Goal: Task Accomplishment & Management: Manage account settings

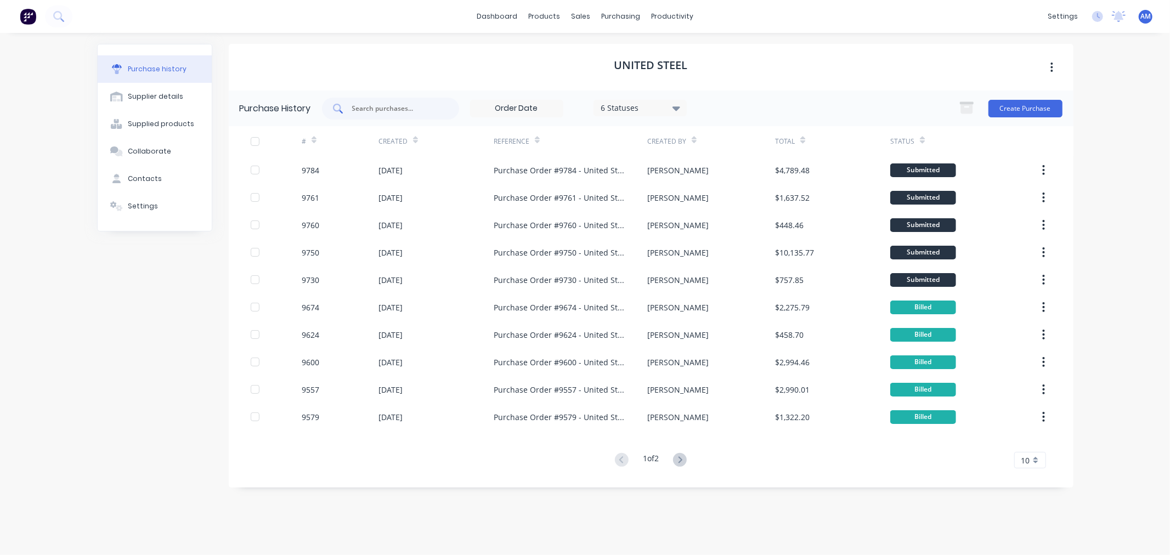
click at [385, 105] on input "text" at bounding box center [396, 108] width 91 height 11
type input "9730"
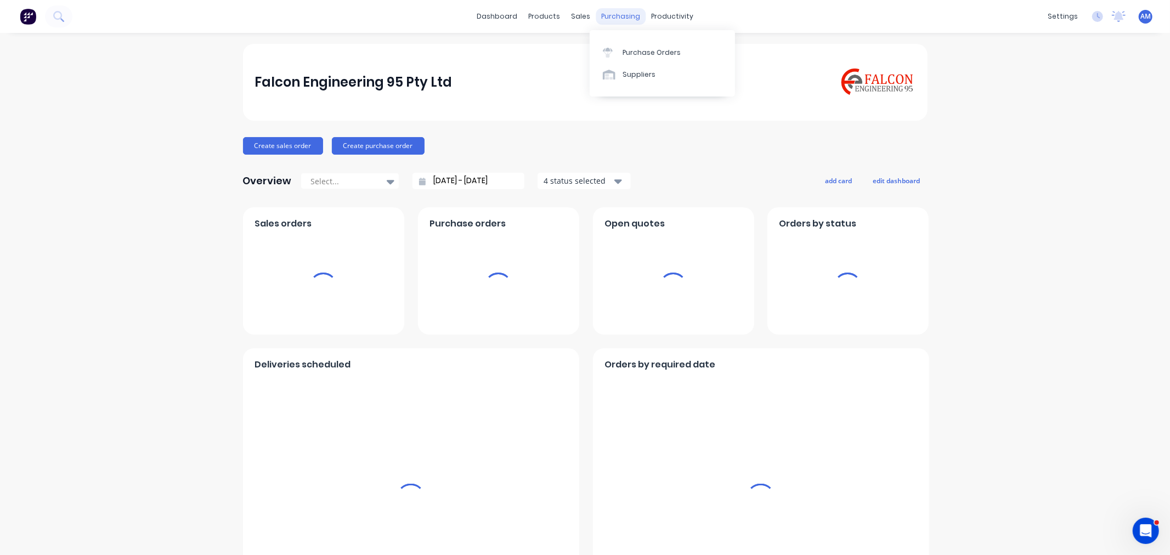
click at [612, 16] on div "purchasing" at bounding box center [621, 16] width 50 height 16
click at [631, 56] on div "Purchase Orders" at bounding box center [652, 53] width 58 height 10
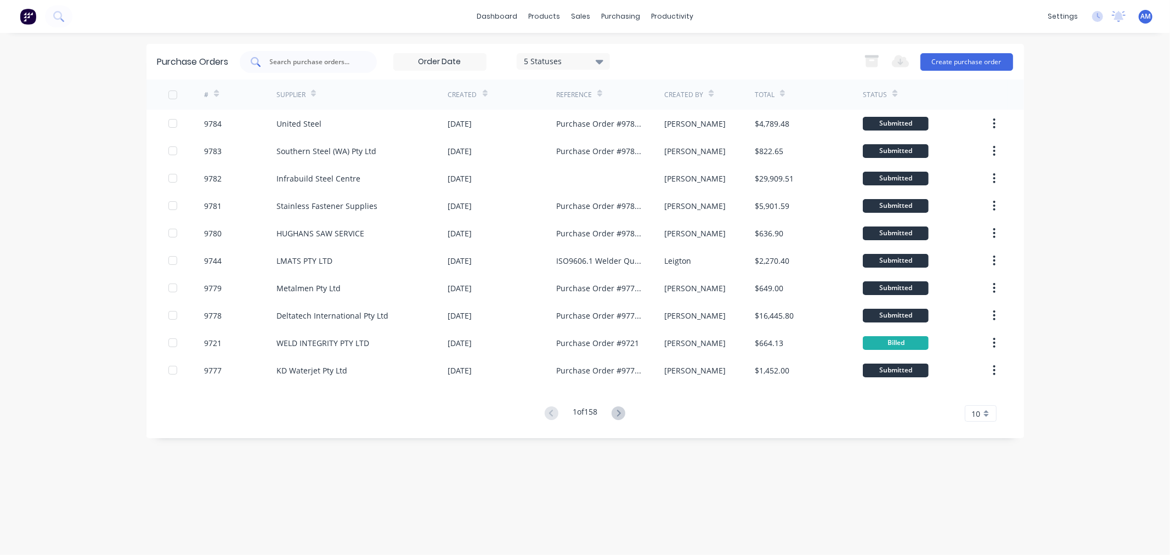
click at [328, 65] on input "text" at bounding box center [314, 62] width 91 height 11
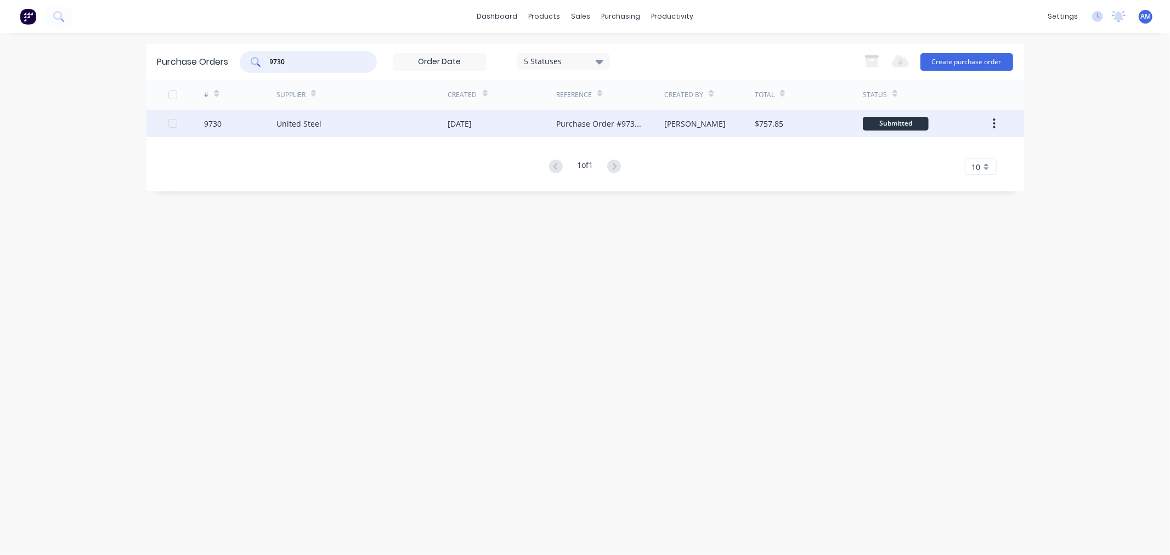
type input "9730"
click at [261, 132] on div "9730" at bounding box center [240, 123] width 72 height 27
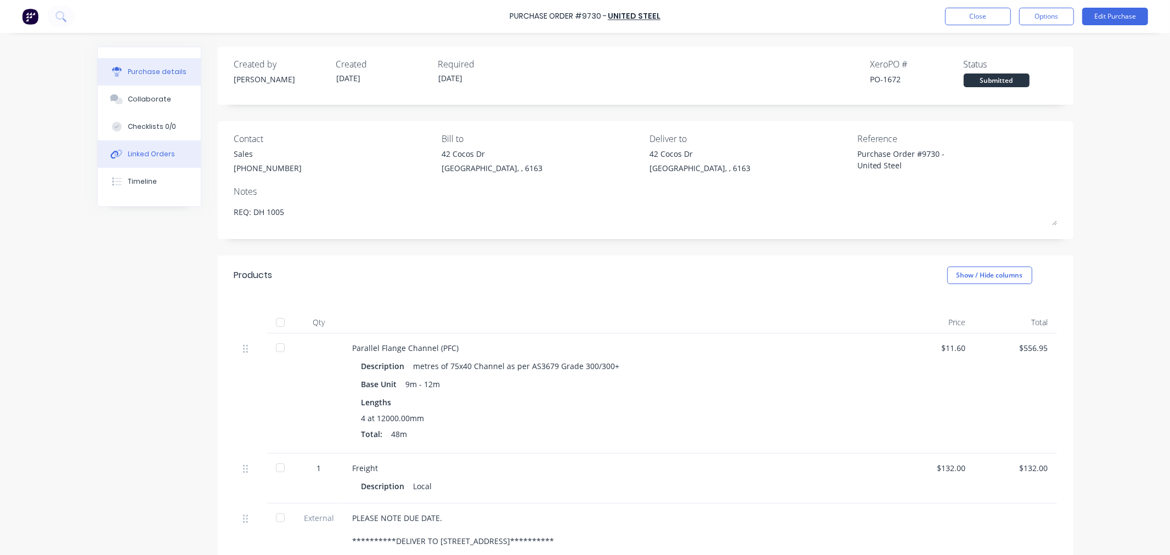
click at [166, 156] on div "Linked Orders" at bounding box center [151, 154] width 47 height 10
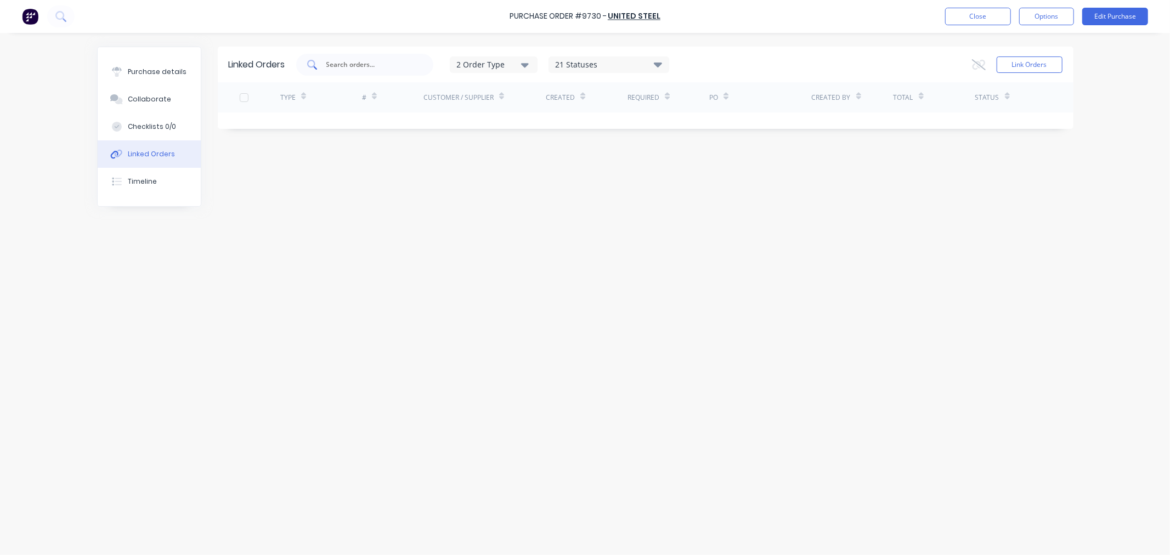
click at [356, 67] on input "text" at bounding box center [370, 64] width 91 height 11
click at [974, 9] on button "Close" at bounding box center [978, 17] width 66 height 18
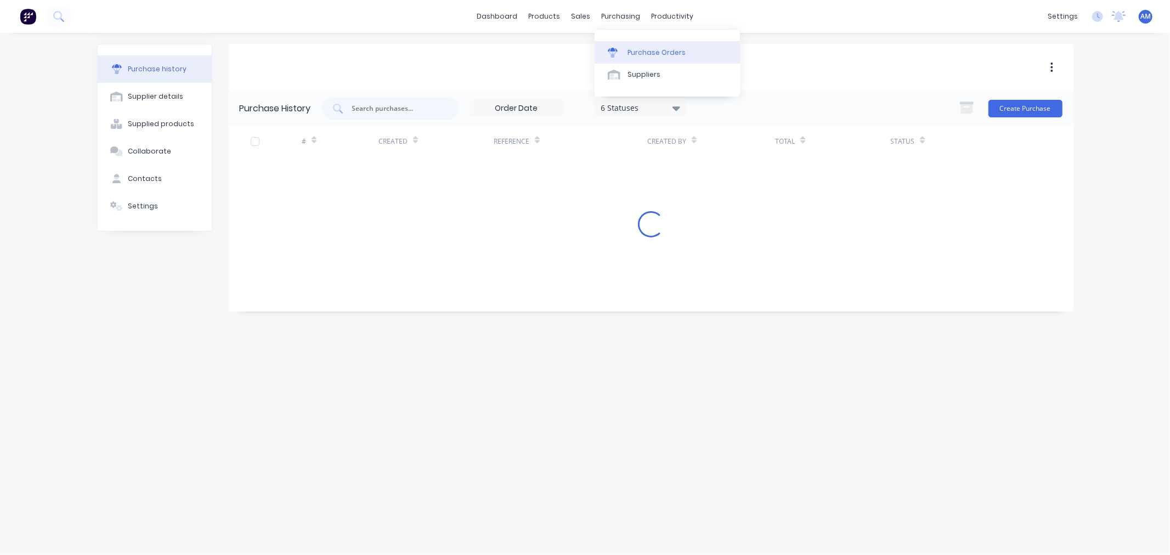
click at [651, 59] on link "Purchase Orders" at bounding box center [667, 52] width 145 height 22
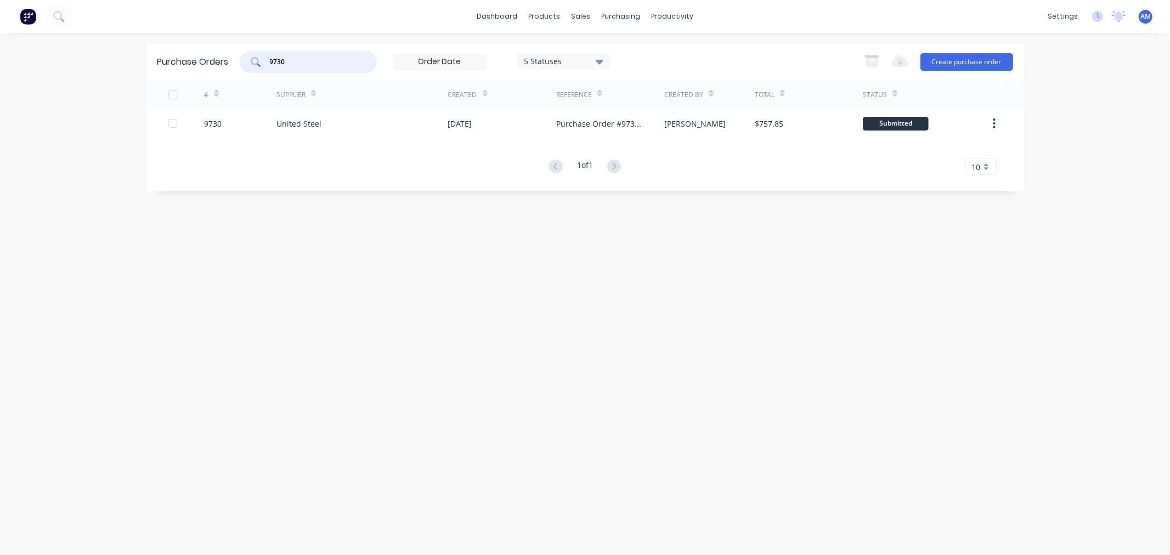
drag, startPoint x: 301, startPoint y: 58, endPoint x: 182, endPoint y: 81, distance: 120.6
click at [183, 80] on div "Purchase Orders 9730 5 Statuses 5 Statuses Export to Excel (XLSX) Create purcha…" at bounding box center [585, 118] width 878 height 148
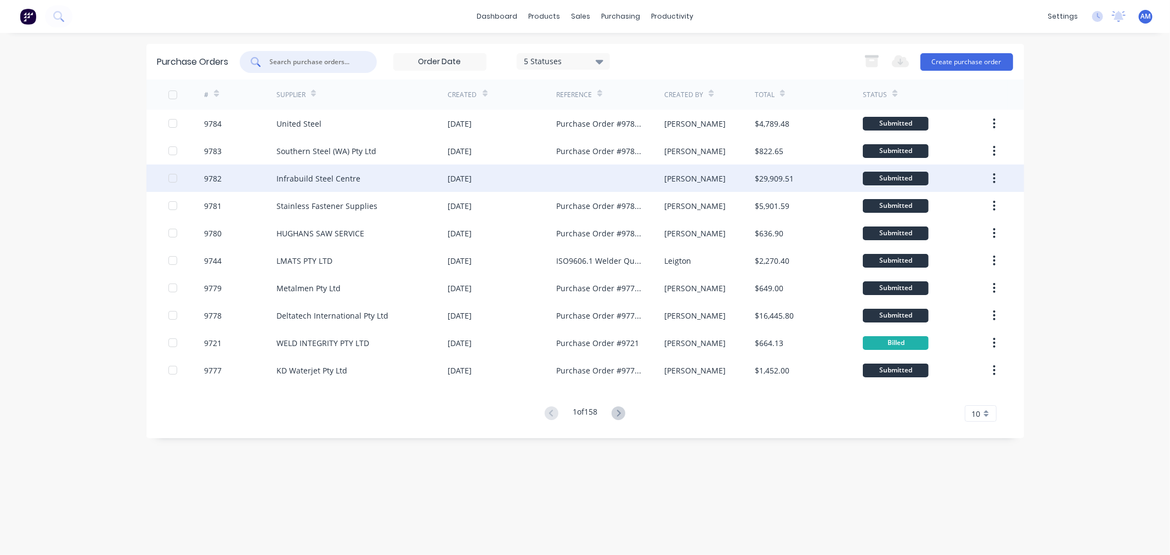
click at [336, 180] on div "Infrabuild Steel Centre" at bounding box center [319, 179] width 84 height 12
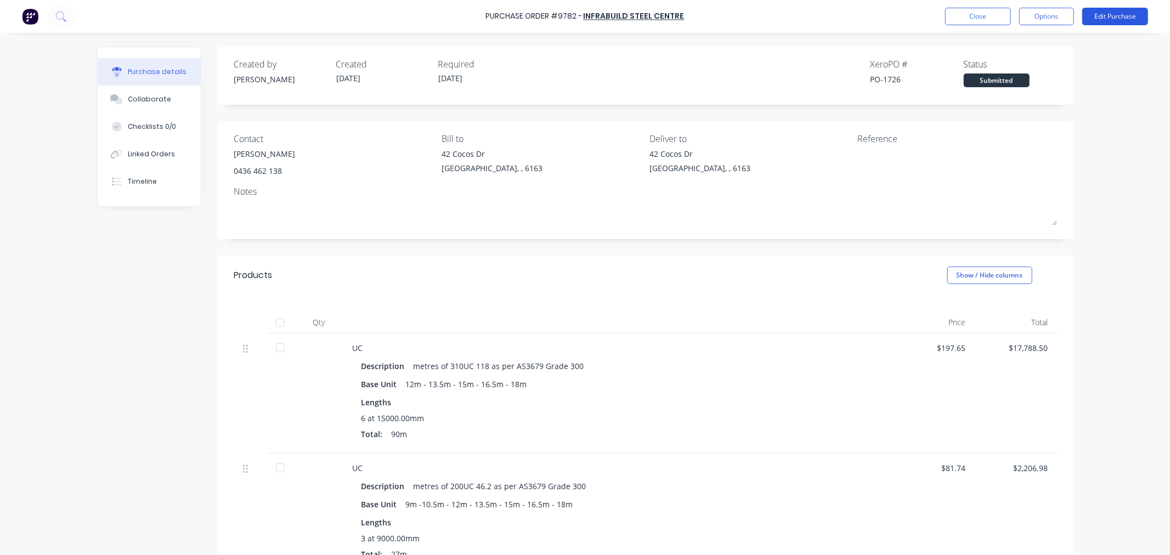
click at [1108, 19] on button "Edit Purchase" at bounding box center [1116, 17] width 66 height 18
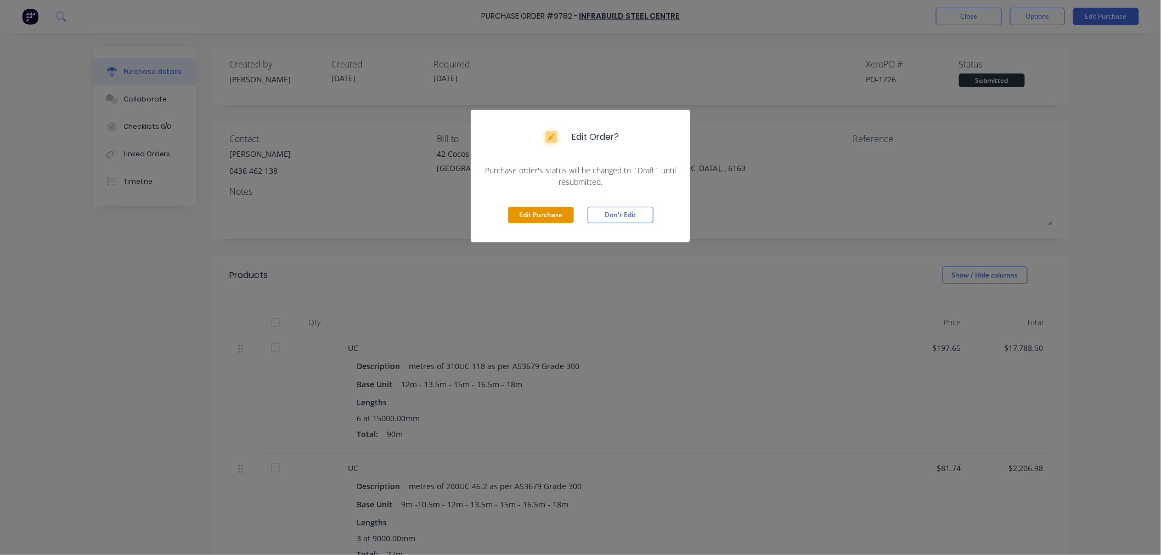
click at [538, 219] on button "Edit Purchase" at bounding box center [541, 215] width 66 height 16
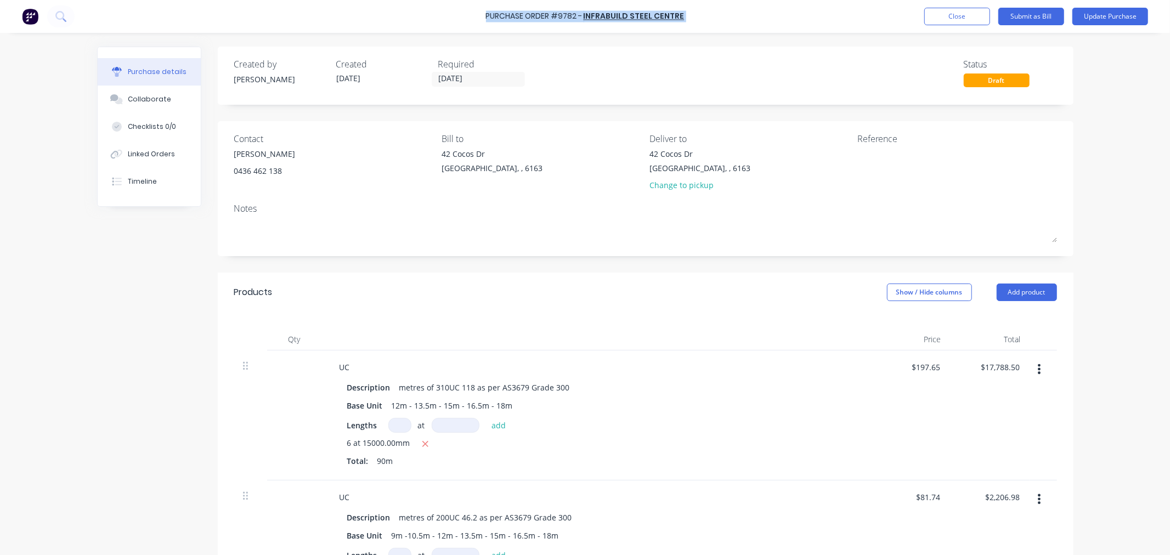
drag, startPoint x: 684, startPoint y: 17, endPoint x: 491, endPoint y: 17, distance: 193.7
click at [491, 17] on div "Purchase Order #9782 - Infrabuild Steel Centre Add product Close Submit as Bill…" at bounding box center [585, 16] width 1170 height 33
copy div "Purchase Order #9782 - Infrabuild Steel Centre Add product Close Submit as Bill…"
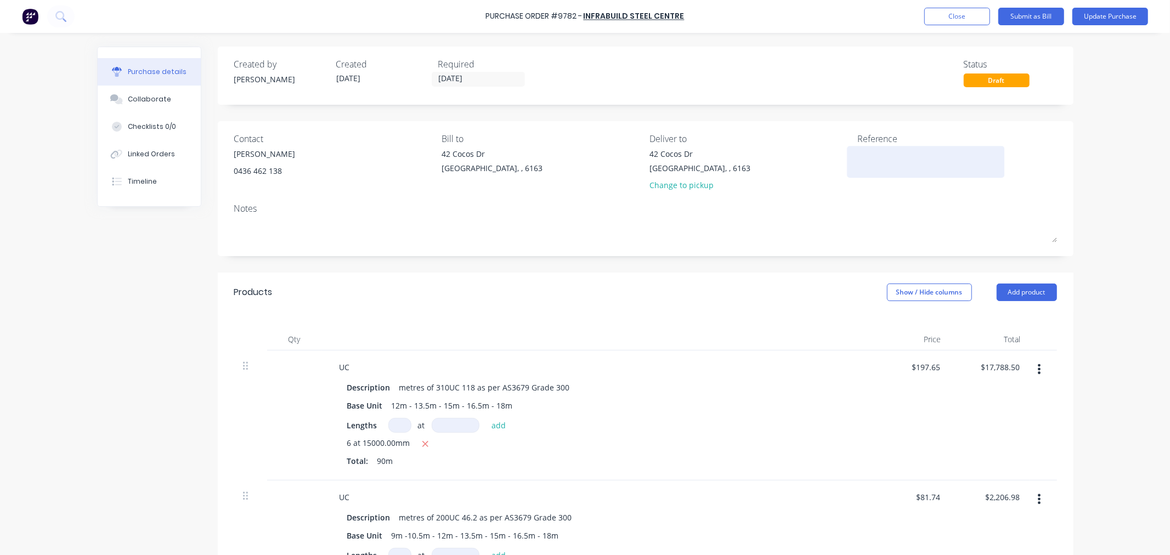
click at [886, 167] on textarea at bounding box center [926, 160] width 137 height 25
paste textarea "Purchase Order #9782 - Infrabuild Steel Centre"
type textarea "x"
type textarea "Purchase Order #9782 - Infrabuild Steel Centre"
type textarea "x"
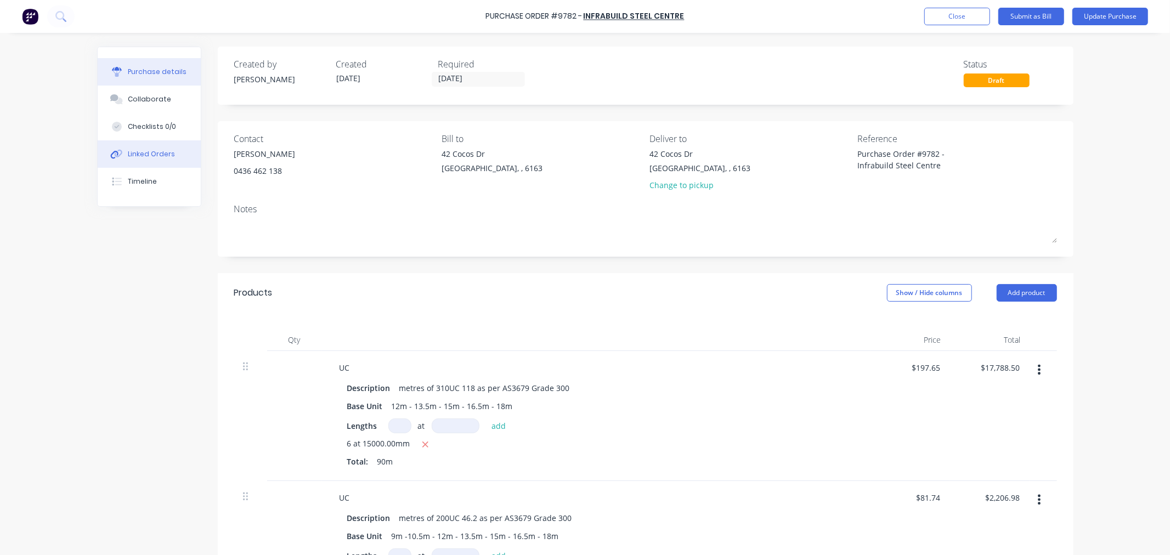
type textarea "Purchase Order #9782 - Infrabuild Steel Centre"
click at [157, 152] on div "Linked Orders" at bounding box center [151, 154] width 47 height 10
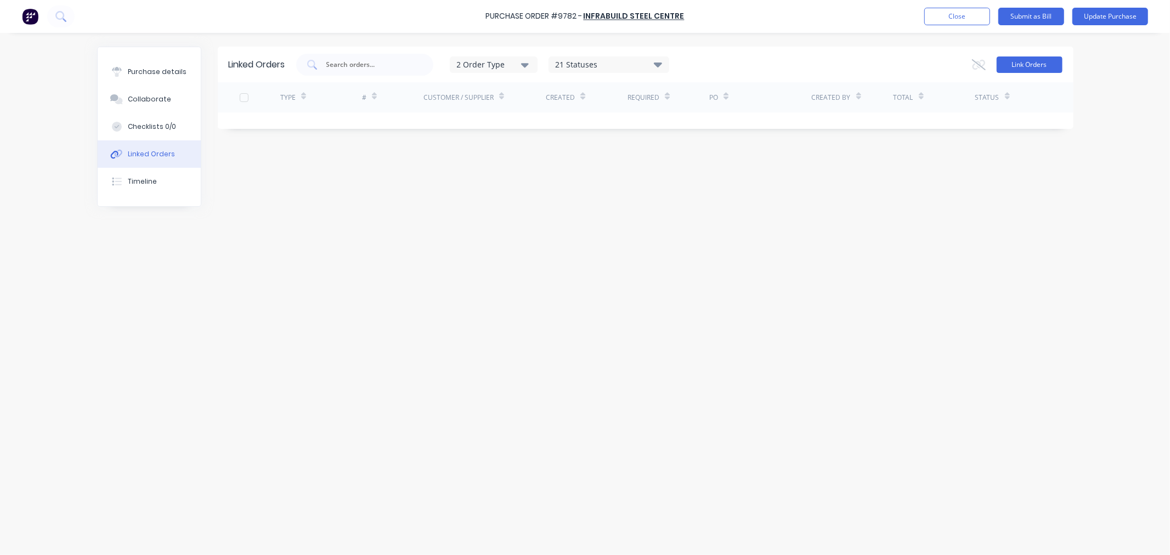
click at [1044, 58] on button "Link Orders" at bounding box center [1030, 65] width 66 height 16
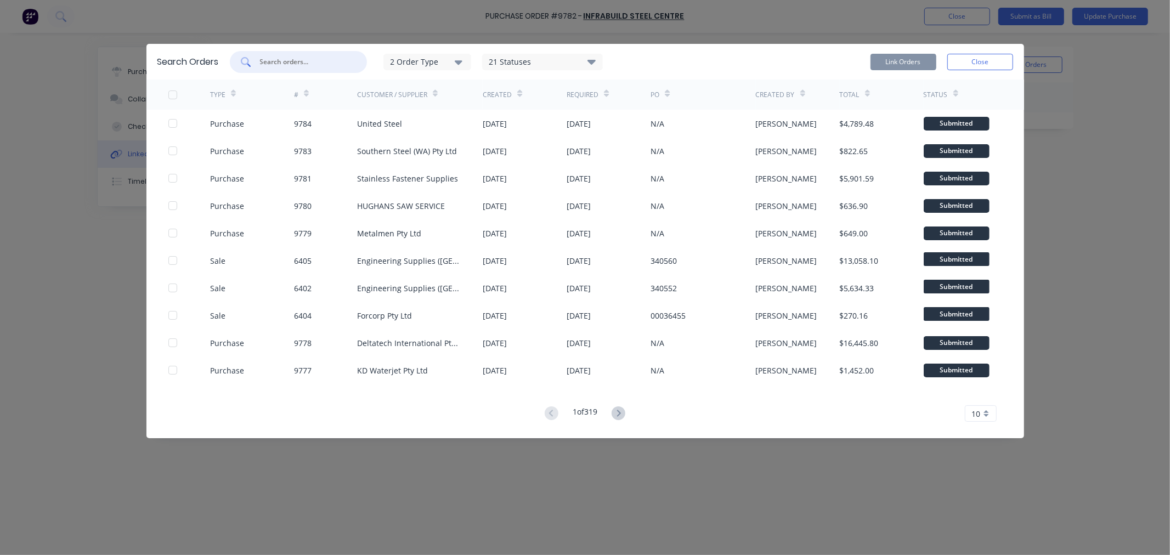
click at [331, 60] on input "text" at bounding box center [304, 62] width 91 height 11
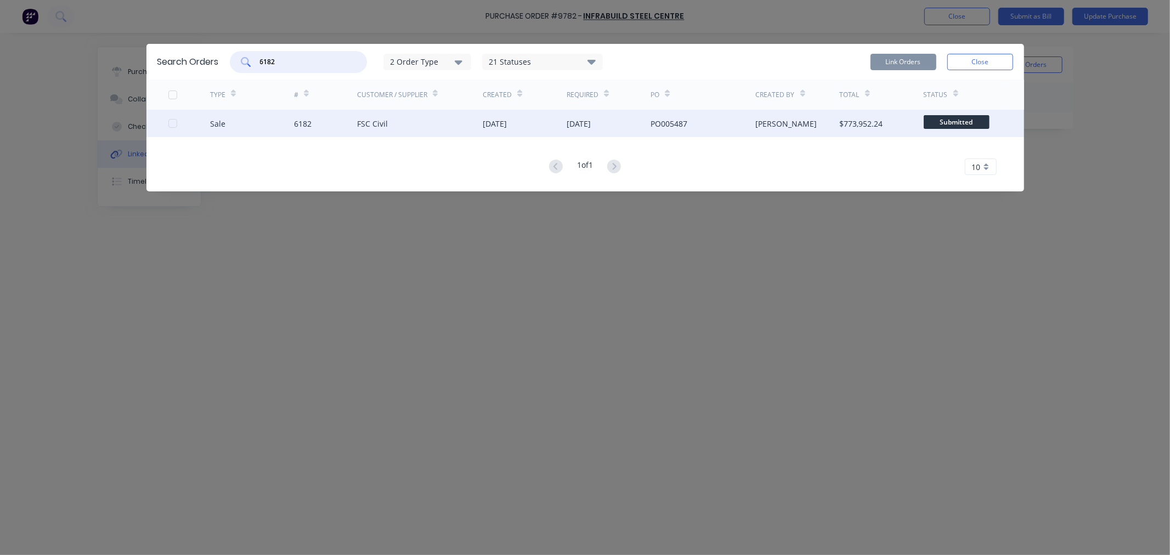
click at [173, 119] on div at bounding box center [173, 123] width 22 height 22
type input "6182"
click at [878, 64] on button "Link Orders" at bounding box center [904, 62] width 66 height 16
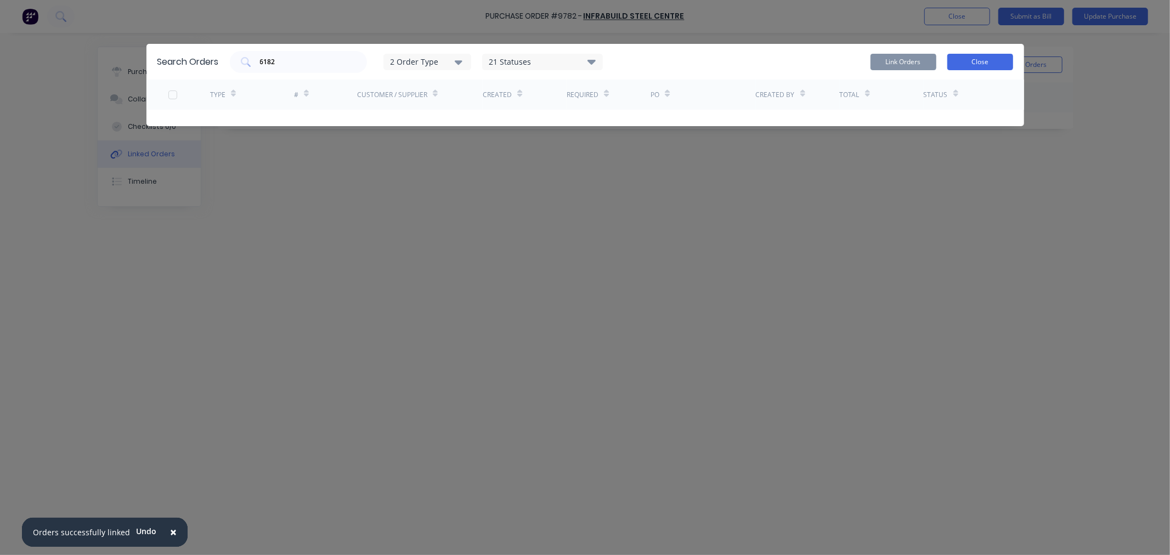
click at [981, 61] on button "Close" at bounding box center [981, 62] width 66 height 16
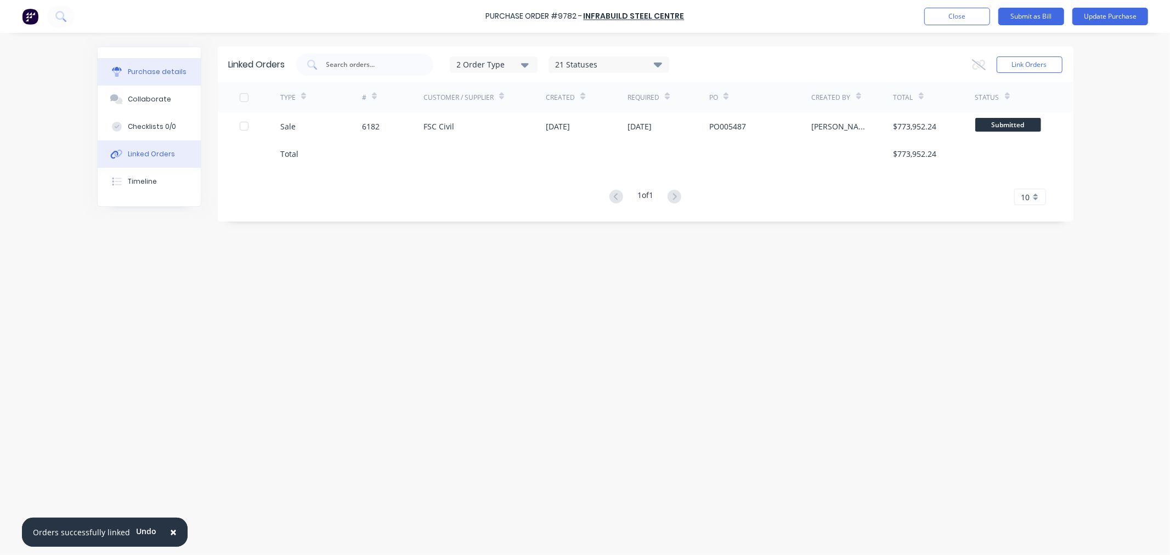
click at [157, 67] on div "Purchase details" at bounding box center [157, 72] width 59 height 10
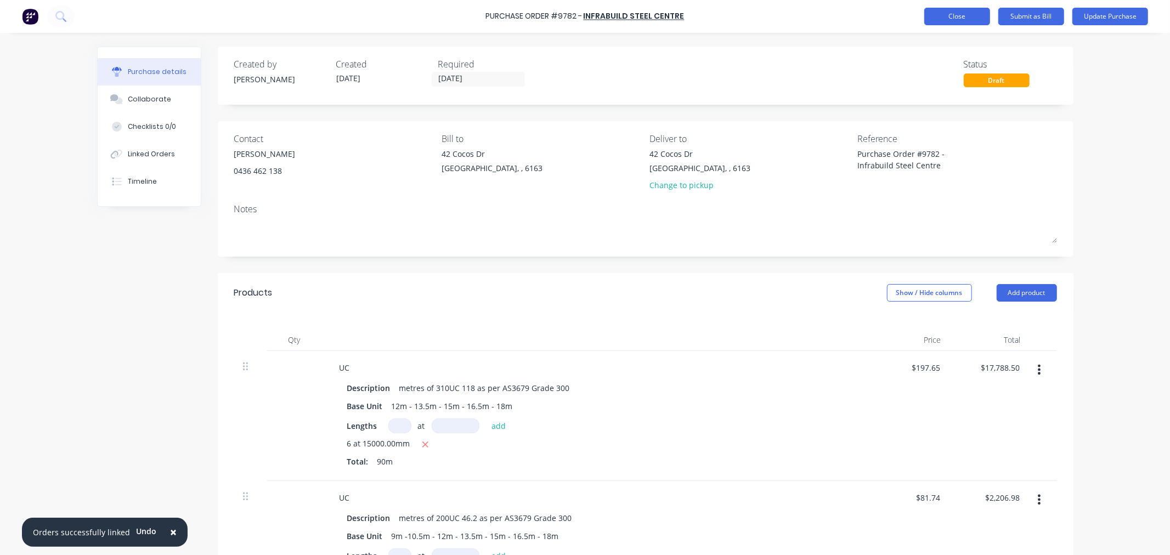
click at [938, 23] on button "Close" at bounding box center [958, 17] width 66 height 18
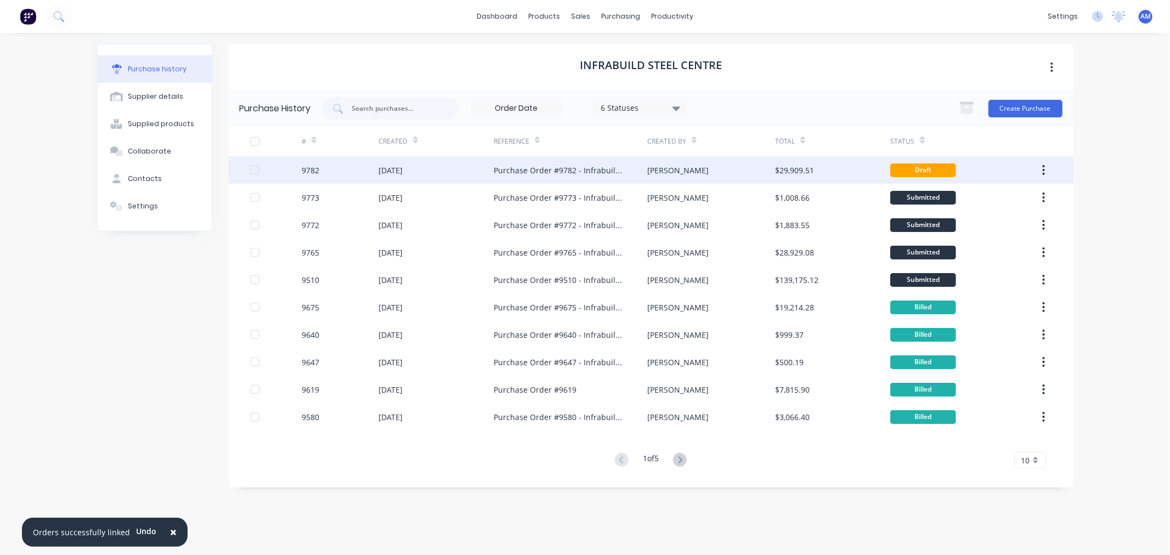
click at [345, 170] on div "9782" at bounding box center [340, 169] width 77 height 27
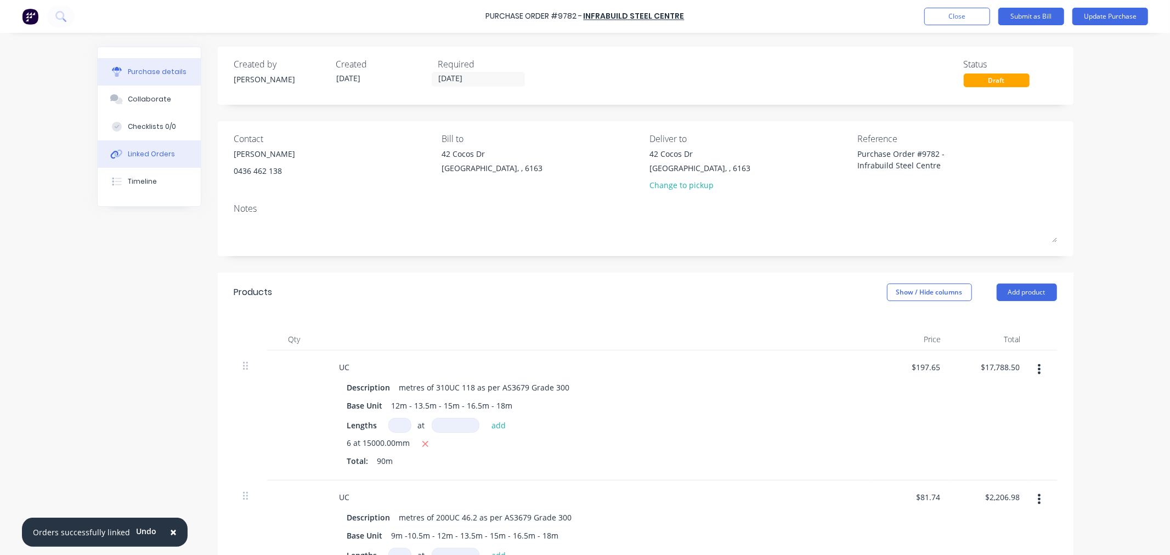
click at [164, 153] on div "Linked Orders" at bounding box center [151, 154] width 47 height 10
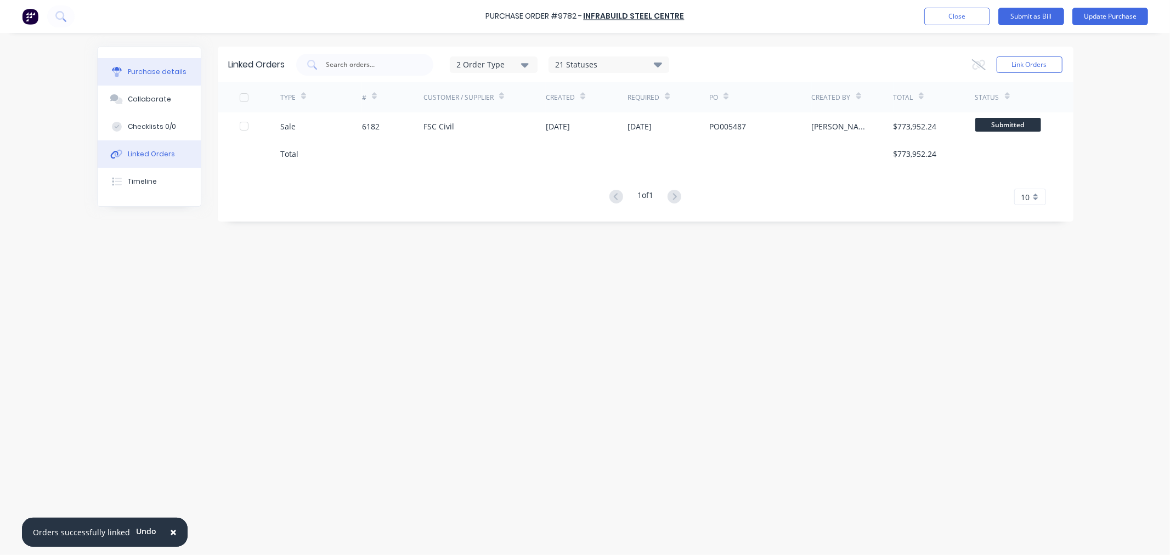
click at [162, 70] on div "Purchase details" at bounding box center [157, 72] width 59 height 10
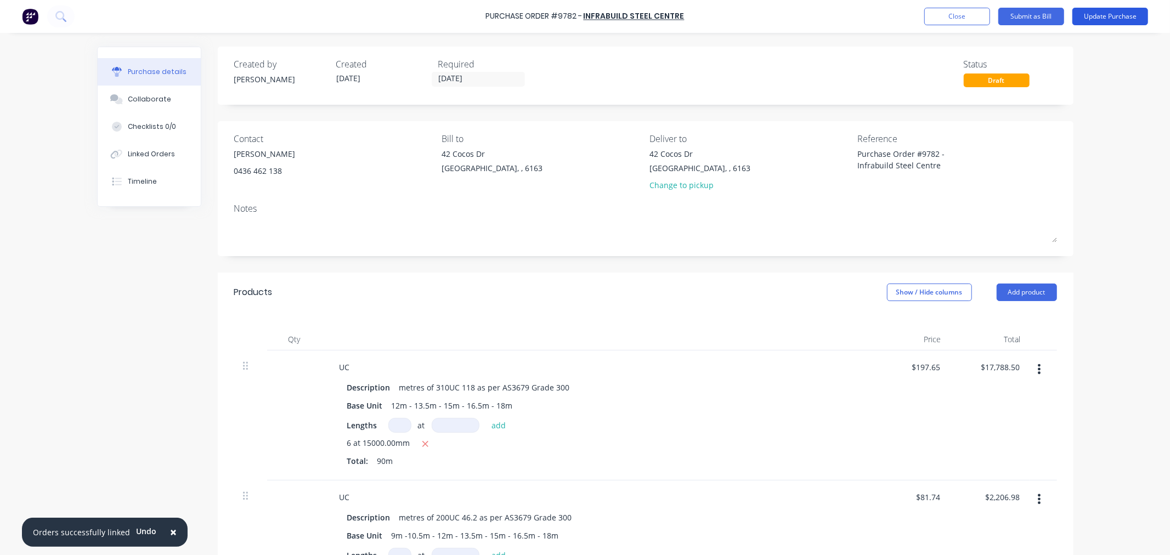
click at [1120, 21] on button "Update Purchase" at bounding box center [1111, 17] width 76 height 18
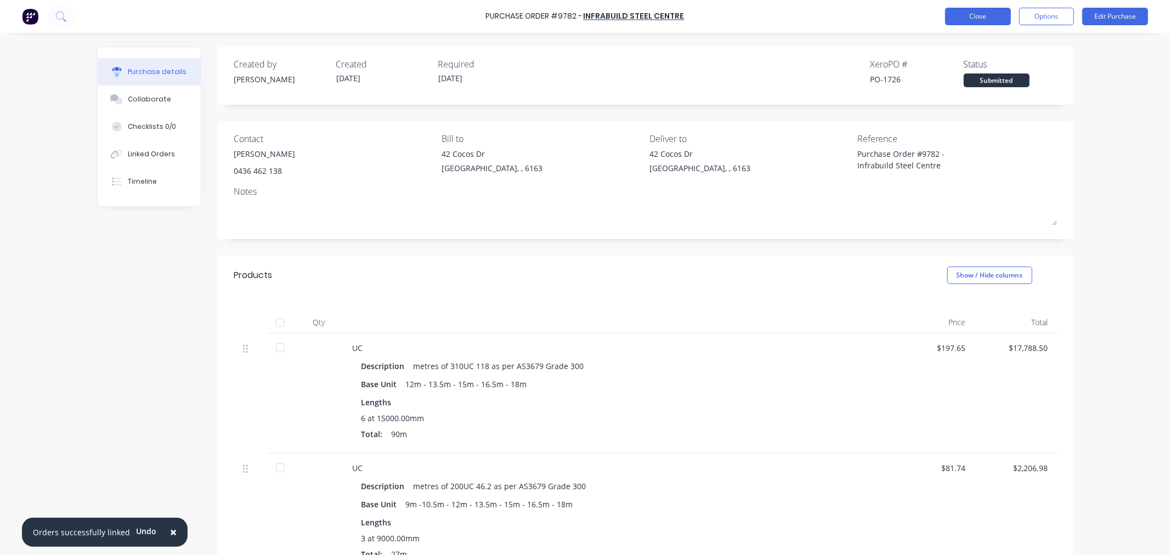
click at [977, 20] on button "Close" at bounding box center [978, 17] width 66 height 18
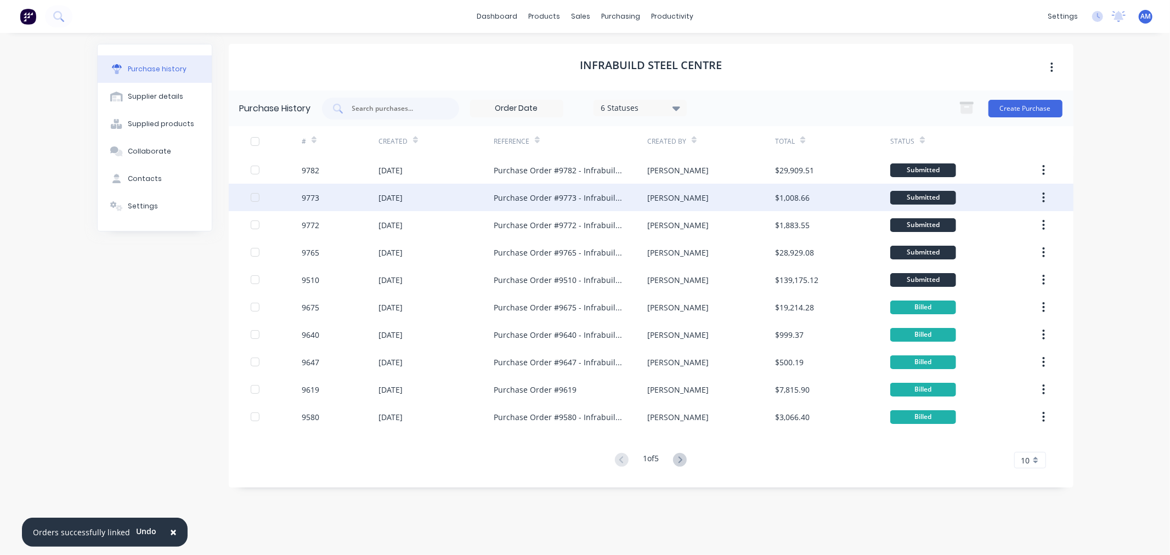
click at [336, 199] on div "9773" at bounding box center [340, 197] width 77 height 27
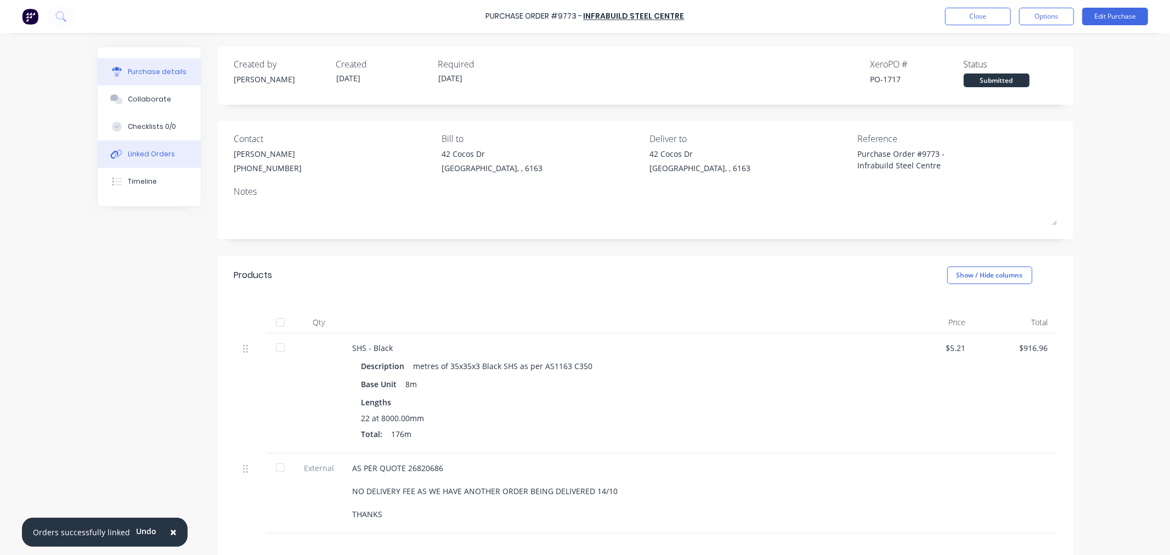
click at [121, 150] on button "Linked Orders" at bounding box center [149, 153] width 103 height 27
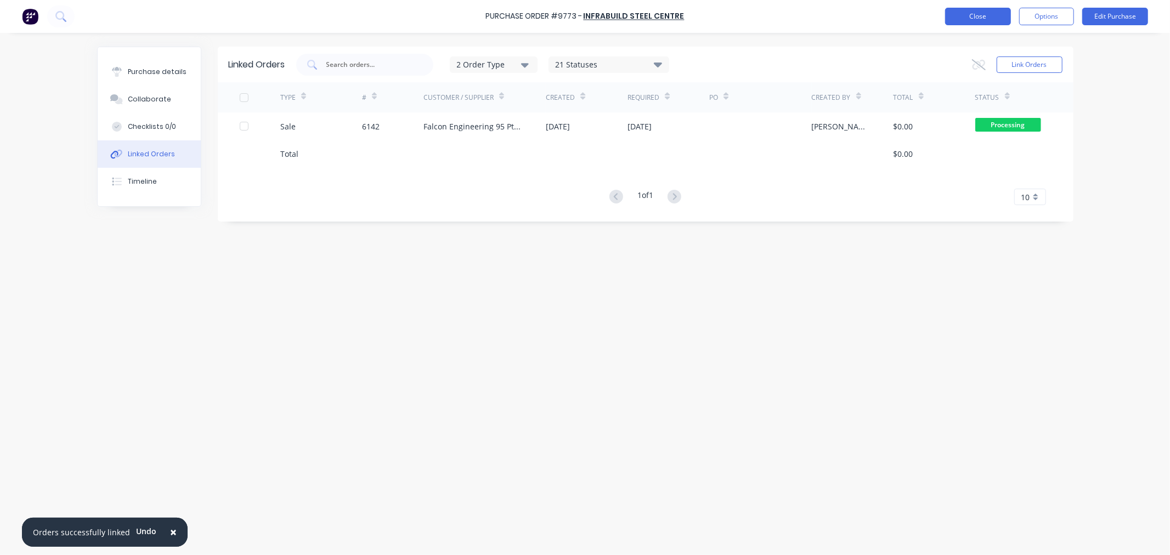
click at [991, 18] on button "Close" at bounding box center [978, 17] width 66 height 18
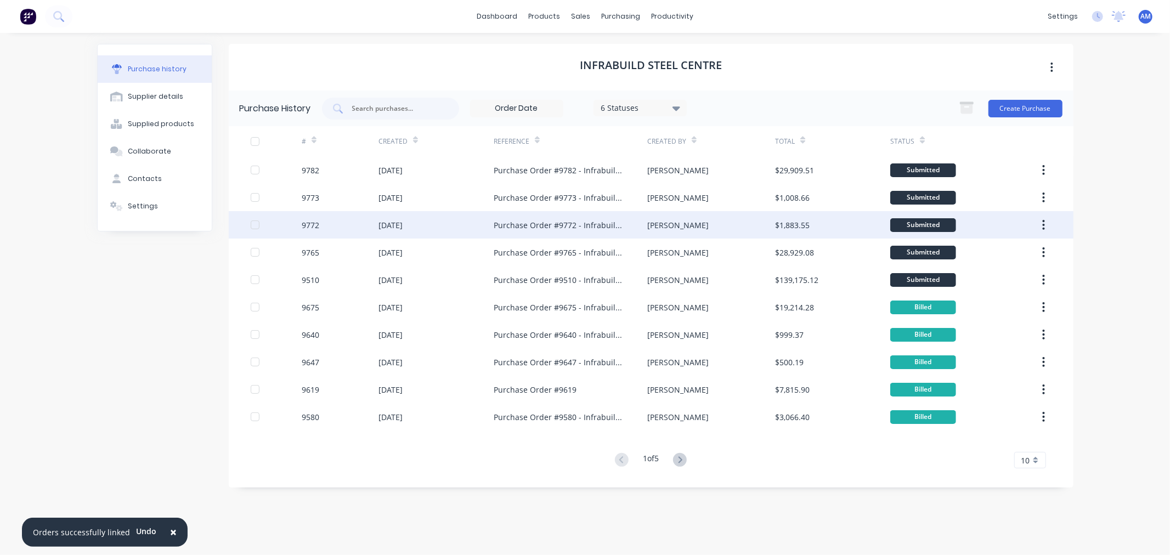
click at [319, 223] on div "9772" at bounding box center [340, 224] width 77 height 27
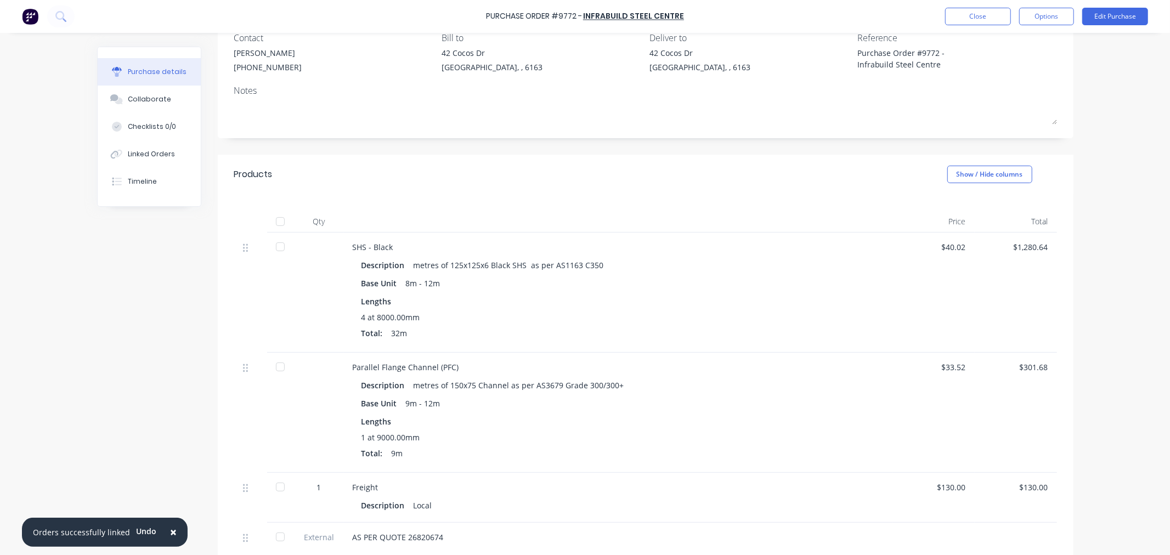
scroll to position [122, 0]
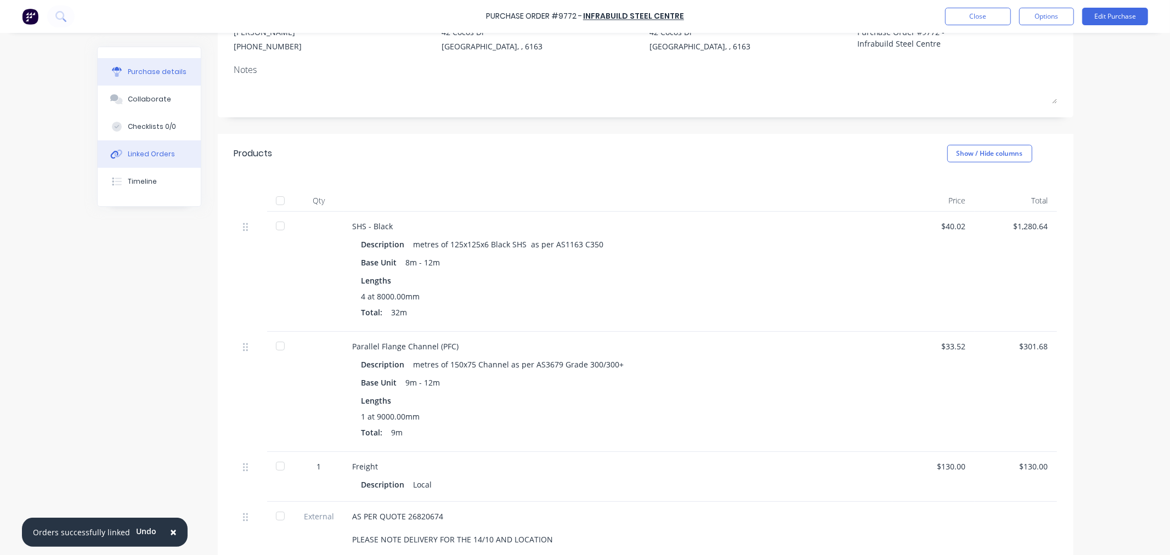
click at [155, 154] on div "Linked Orders" at bounding box center [151, 154] width 47 height 10
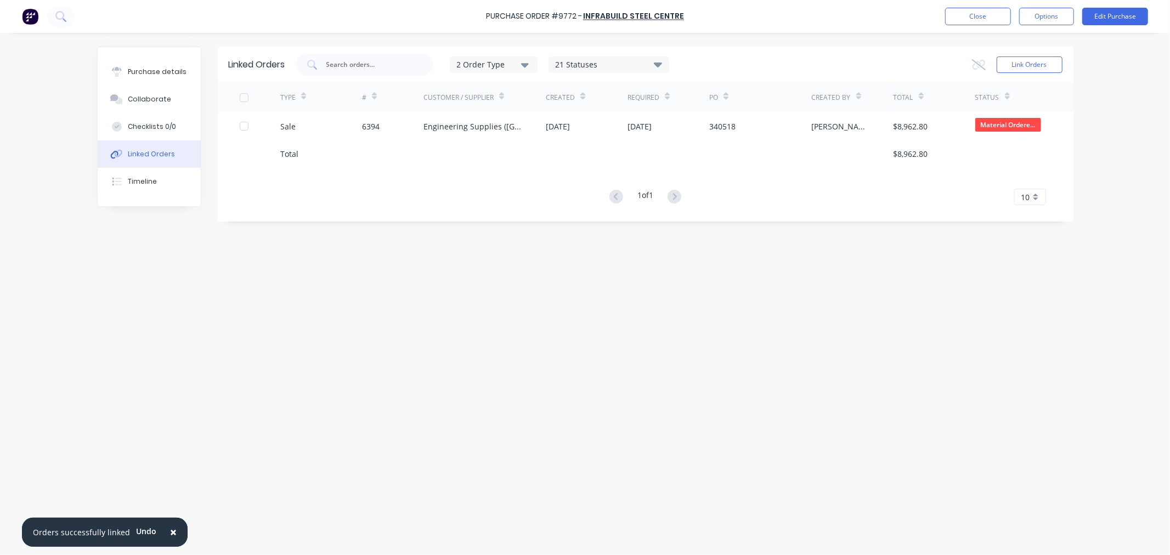
click at [977, 6] on div "Purchase Order #9772 - Infrabuild Steel Centre Close Options Edit Purchase" at bounding box center [585, 16] width 1170 height 33
click at [973, 15] on button "Close" at bounding box center [978, 17] width 66 height 18
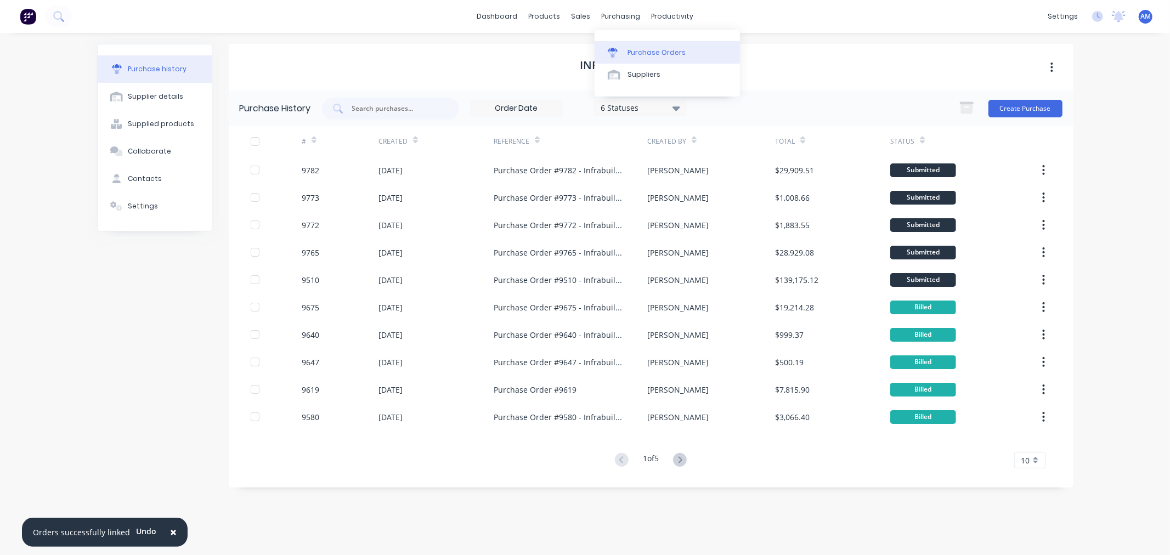
click at [639, 46] on link "Purchase Orders" at bounding box center [667, 52] width 145 height 22
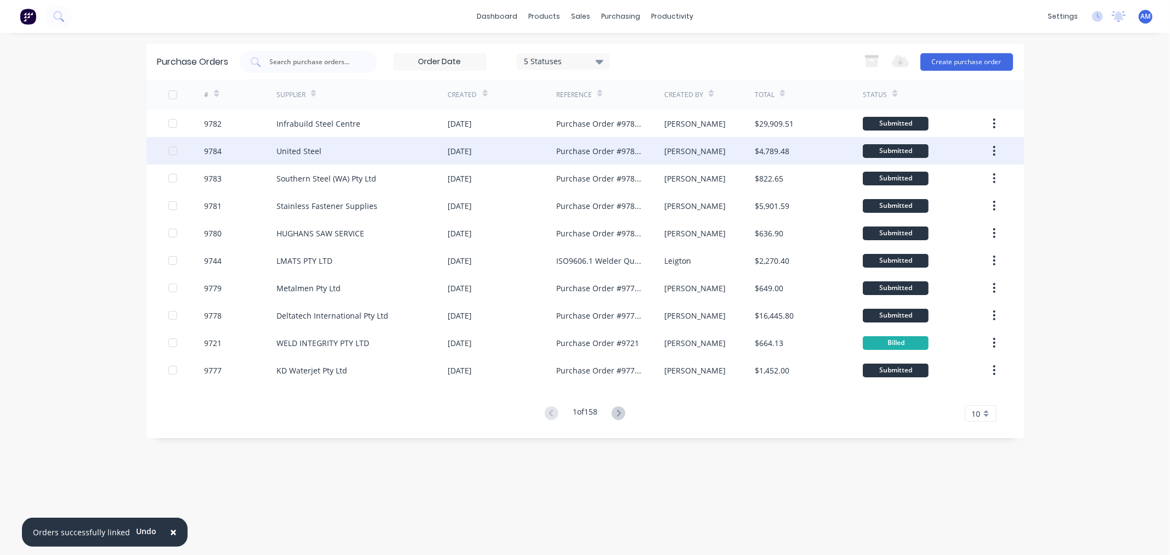
click at [306, 146] on div "United Steel" at bounding box center [299, 151] width 45 height 12
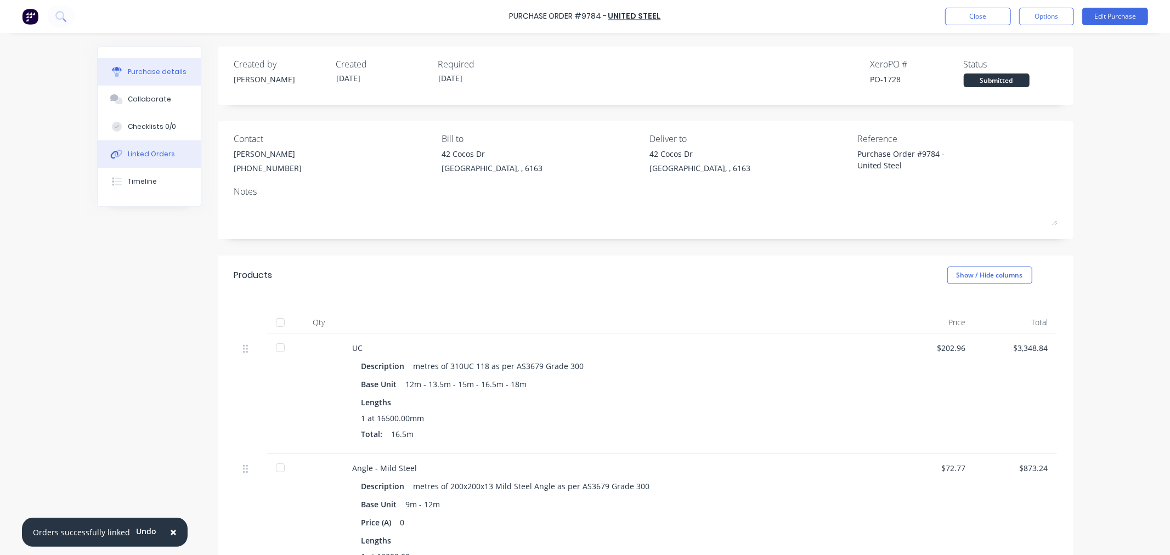
click at [163, 151] on div "Linked Orders" at bounding box center [151, 154] width 47 height 10
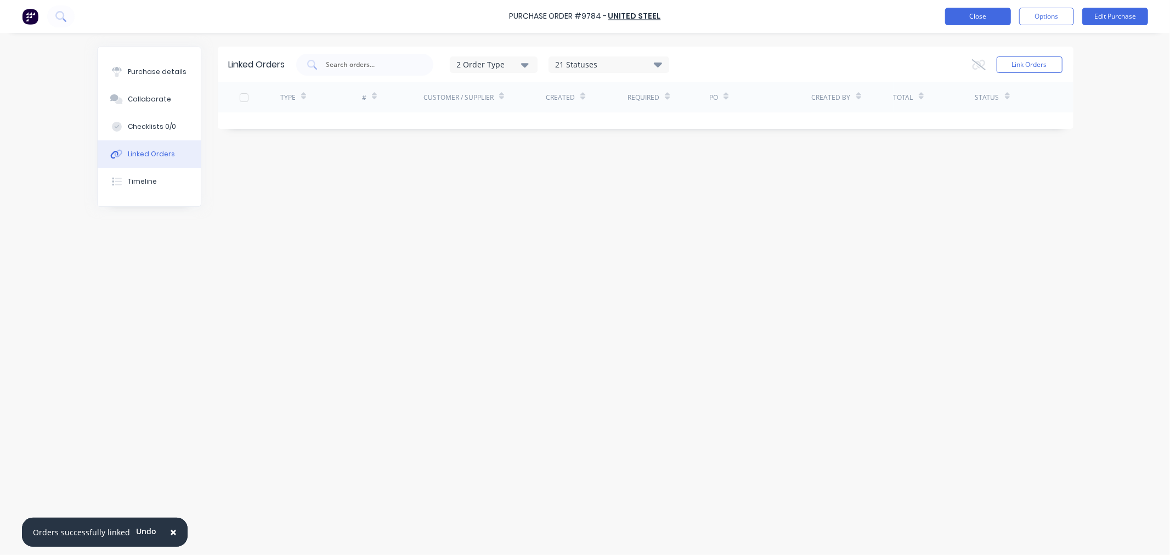
click at [965, 14] on button "Close" at bounding box center [978, 17] width 66 height 18
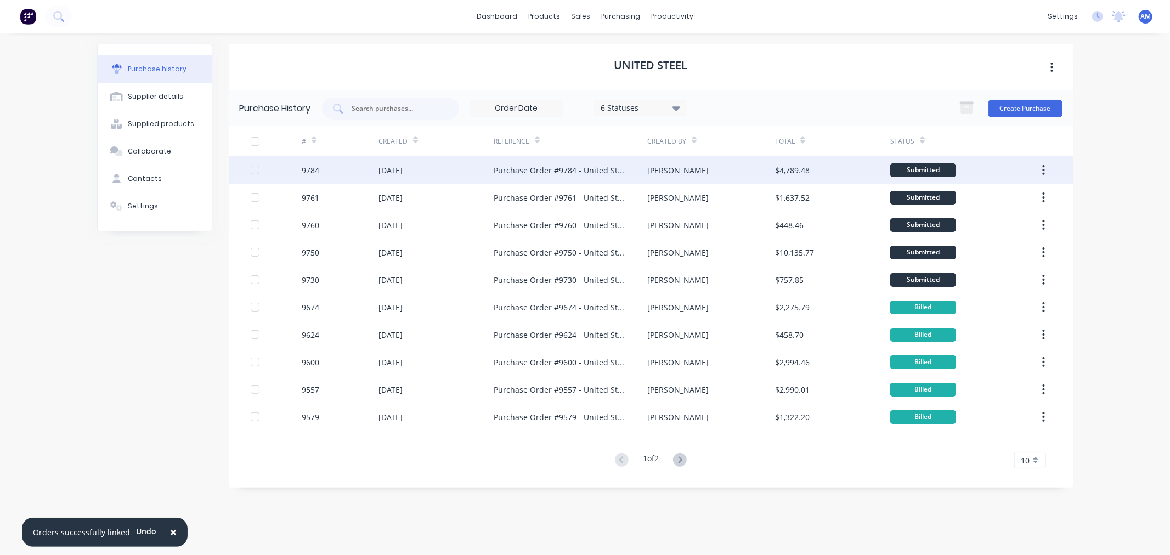
click at [335, 166] on div "9784" at bounding box center [340, 169] width 77 height 27
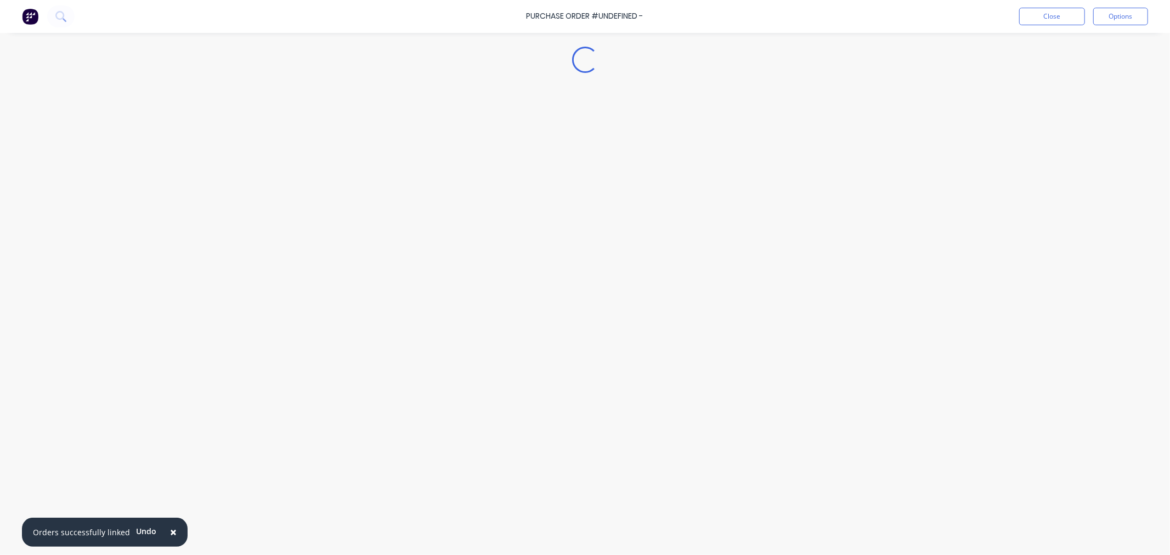
type textarea "x"
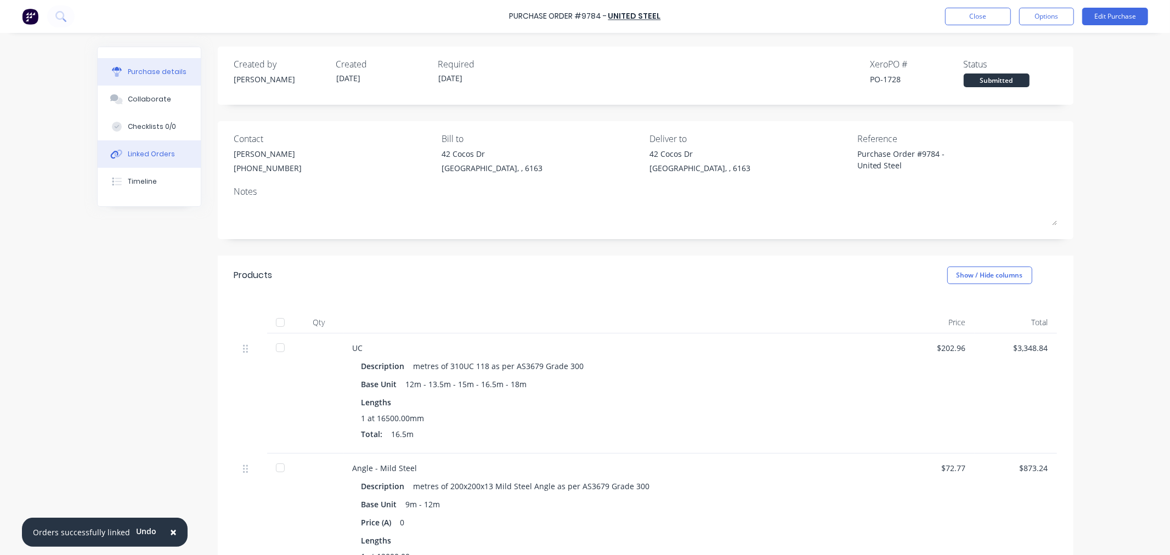
click at [161, 162] on button "Linked Orders" at bounding box center [149, 153] width 103 height 27
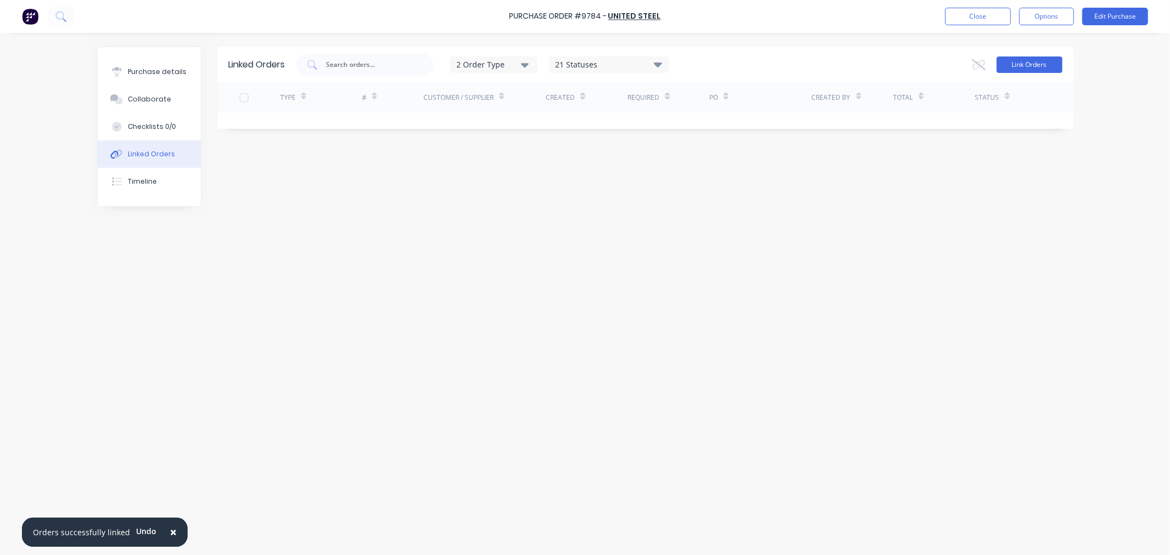
click at [1022, 62] on button "Link Orders" at bounding box center [1030, 65] width 66 height 16
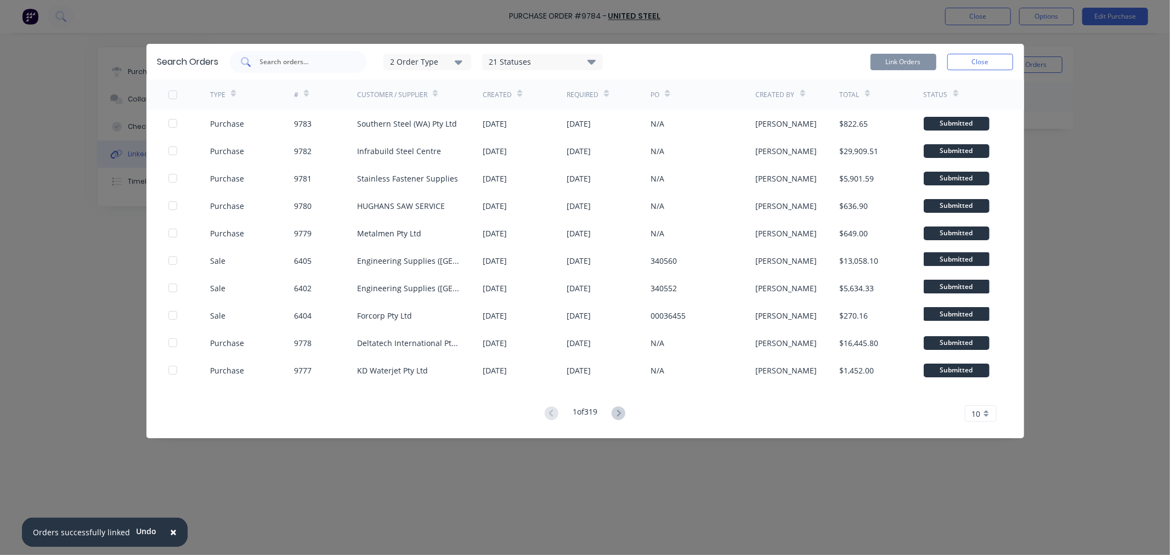
click at [290, 57] on input "text" at bounding box center [304, 62] width 91 height 11
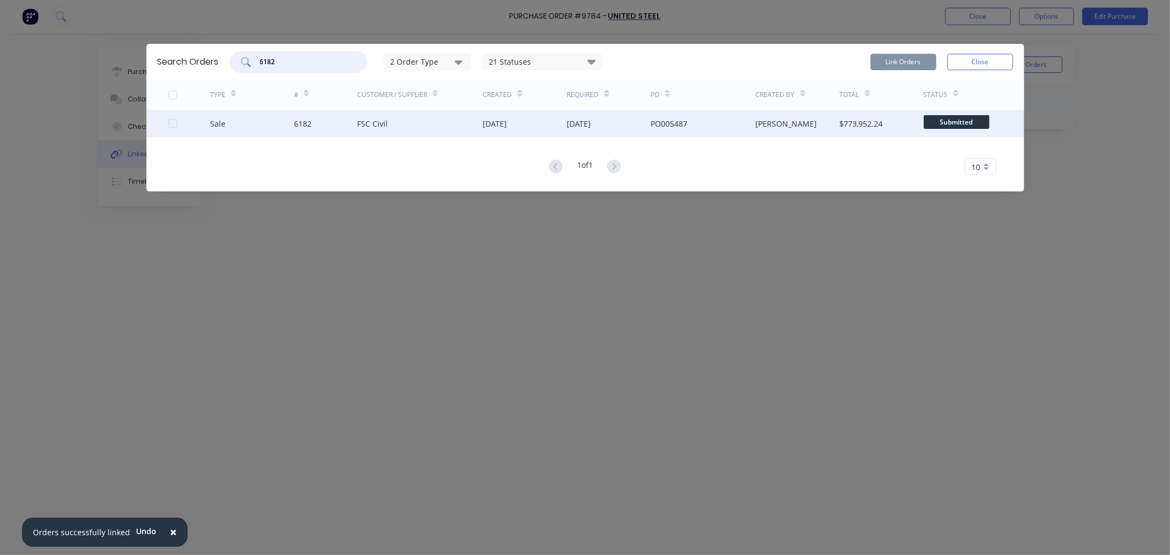
type input "6182"
click at [164, 119] on div "Sale 6182 FSC Civil 06 Aug 2025 19 Dec 2025 PO005487 Andrew Marriott $773,952.2…" at bounding box center [585, 123] width 878 height 27
click at [171, 121] on div at bounding box center [173, 123] width 22 height 22
click at [908, 58] on button "Link Orders" at bounding box center [904, 62] width 66 height 16
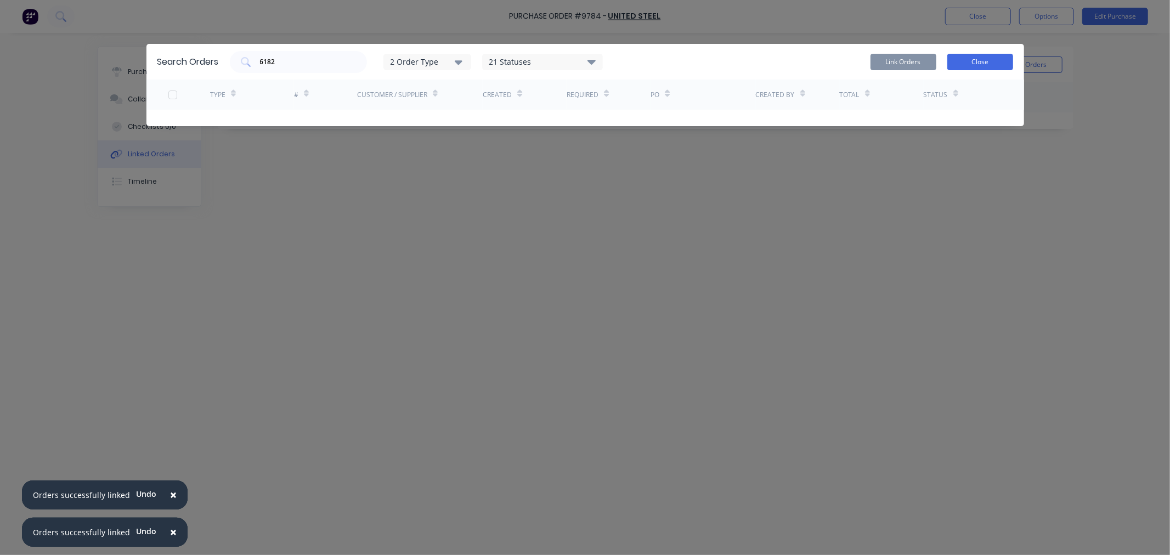
click at [980, 64] on button "Close" at bounding box center [981, 62] width 66 height 16
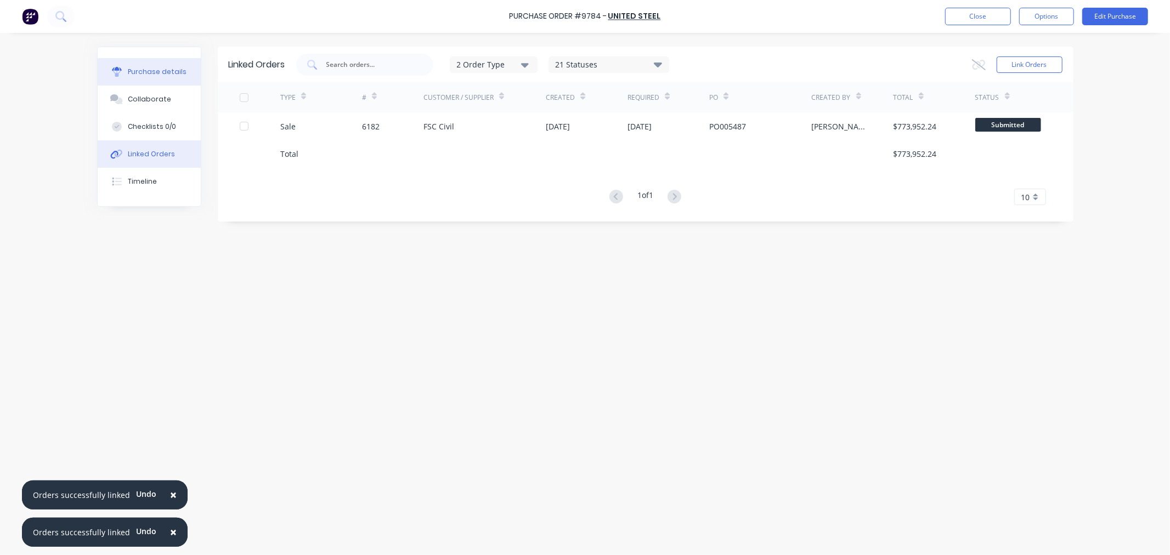
click at [151, 67] on div "Purchase details" at bounding box center [157, 72] width 59 height 10
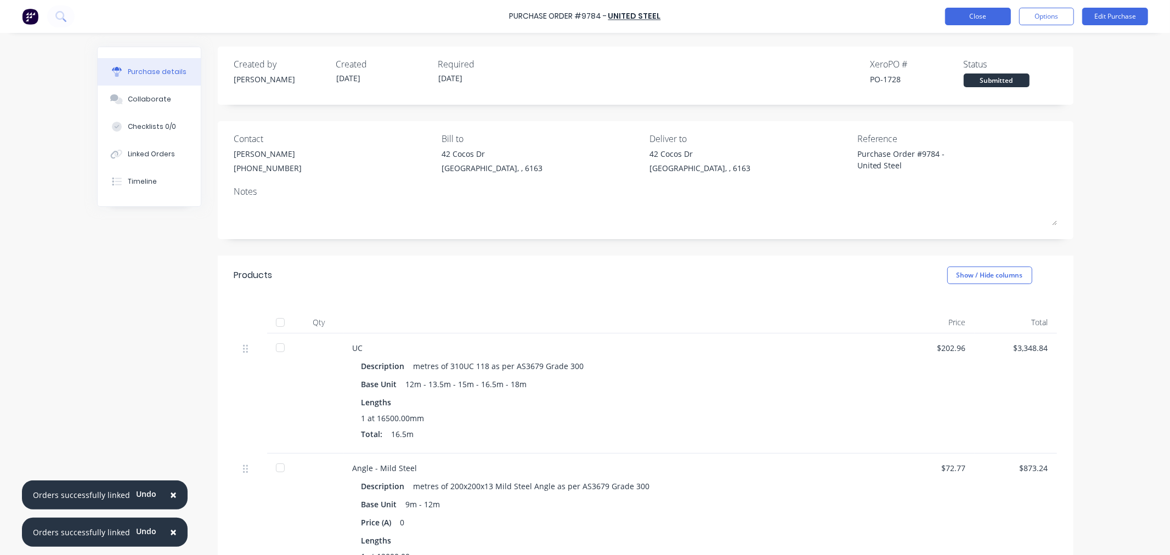
click at [970, 9] on button "Close" at bounding box center [978, 17] width 66 height 18
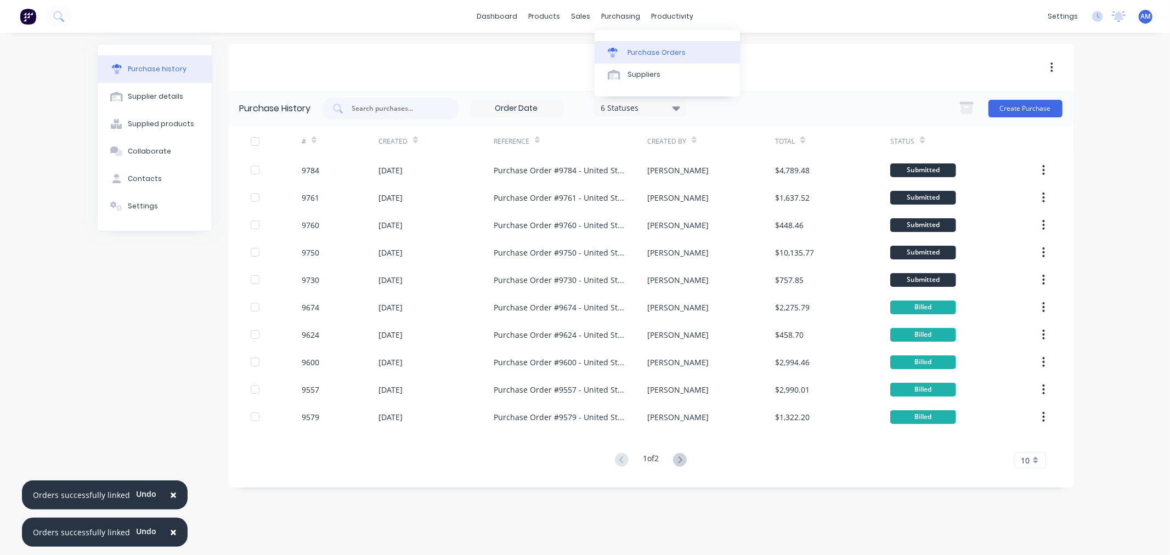
click at [652, 47] on link "Purchase Orders" at bounding box center [667, 52] width 145 height 22
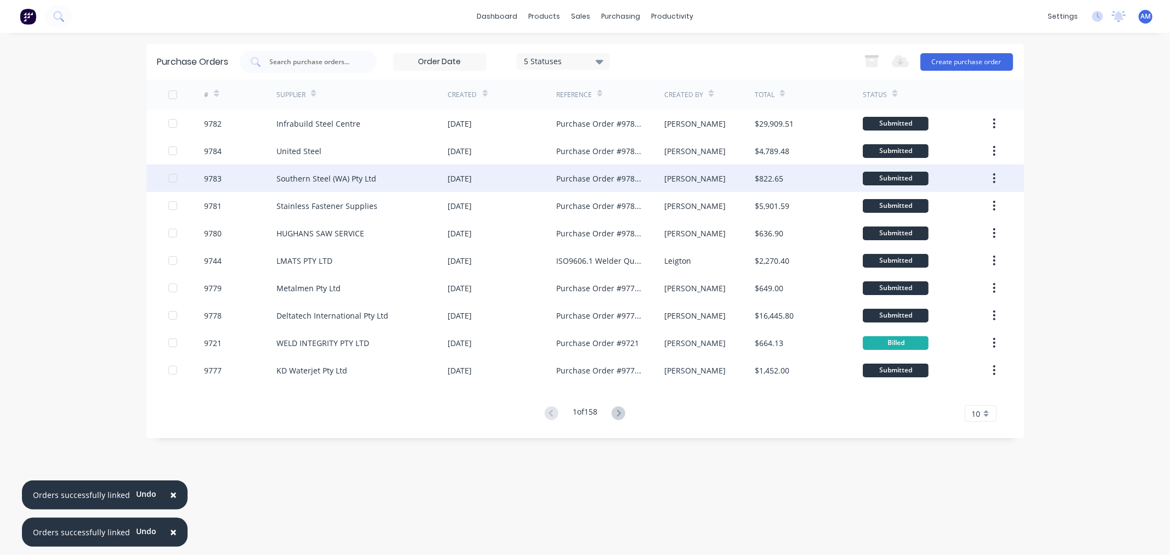
click at [320, 180] on div "Southern Steel (WA) Pty Ltd" at bounding box center [327, 179] width 100 height 12
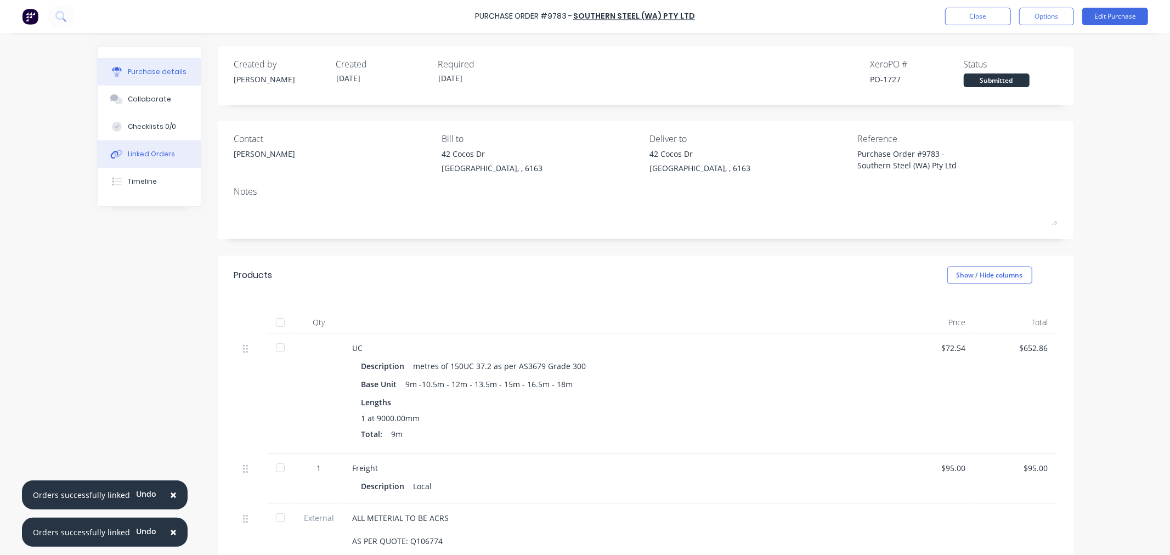
click at [151, 152] on div "Linked Orders" at bounding box center [151, 154] width 47 height 10
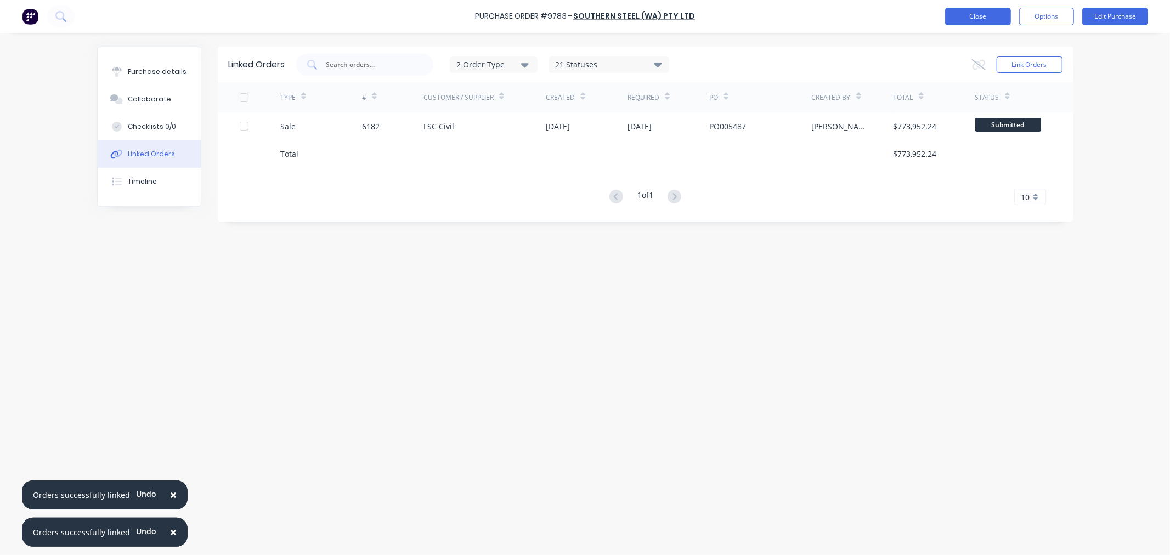
click at [989, 20] on button "Close" at bounding box center [978, 17] width 66 height 18
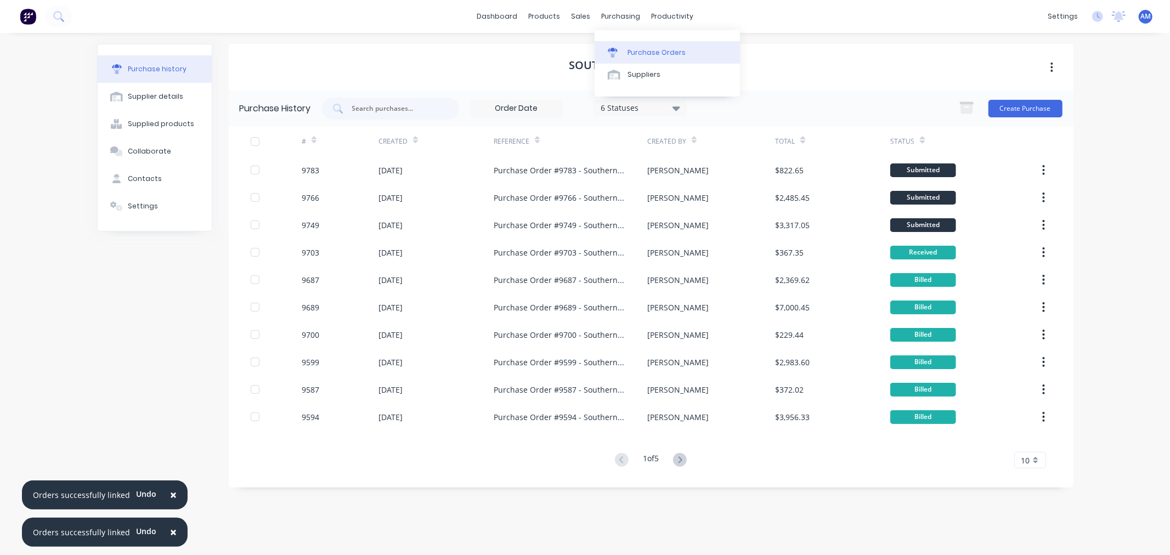
click at [636, 52] on div "Purchase Orders" at bounding box center [657, 53] width 58 height 10
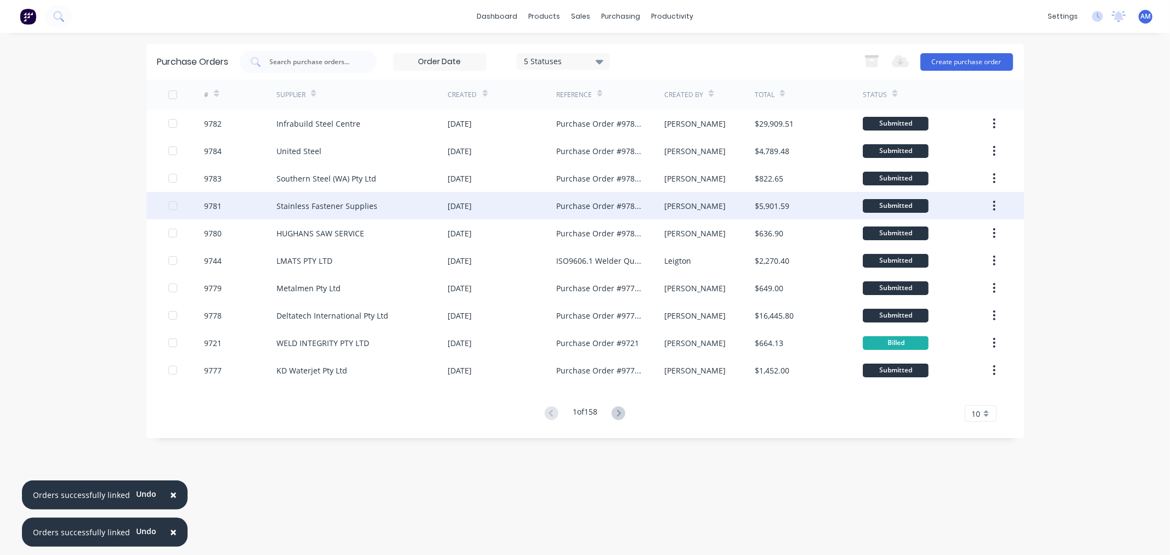
click at [234, 206] on div "9781" at bounding box center [240, 205] width 72 height 27
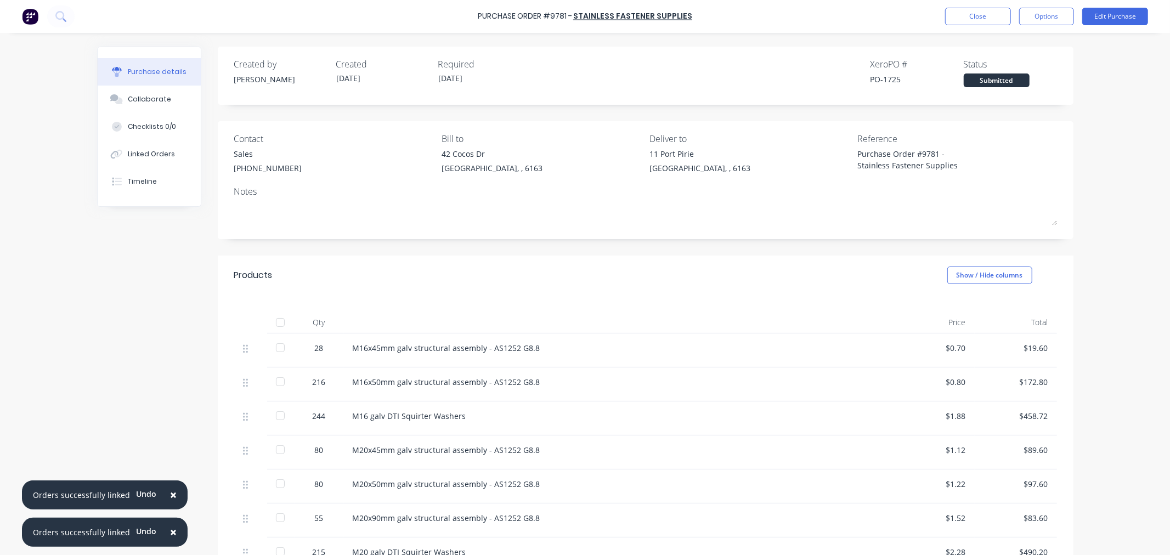
type textarea "x"
click at [128, 156] on div "Linked Orders" at bounding box center [151, 154] width 47 height 10
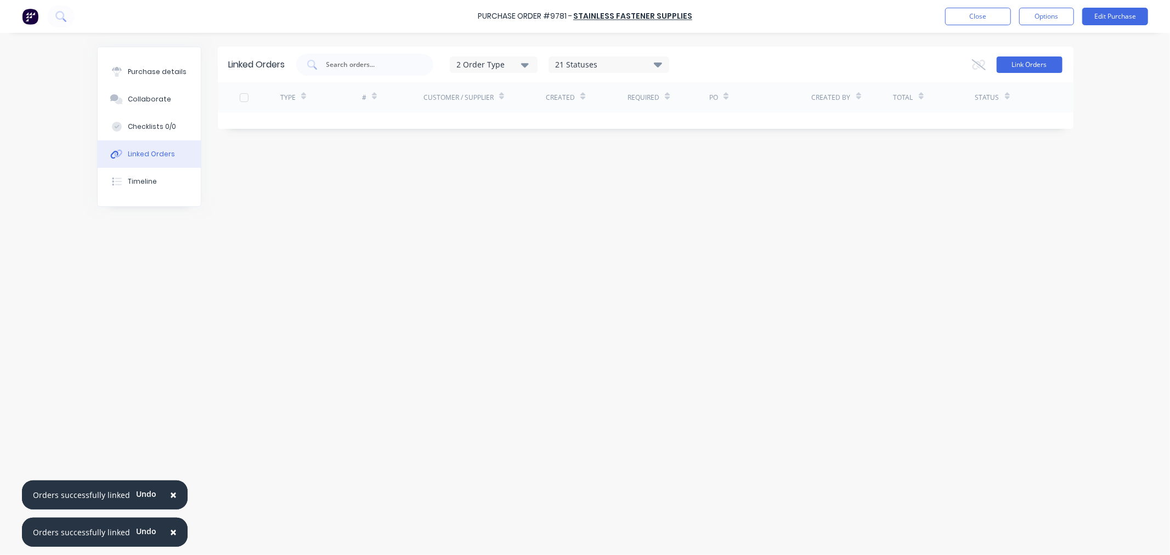
click at [1022, 70] on button "Link Orders" at bounding box center [1030, 65] width 66 height 16
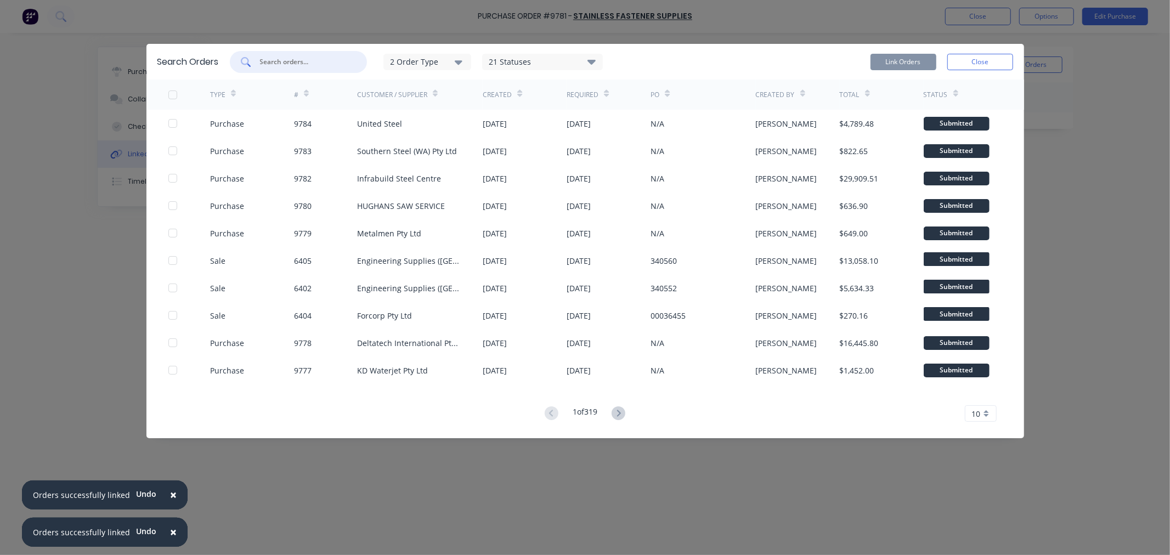
click at [300, 59] on input "text" at bounding box center [304, 62] width 91 height 11
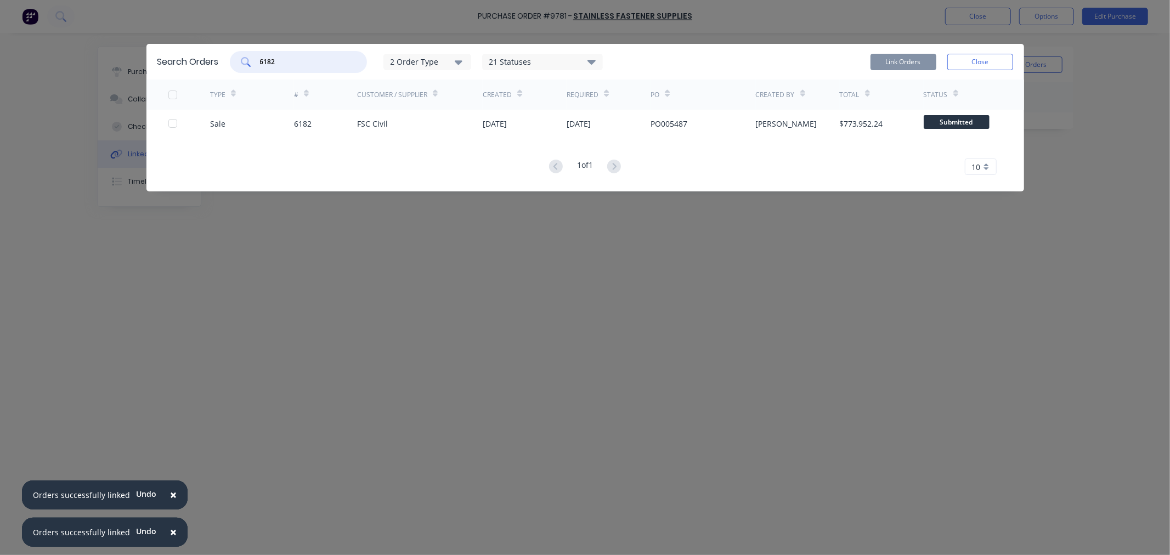
click at [170, 122] on div at bounding box center [173, 123] width 22 height 22
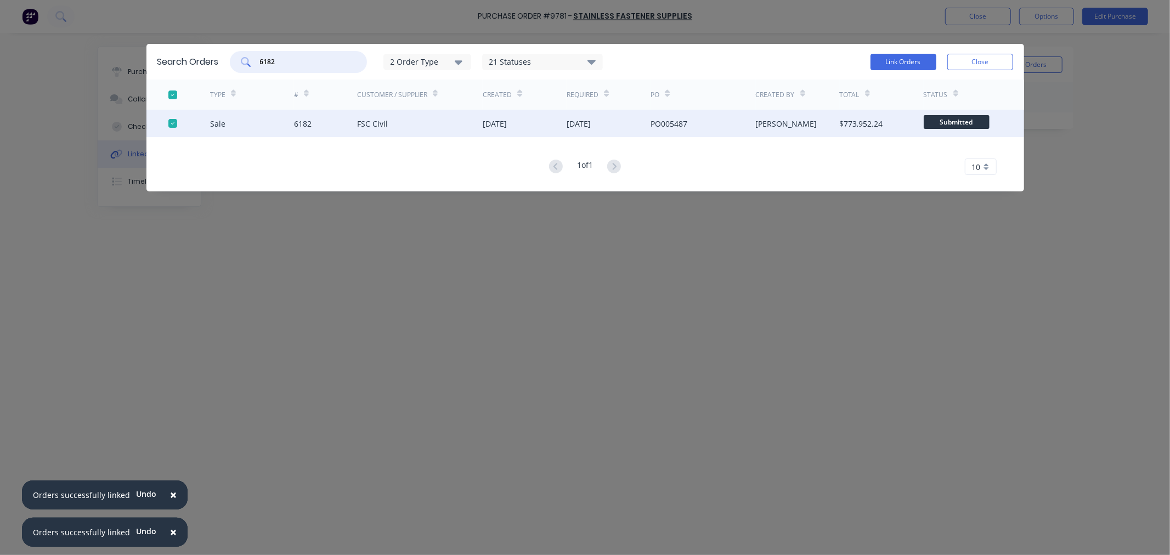
type input "6182"
click at [900, 52] on div "Link Orders Close" at bounding box center [942, 62] width 143 height 22
click at [900, 59] on button "Link Orders" at bounding box center [904, 62] width 66 height 16
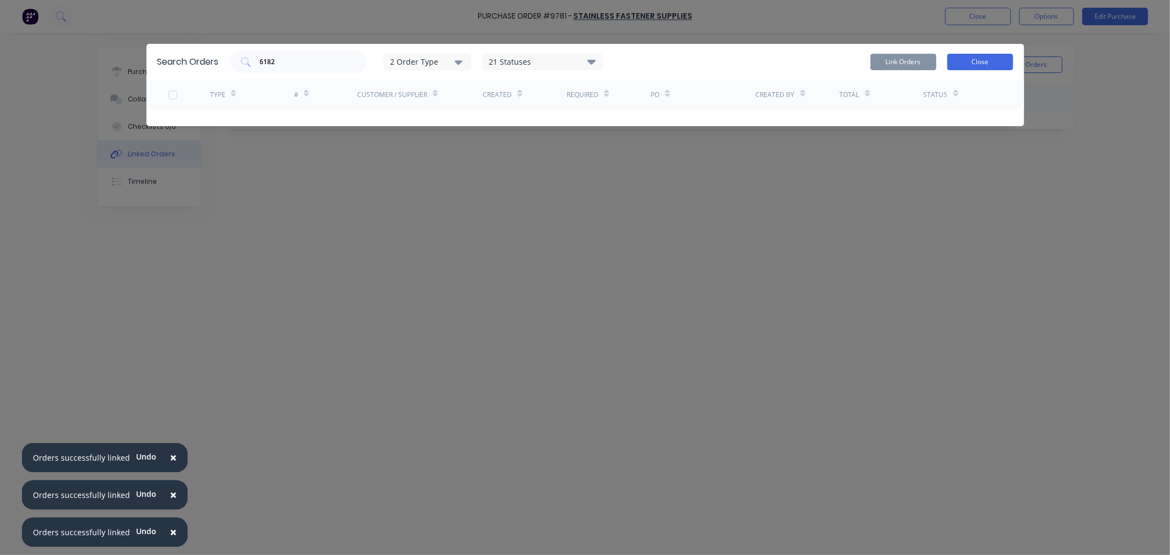
click at [977, 61] on button "Close" at bounding box center [981, 62] width 66 height 16
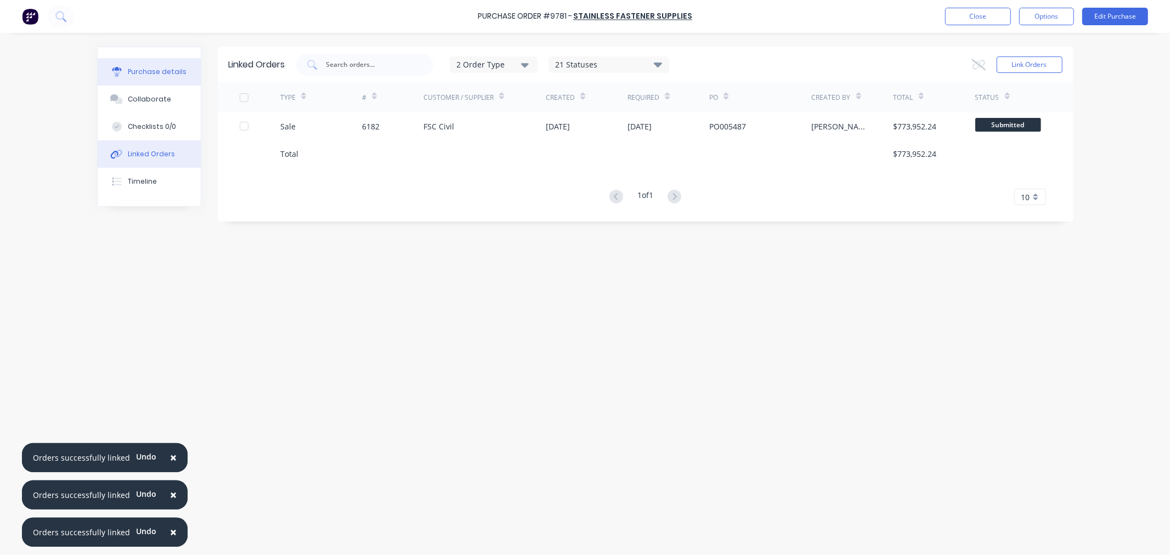
click at [157, 63] on button "Purchase details" at bounding box center [149, 71] width 103 height 27
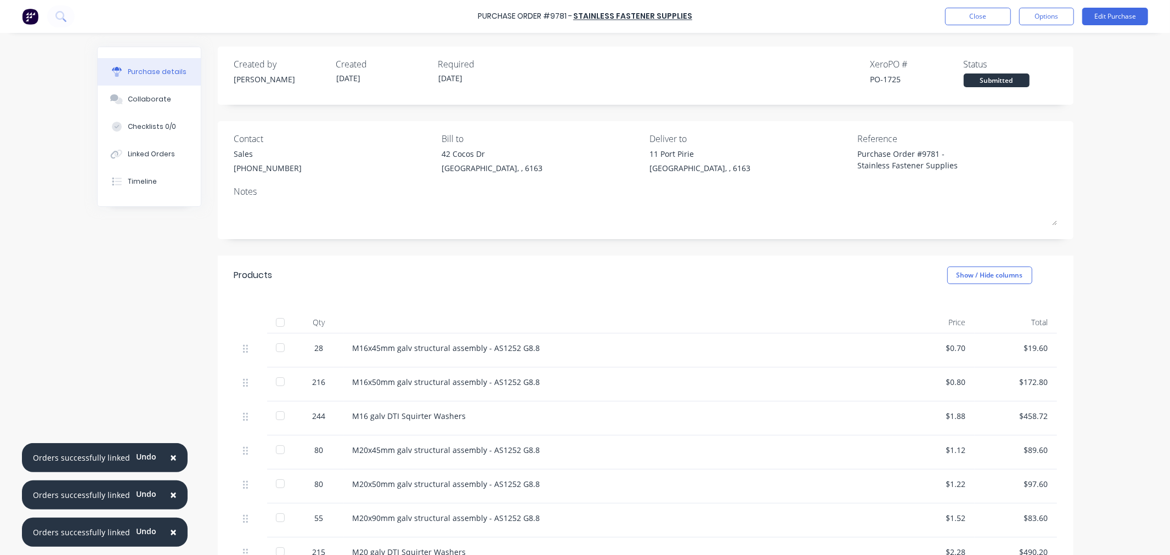
click at [991, 26] on div "Purchase Order #9781 - Stainless Fastener Supplies Close Options Edit Purchase" at bounding box center [585, 16] width 1170 height 33
click at [985, 21] on button "Close" at bounding box center [978, 17] width 66 height 18
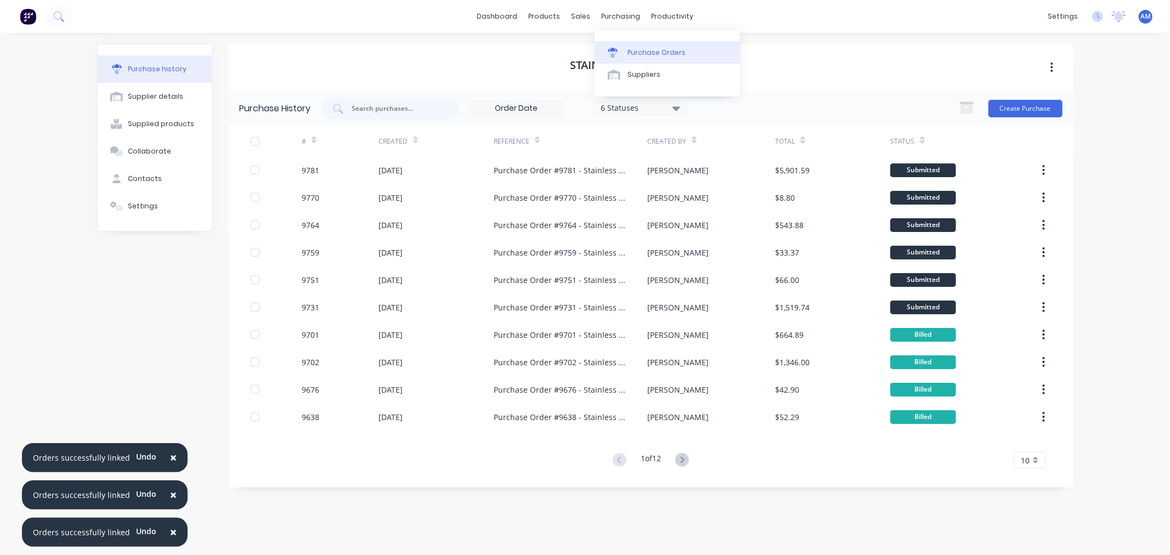
click at [645, 52] on div "Purchase Orders" at bounding box center [657, 53] width 58 height 10
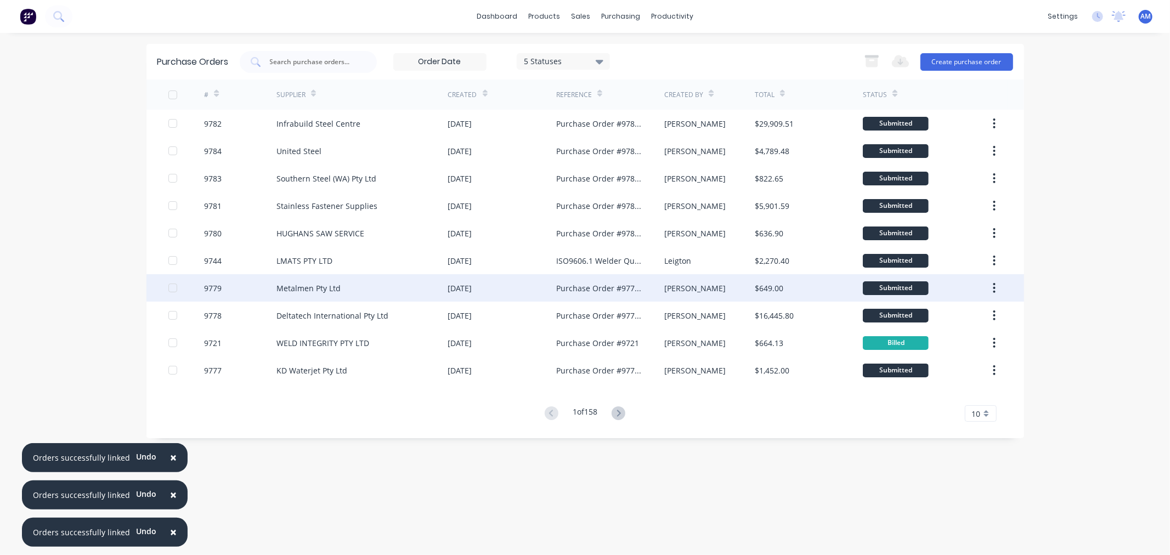
click at [249, 287] on div "9779" at bounding box center [240, 287] width 72 height 27
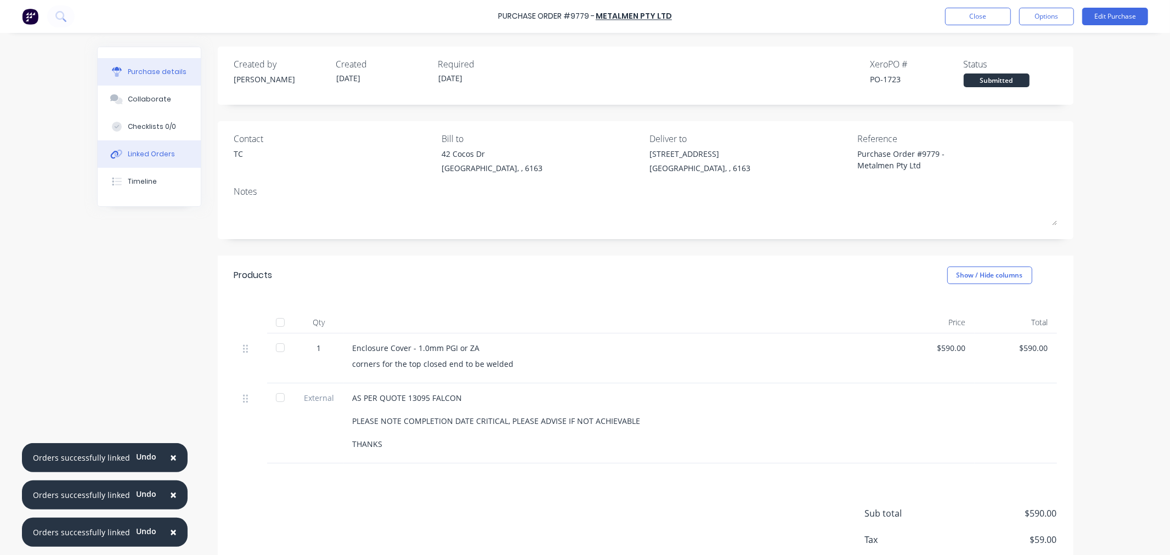
click at [165, 150] on div "Linked Orders" at bounding box center [151, 154] width 47 height 10
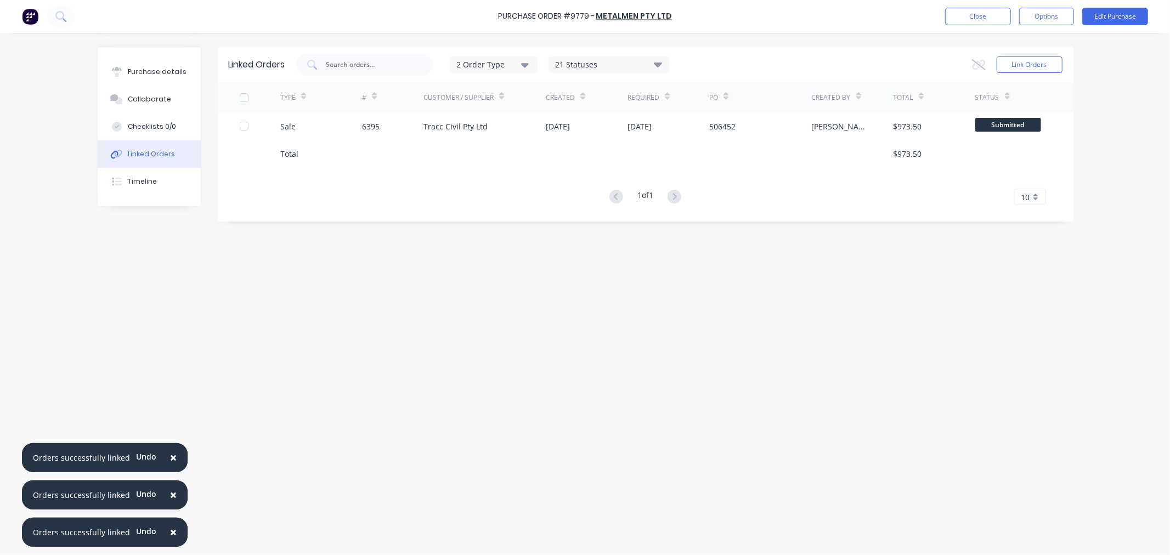
click at [156, 57] on div "Purchase details Collaborate Checklists 0/0 Linked Orders Timeline" at bounding box center [149, 126] width 103 height 159
click at [154, 70] on div "Purchase details" at bounding box center [157, 72] width 59 height 10
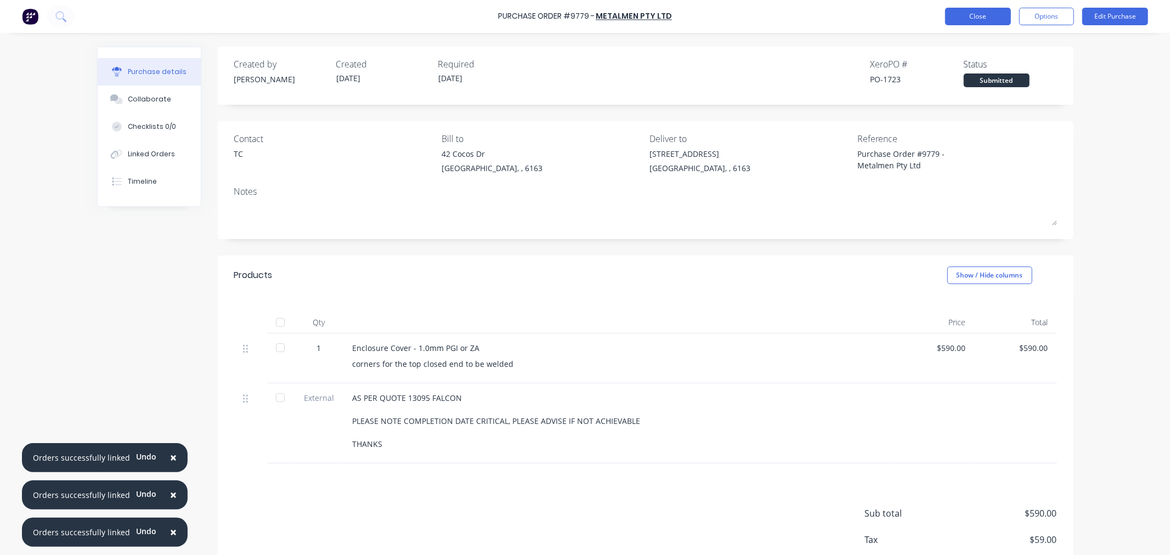
click at [957, 18] on button "Close" at bounding box center [978, 17] width 66 height 18
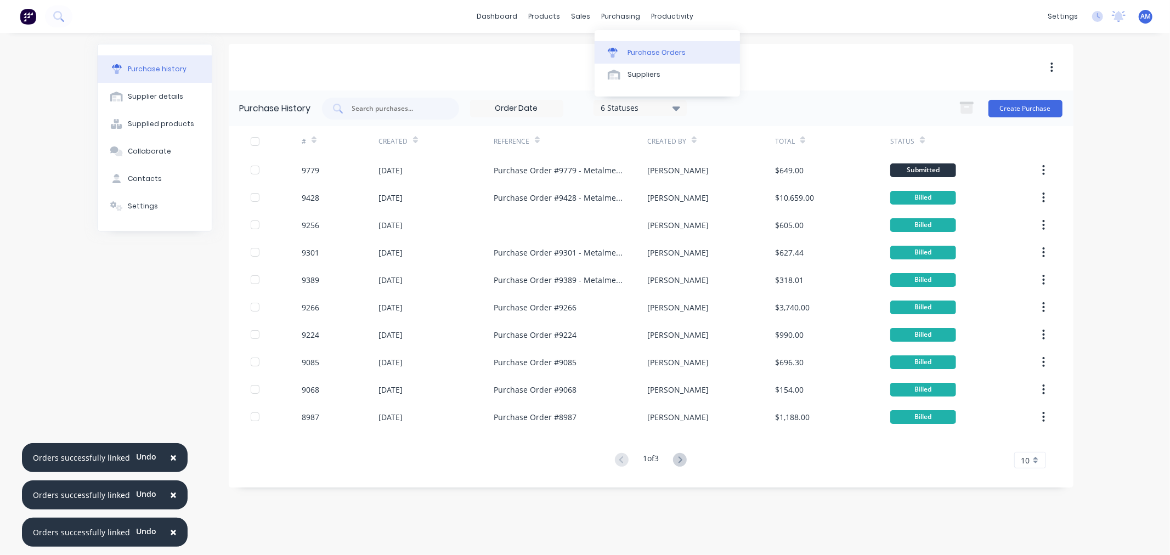
click at [628, 43] on link "Purchase Orders" at bounding box center [667, 52] width 145 height 22
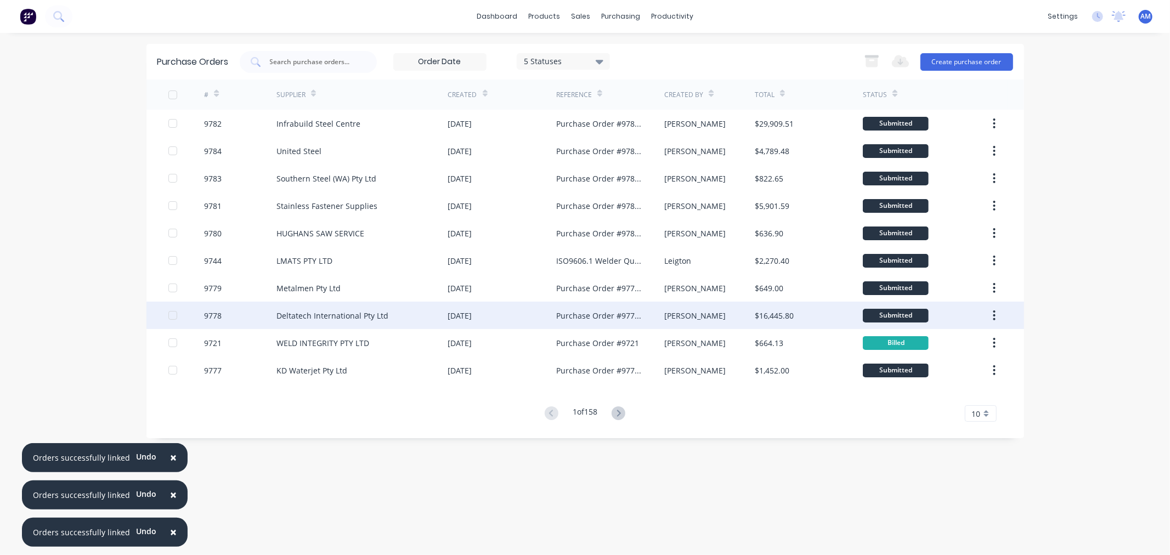
click at [337, 316] on div "Deltatech International Pty Ltd" at bounding box center [333, 316] width 112 height 12
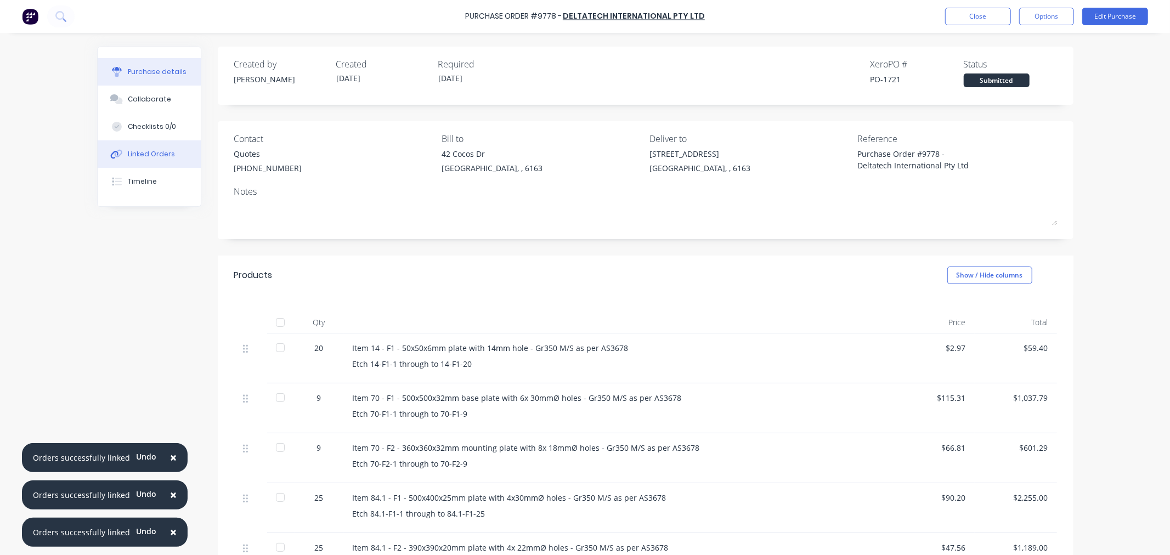
click at [169, 156] on button "Linked Orders" at bounding box center [149, 153] width 103 height 27
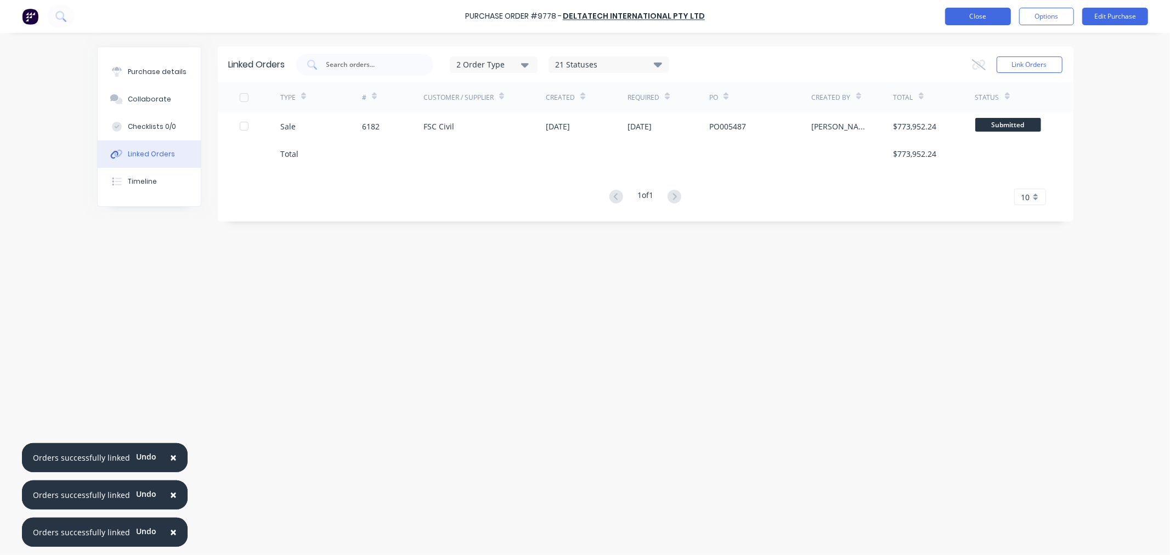
click at [956, 15] on button "Close" at bounding box center [978, 17] width 66 height 18
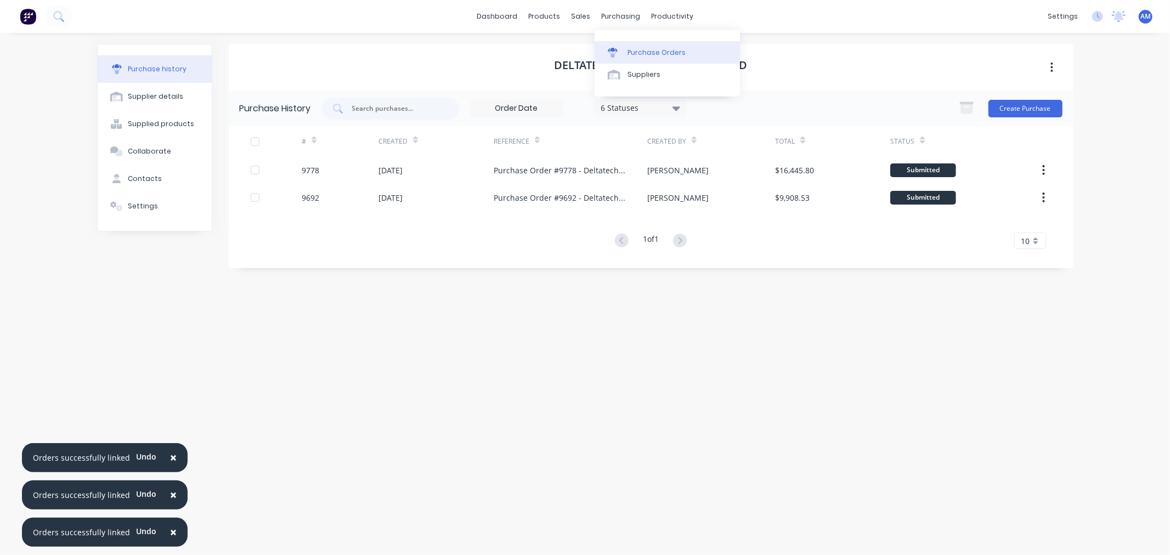
click at [633, 46] on link "Purchase Orders" at bounding box center [667, 52] width 145 height 22
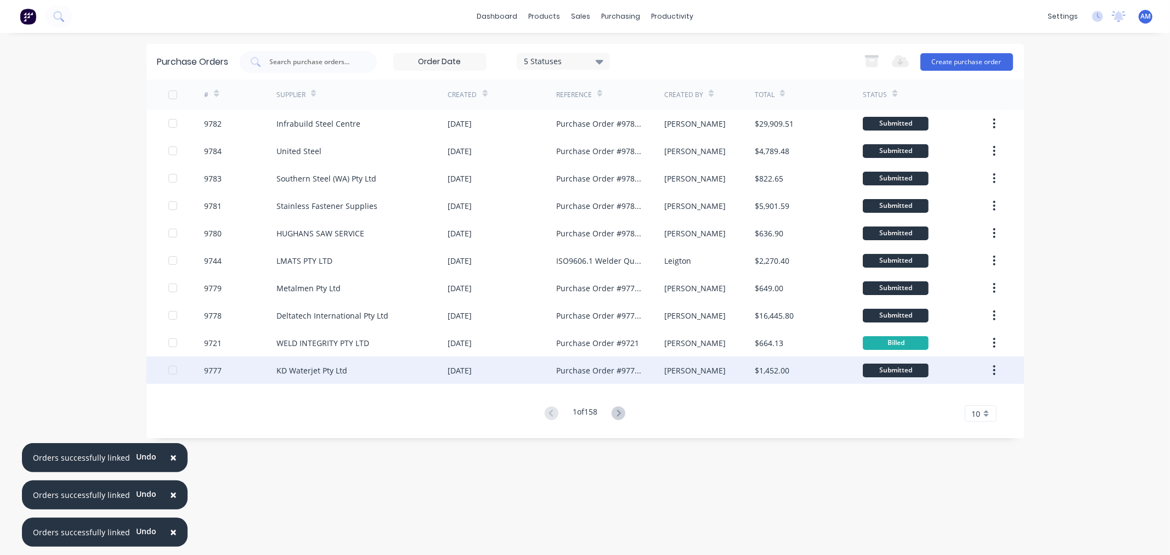
click at [319, 370] on div "KD Waterjet Pty Ltd" at bounding box center [312, 371] width 71 height 12
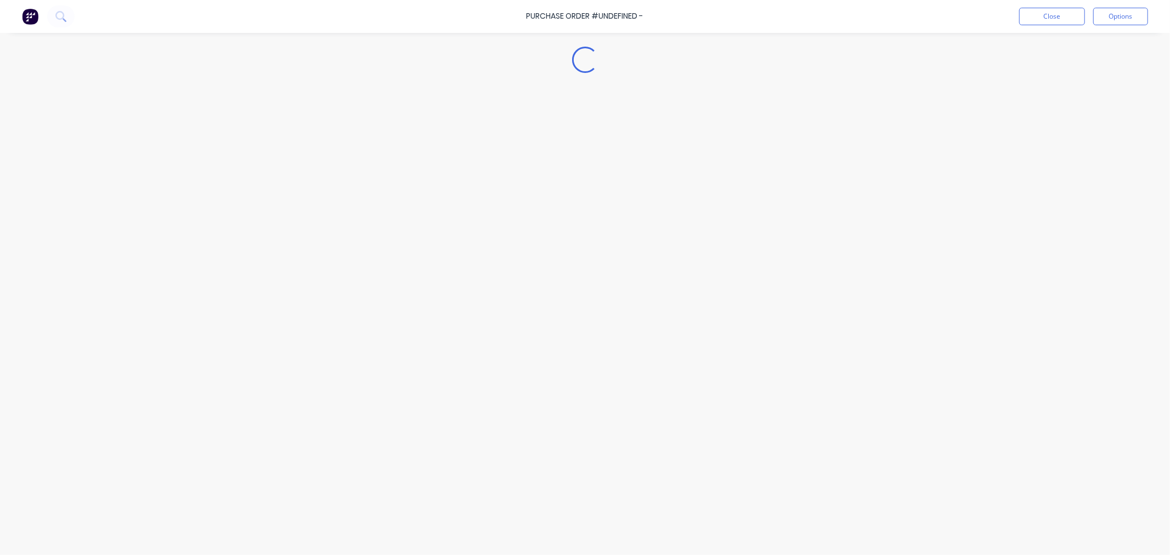
type textarea "x"
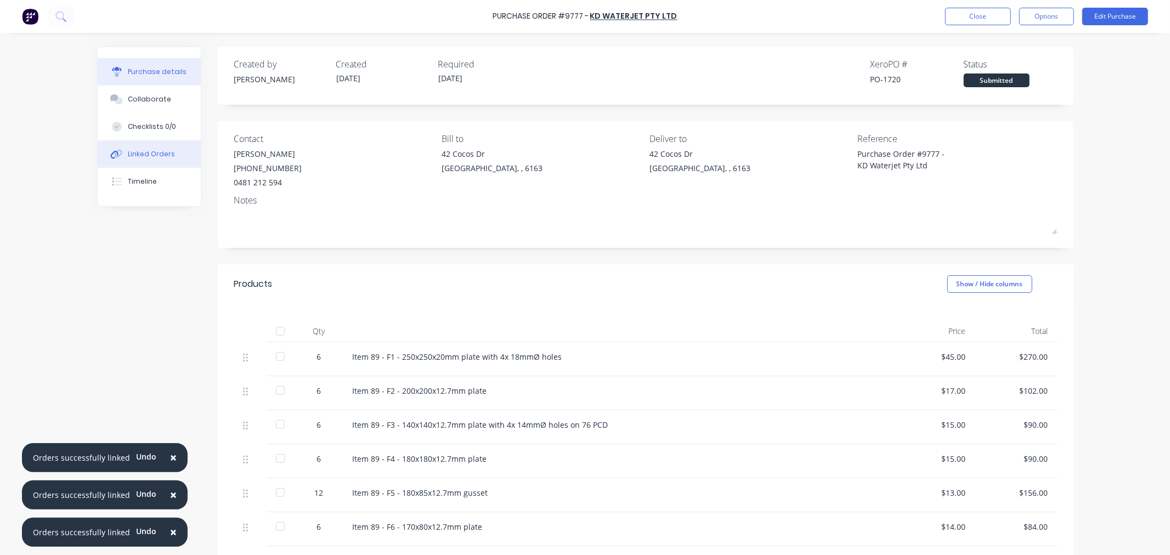
click at [161, 153] on div "Linked Orders" at bounding box center [151, 154] width 47 height 10
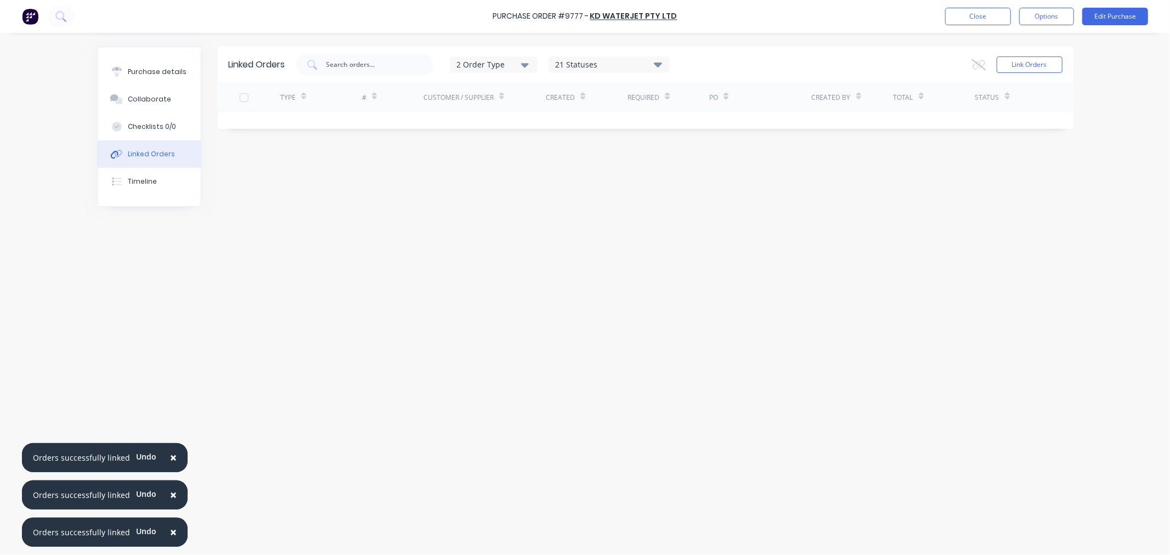
click at [1031, 73] on div "Link Orders" at bounding box center [1017, 65] width 91 height 22
click at [1021, 67] on button "Link Orders" at bounding box center [1030, 65] width 66 height 16
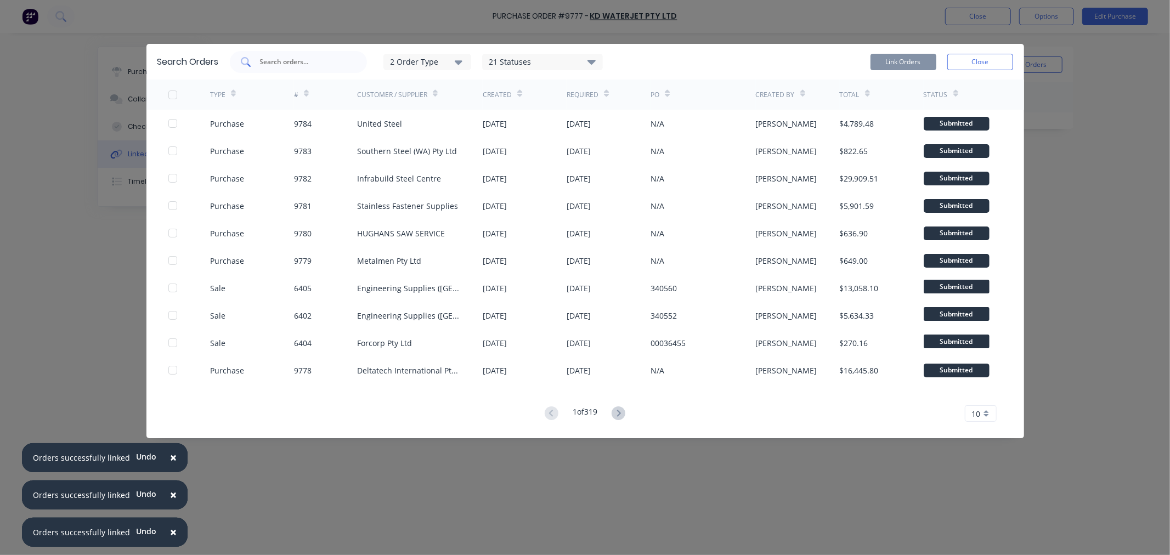
click at [306, 61] on input "text" at bounding box center [304, 62] width 91 height 11
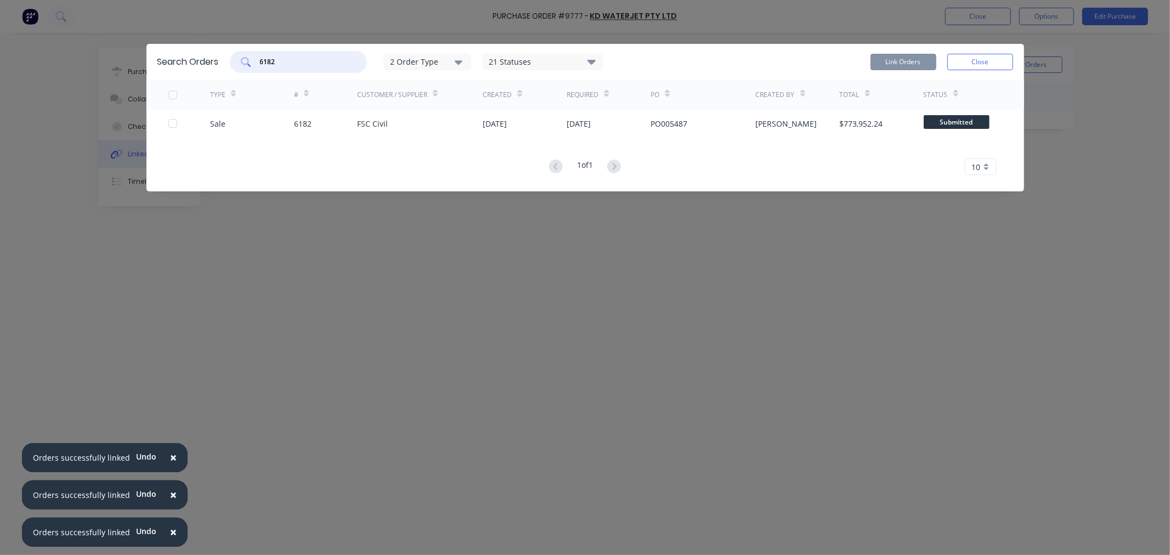
click at [171, 127] on div at bounding box center [173, 123] width 22 height 22
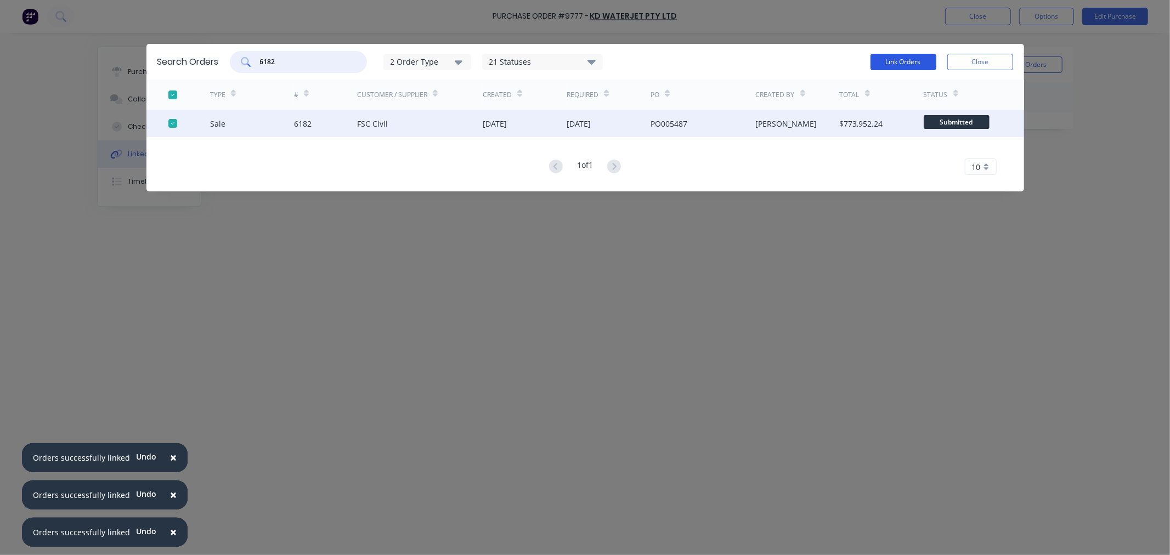
type input "6182"
click at [876, 65] on button "Link Orders" at bounding box center [904, 62] width 66 height 16
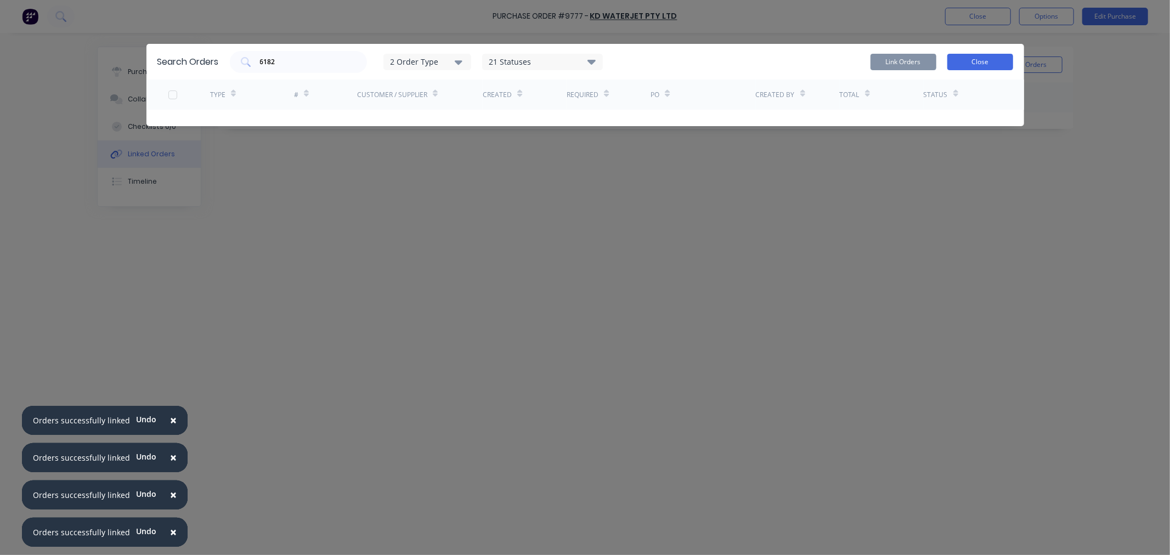
click at [970, 64] on button "Close" at bounding box center [981, 62] width 66 height 16
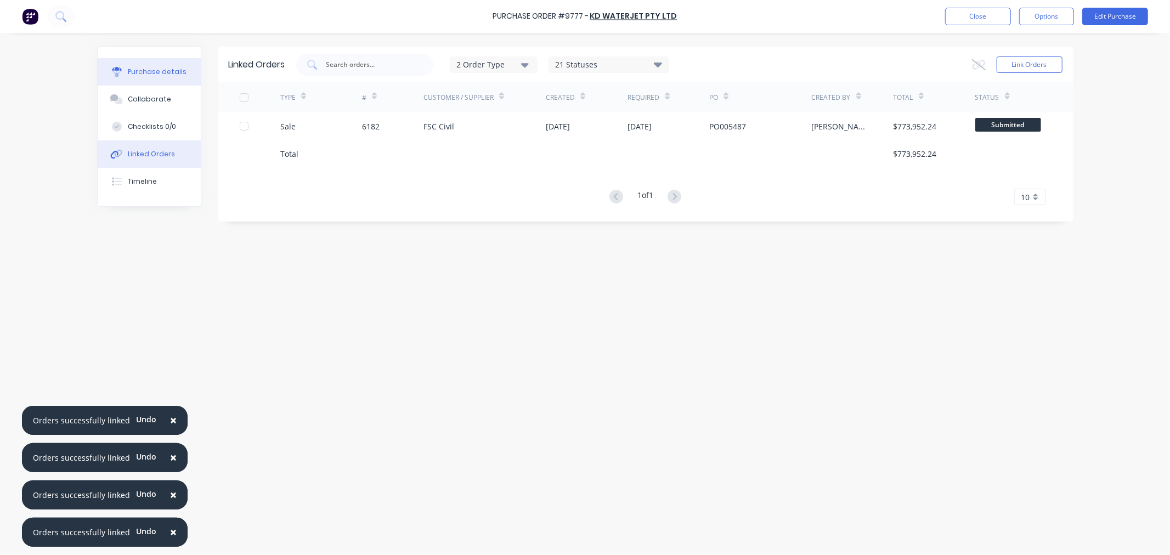
click at [152, 75] on div "Purchase details" at bounding box center [157, 72] width 59 height 10
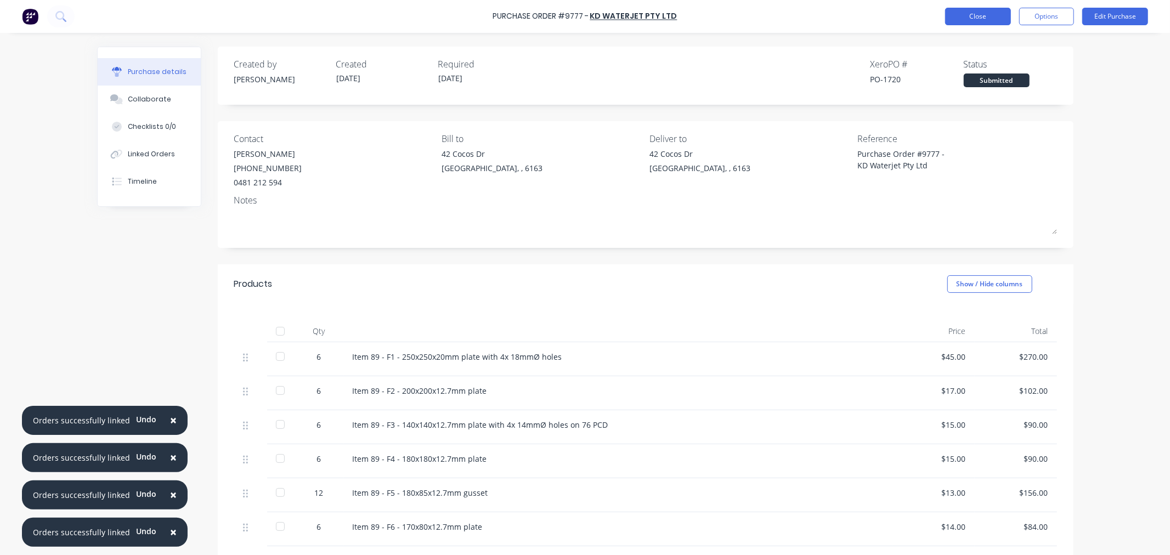
click at [952, 22] on button "Close" at bounding box center [978, 17] width 66 height 18
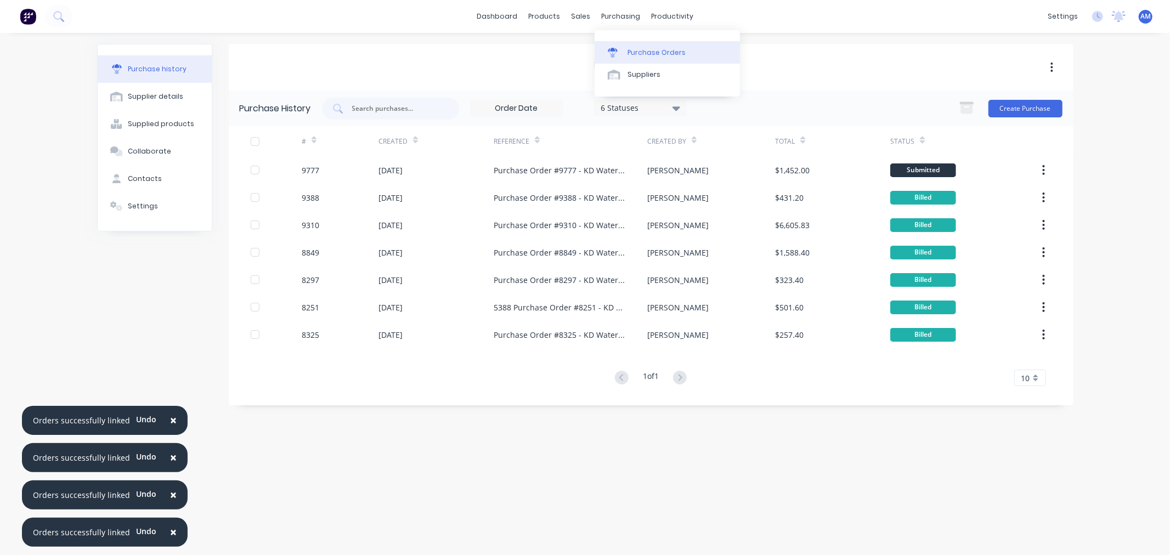
click at [640, 60] on link "Purchase Orders" at bounding box center [667, 52] width 145 height 22
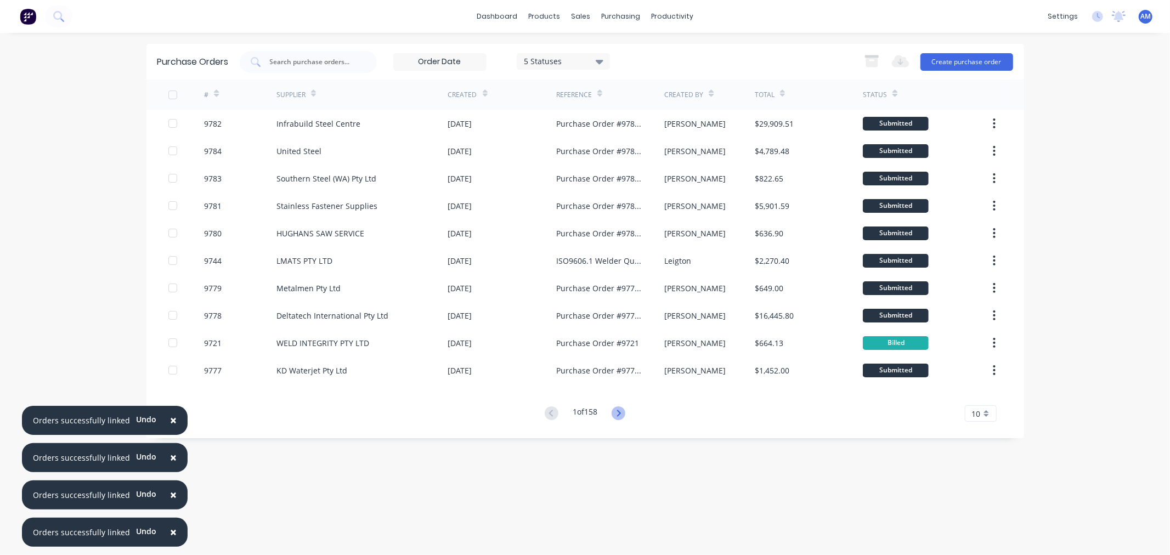
click at [621, 417] on icon at bounding box center [619, 414] width 14 height 14
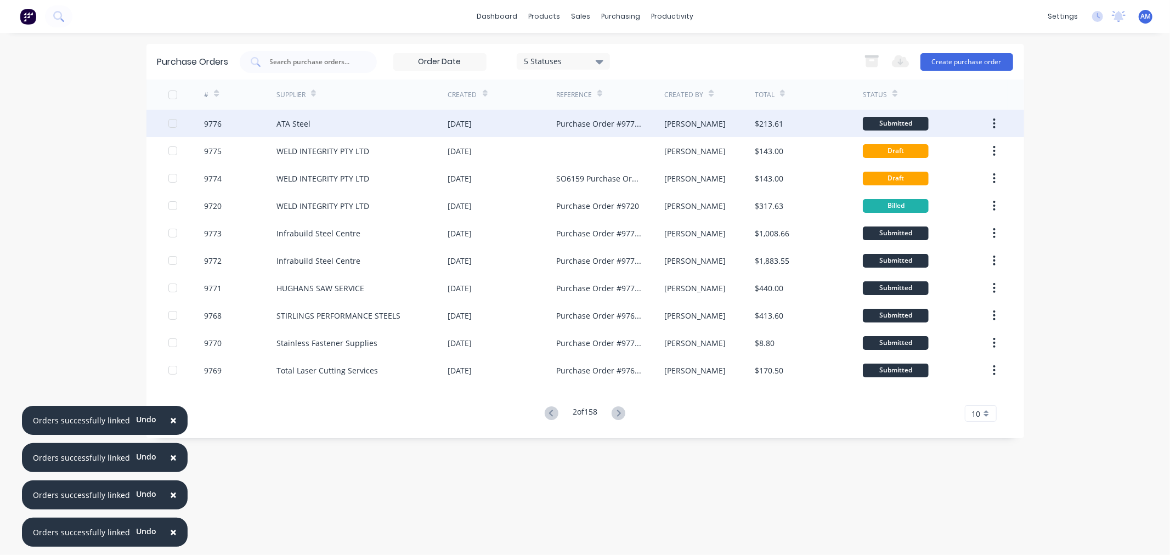
click at [286, 123] on div "ATA Steel" at bounding box center [294, 124] width 34 height 12
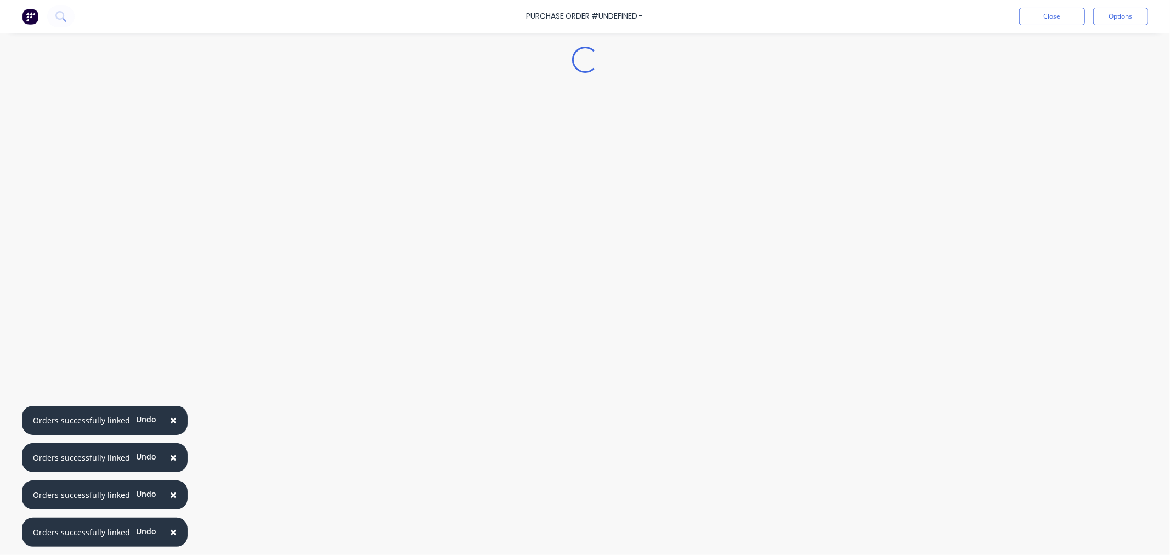
type textarea "x"
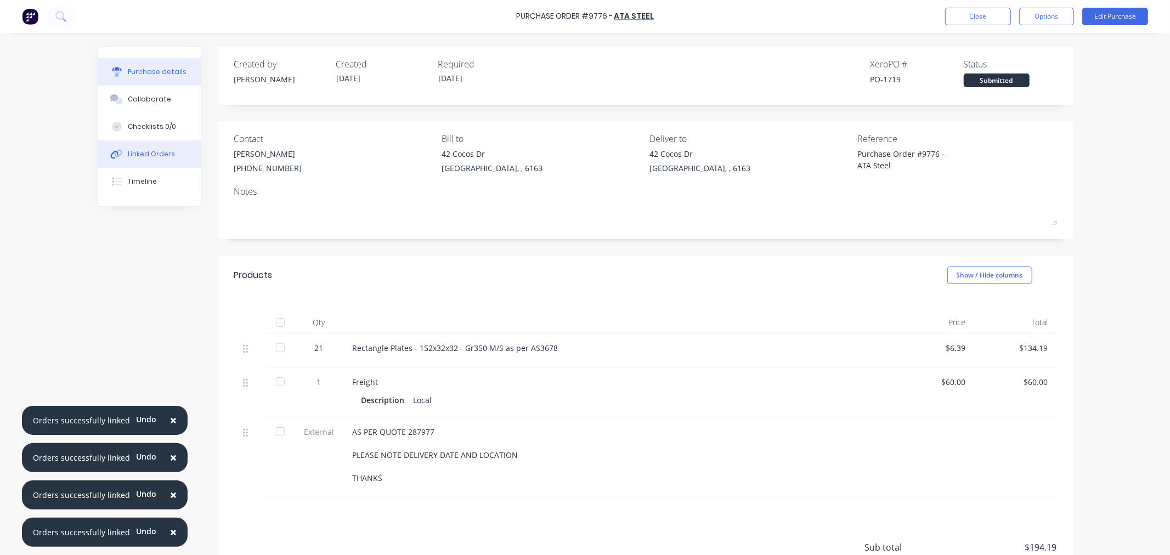
click at [116, 154] on icon at bounding box center [119, 154] width 8 height 8
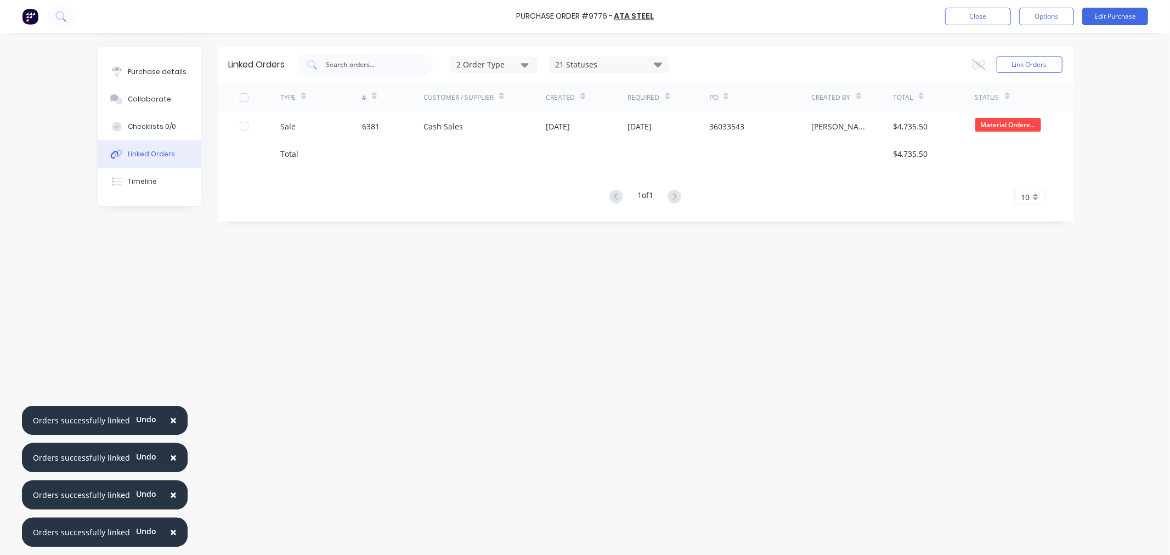
click at [968, 4] on div "Purchase Order #9776 - ATA Steel Close Options Edit Purchase" at bounding box center [585, 16] width 1170 height 33
click at [966, 19] on button "Close" at bounding box center [978, 17] width 66 height 18
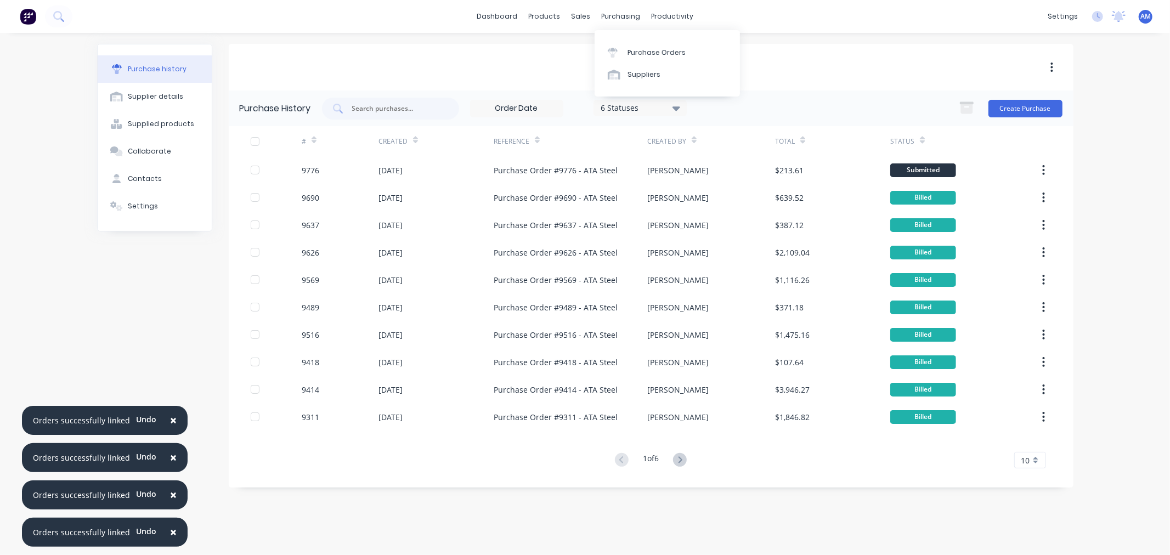
click at [633, 39] on div "Purchase Orders Suppliers" at bounding box center [667, 63] width 145 height 66
click at [633, 48] on div "Purchase Orders" at bounding box center [657, 53] width 58 height 10
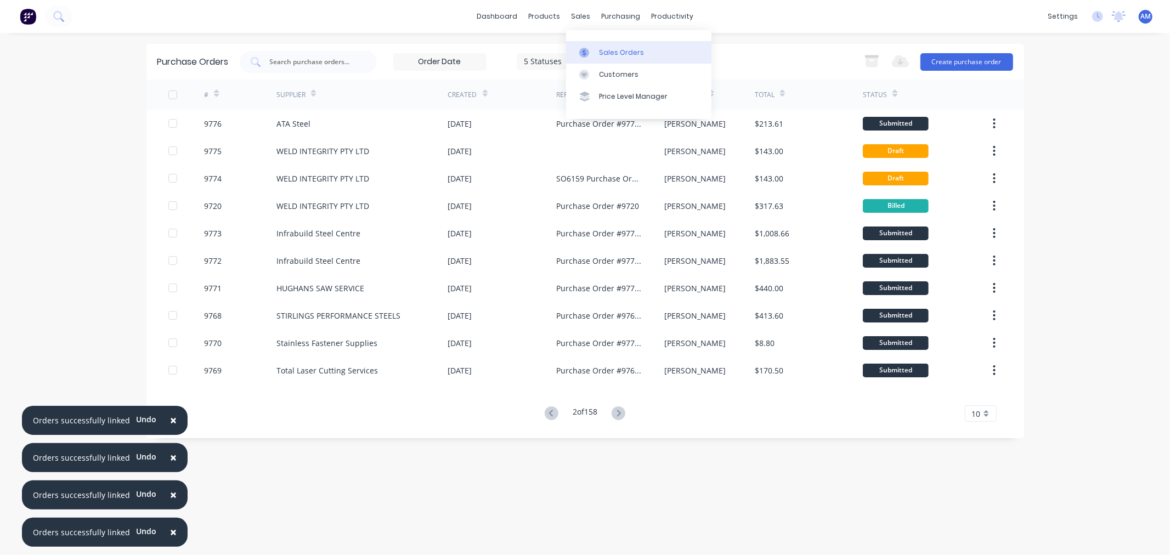
click at [649, 43] on link "Sales Orders" at bounding box center [638, 52] width 145 height 22
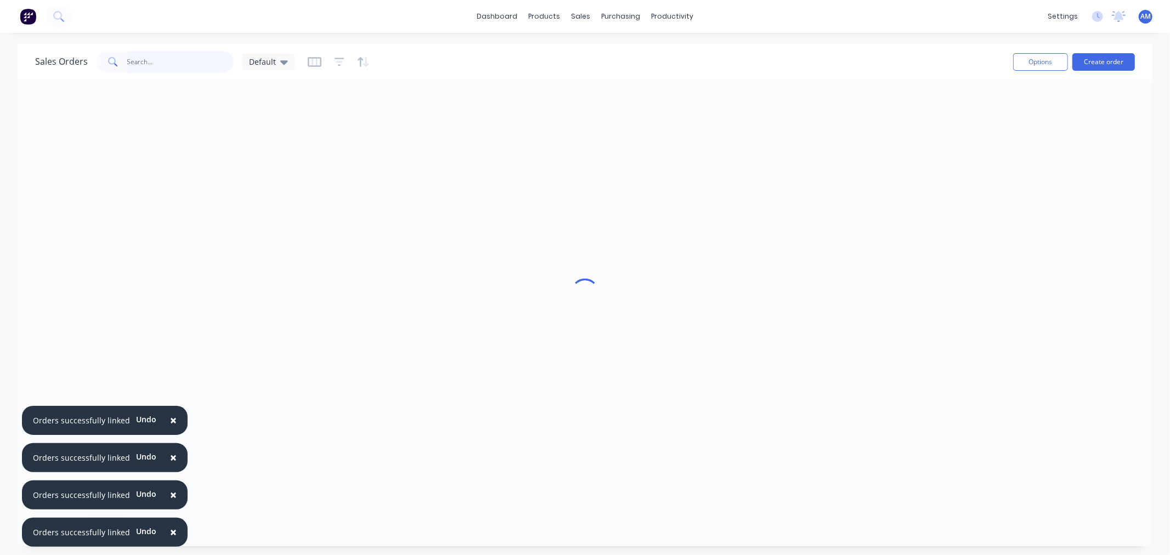
click at [143, 58] on input "text" at bounding box center [180, 62] width 107 height 22
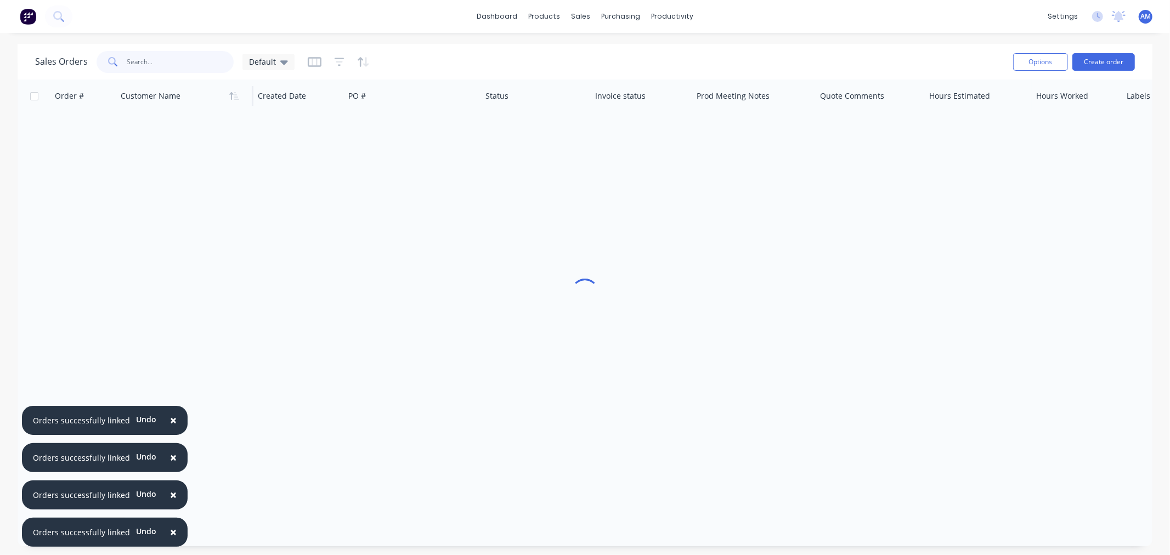
type input "3"
type input "6300"
click at [170, 423] on span "×" at bounding box center [173, 420] width 7 height 15
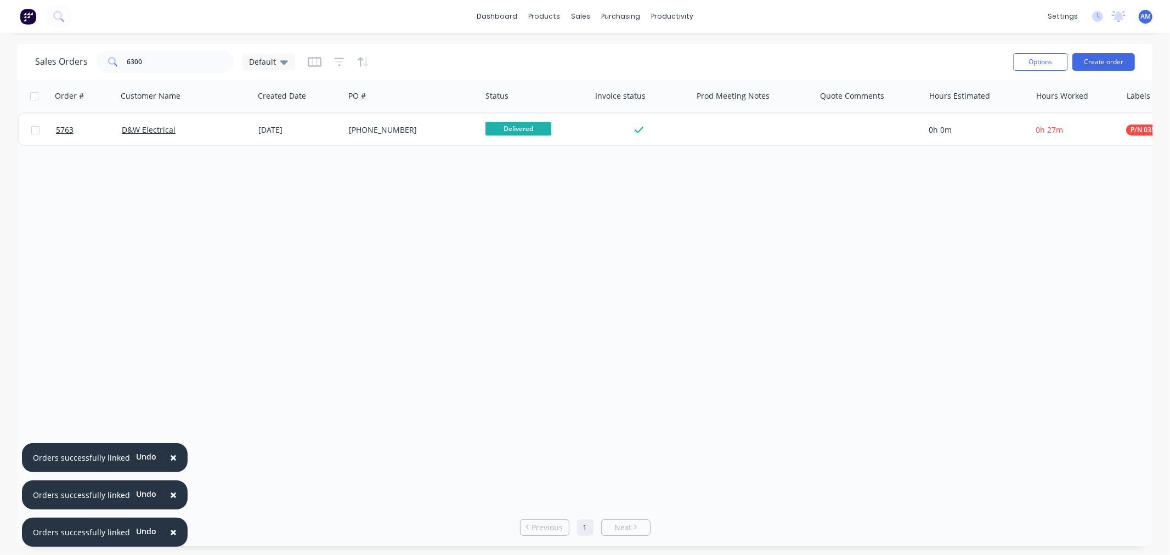
click at [171, 461] on span "×" at bounding box center [173, 457] width 7 height 15
click at [170, 498] on span "×" at bounding box center [173, 494] width 7 height 15
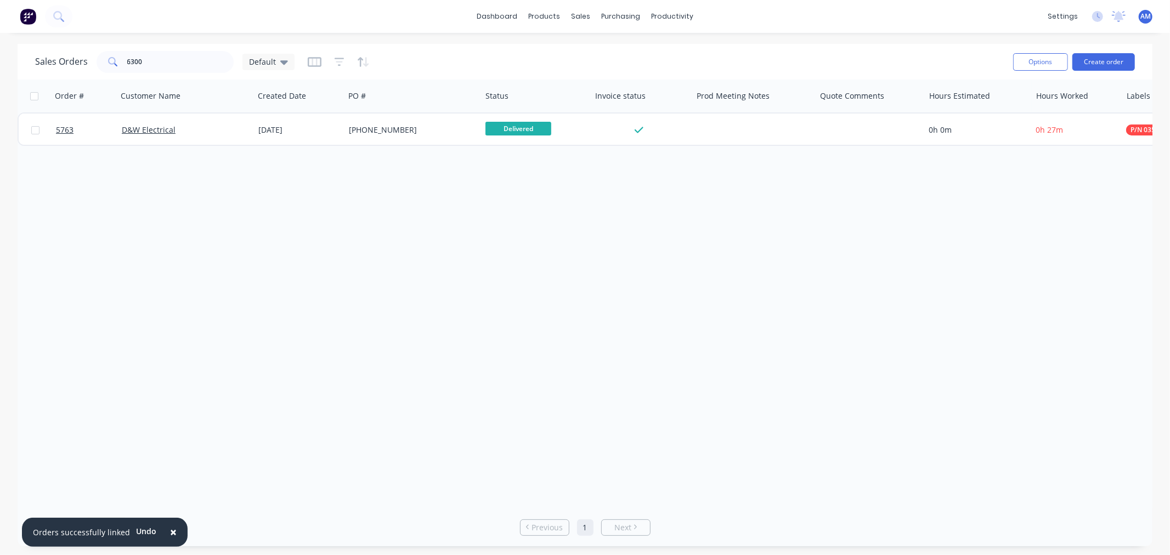
click at [171, 528] on span "×" at bounding box center [173, 532] width 7 height 15
click at [331, 63] on div at bounding box center [339, 62] width 62 height 18
click at [335, 63] on icon "button" at bounding box center [340, 62] width 10 height 11
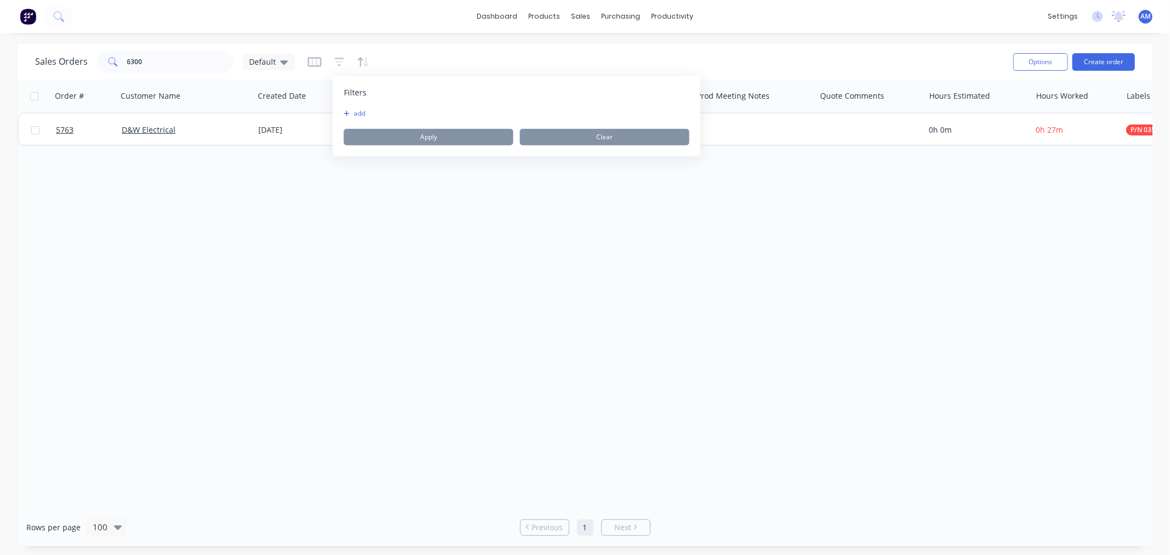
click at [356, 114] on button "add" at bounding box center [357, 113] width 27 height 9
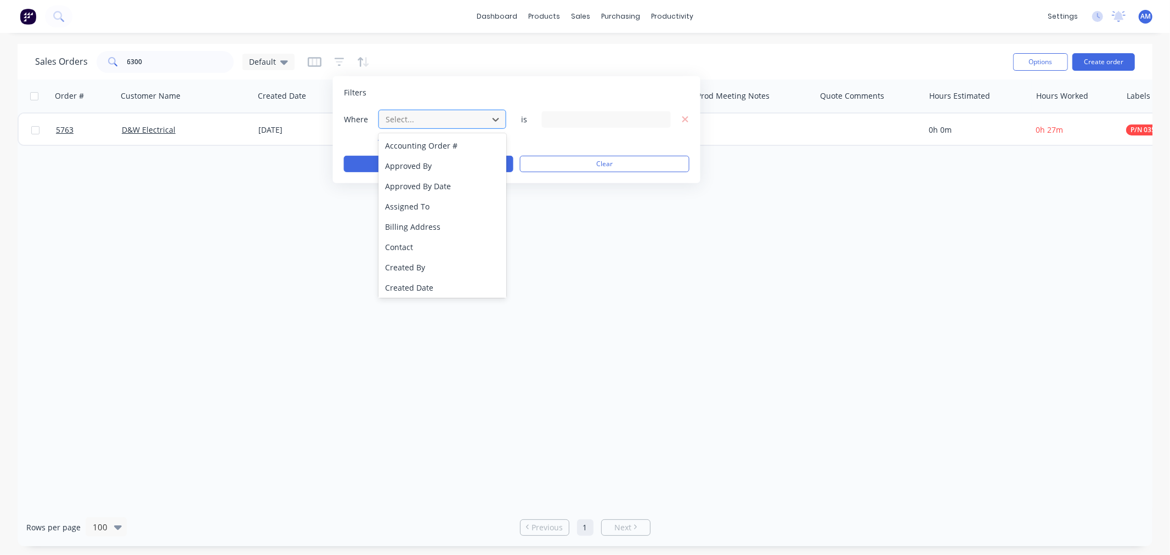
click at [392, 112] on div at bounding box center [434, 119] width 98 height 14
click at [399, 291] on div "Status" at bounding box center [443, 286] width 128 height 20
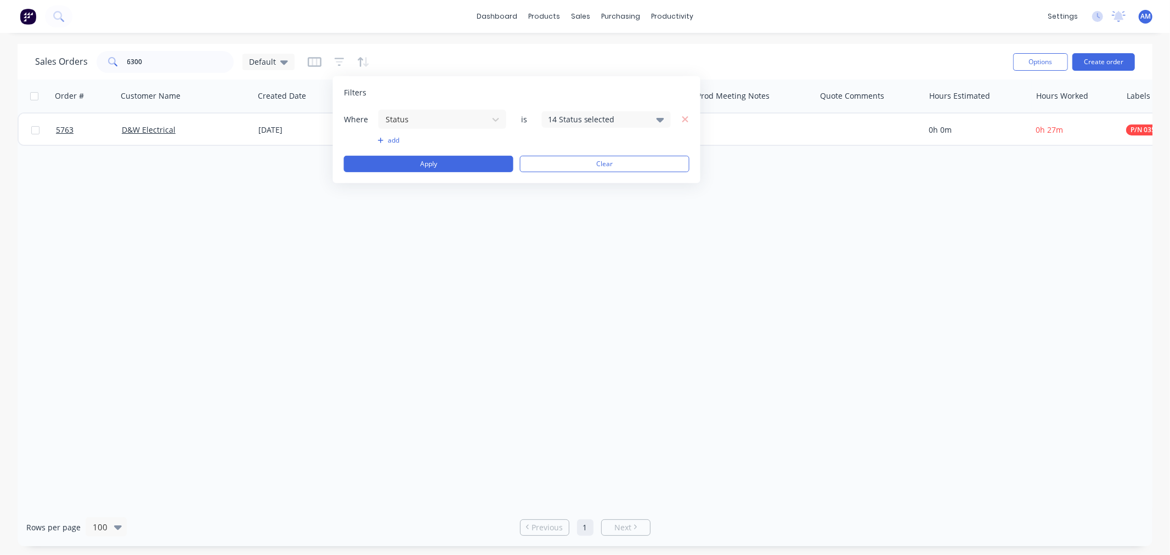
click at [585, 109] on div "Where Status is 14 Status selected" at bounding box center [517, 119] width 346 height 20
click at [585, 118] on div "14 Status selected" at bounding box center [597, 120] width 99 height 12
click at [557, 201] on div at bounding box center [560, 202] width 22 height 22
click at [458, 166] on button "Apply" at bounding box center [429, 164] width 170 height 16
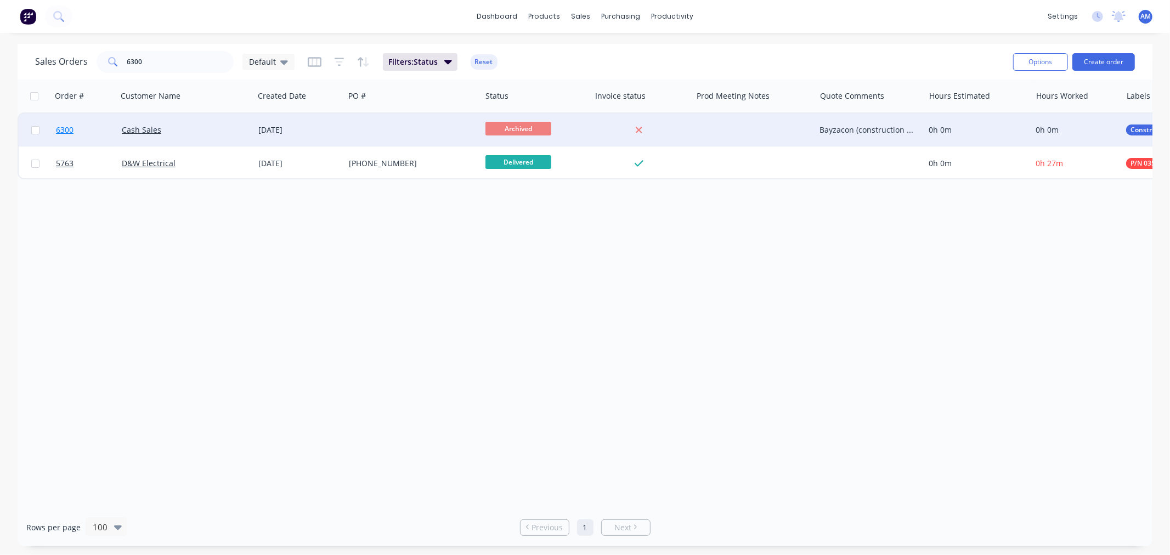
click at [94, 134] on link "6300" at bounding box center [89, 130] width 66 height 33
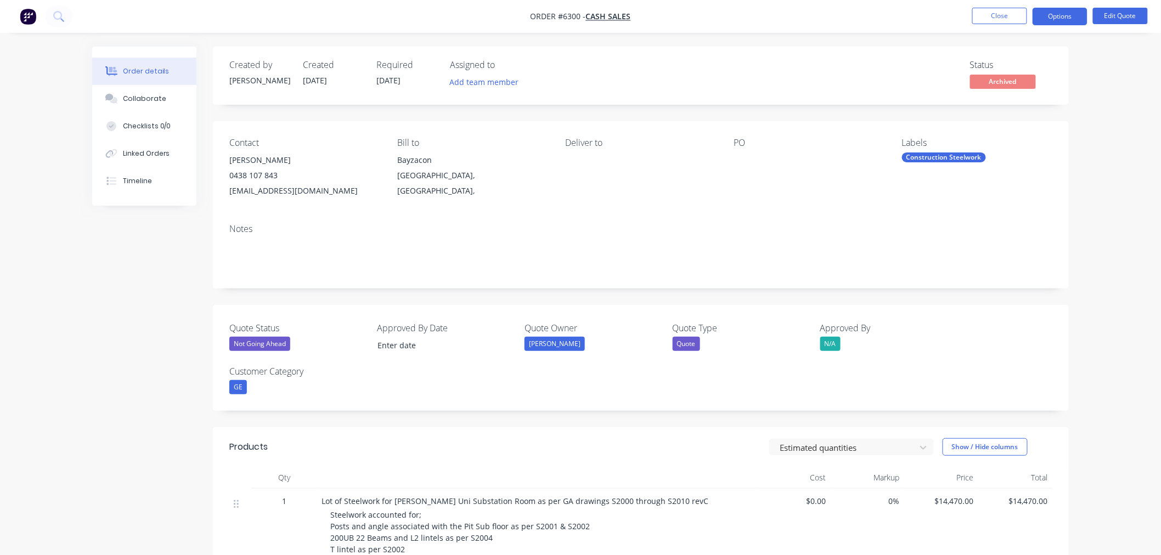
click at [274, 343] on div "Not Going Ahead" at bounding box center [259, 344] width 61 height 14
click at [246, 411] on div "Lost" at bounding box center [248, 411] width 21 height 14
click at [996, 12] on button "Close" at bounding box center [999, 16] width 55 height 16
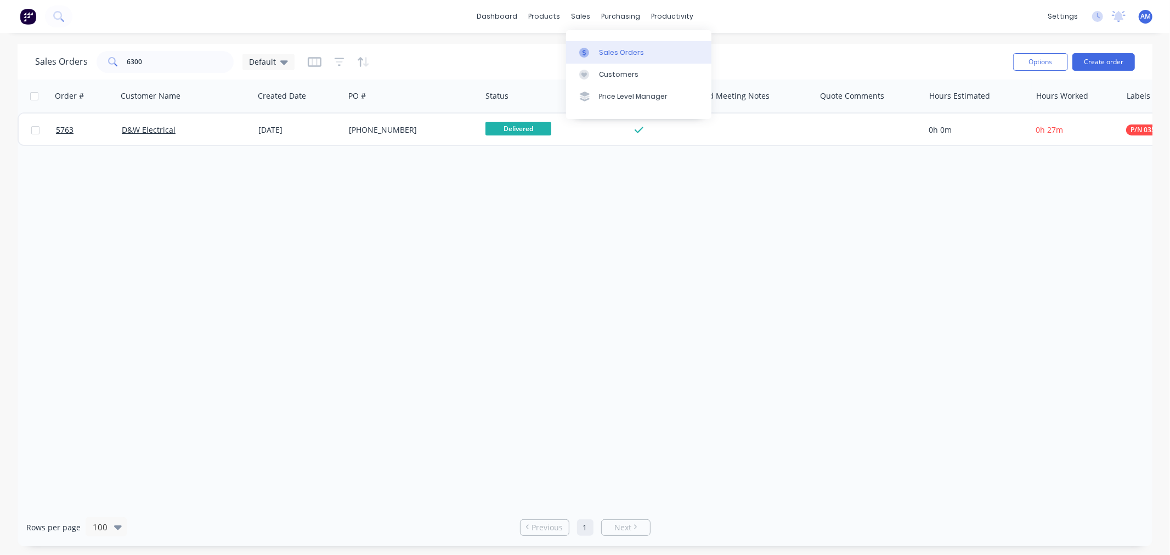
click at [610, 55] on div "Sales Orders" at bounding box center [621, 53] width 45 height 10
drag, startPoint x: 53, startPoint y: 64, endPoint x: 44, endPoint y: 65, distance: 9.3
click at [44, 65] on div "Sales Orders 6300 Default" at bounding box center [165, 62] width 260 height 22
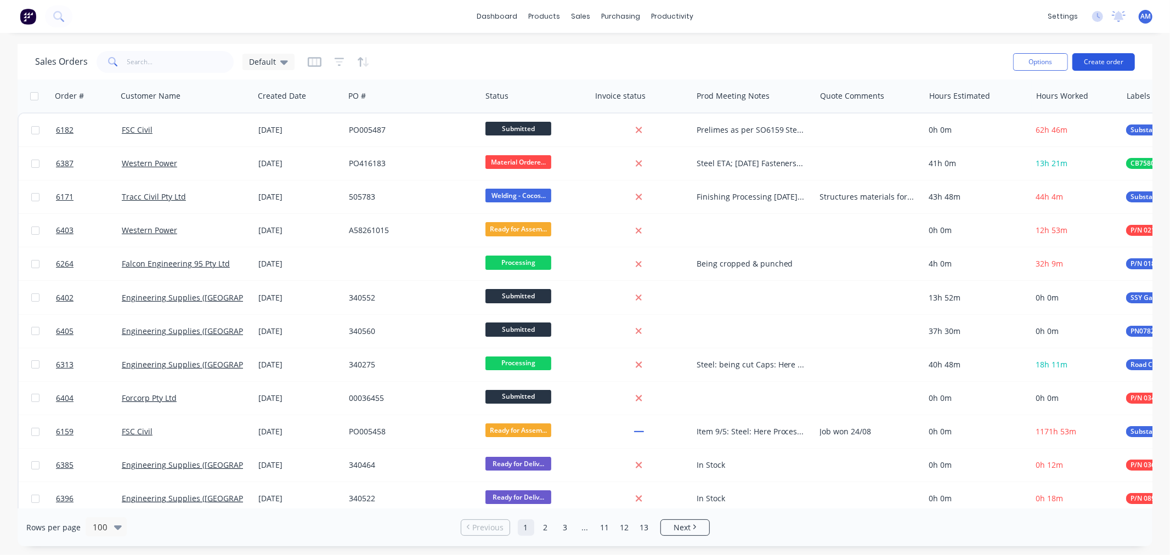
click at [1098, 64] on button "Create order" at bounding box center [1104, 62] width 63 height 18
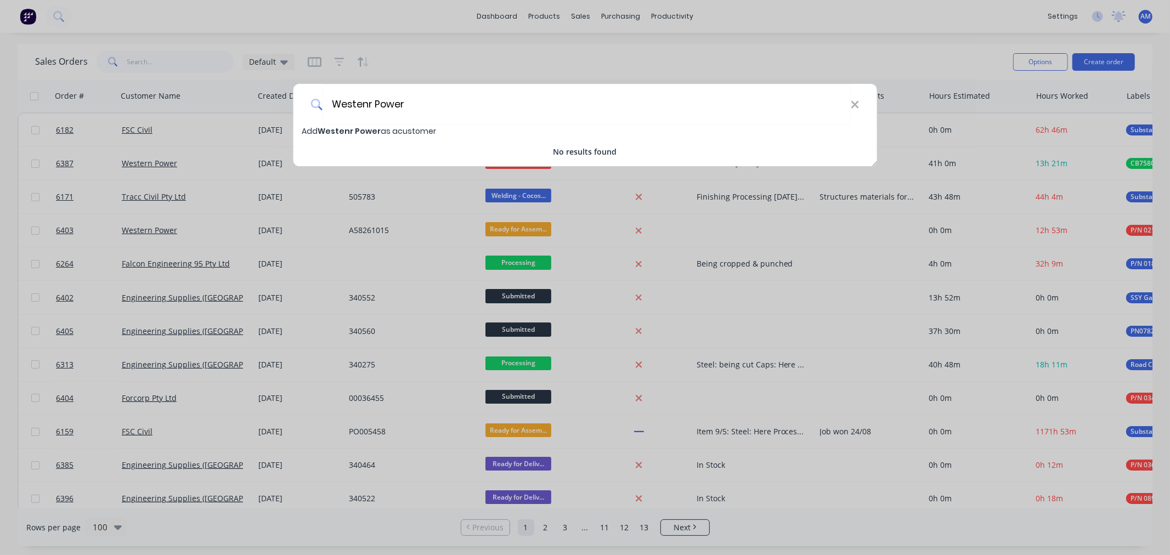
drag, startPoint x: 417, startPoint y: 103, endPoint x: 294, endPoint y: 95, distance: 123.2
click at [294, 95] on div "Westenr Power" at bounding box center [585, 104] width 584 height 41
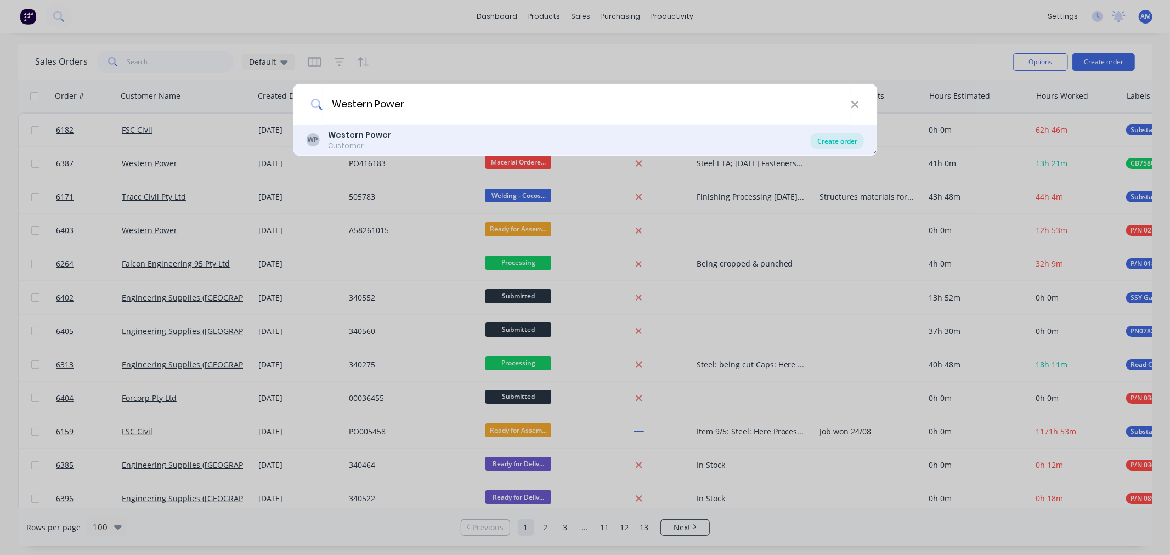
type input "Western Power"
click at [841, 136] on div "Create order" at bounding box center [837, 140] width 53 height 15
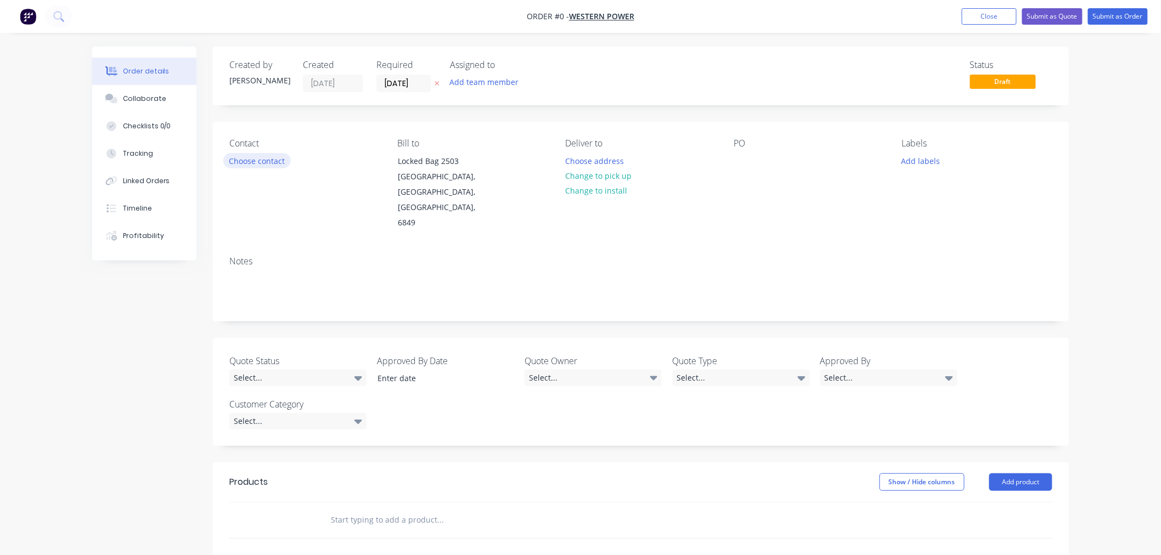
click at [253, 157] on button "Choose contact" at bounding box center [256, 160] width 67 height 15
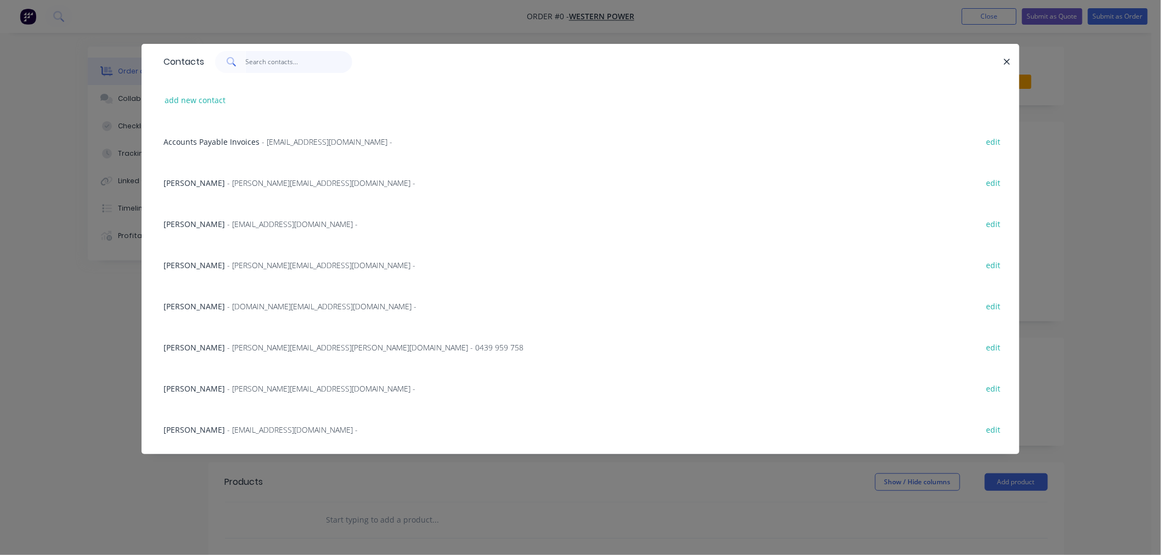
click at [249, 65] on input "text" at bounding box center [299, 62] width 107 height 22
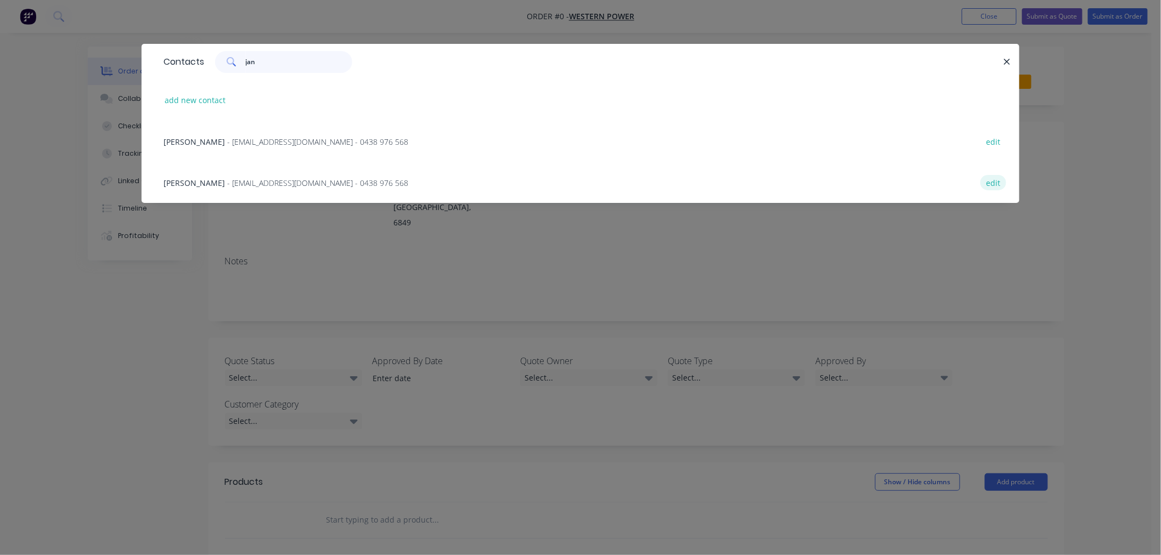
type input "jan"
click at [1001, 183] on button "edit" at bounding box center [993, 182] width 26 height 15
select select "AU"
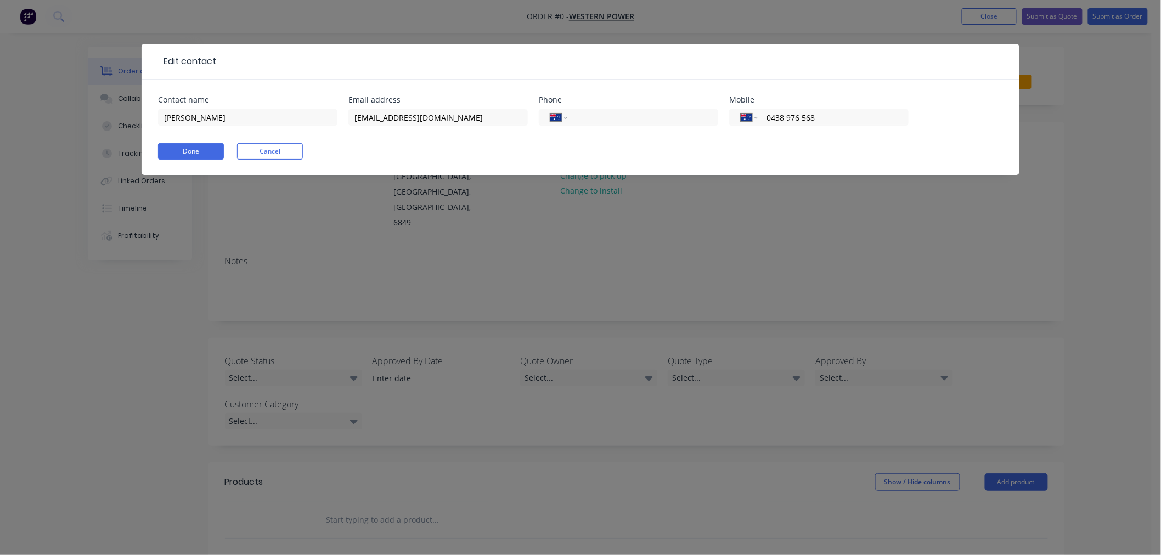
click at [261, 157] on button "Cancel" at bounding box center [270, 151] width 66 height 16
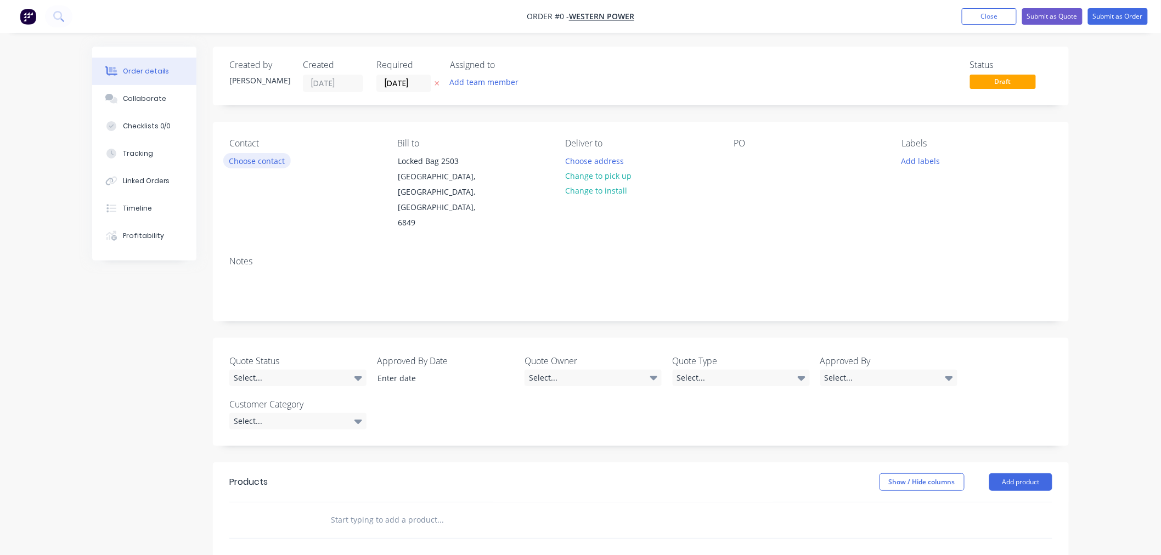
click at [264, 168] on button "Choose contact" at bounding box center [256, 160] width 67 height 15
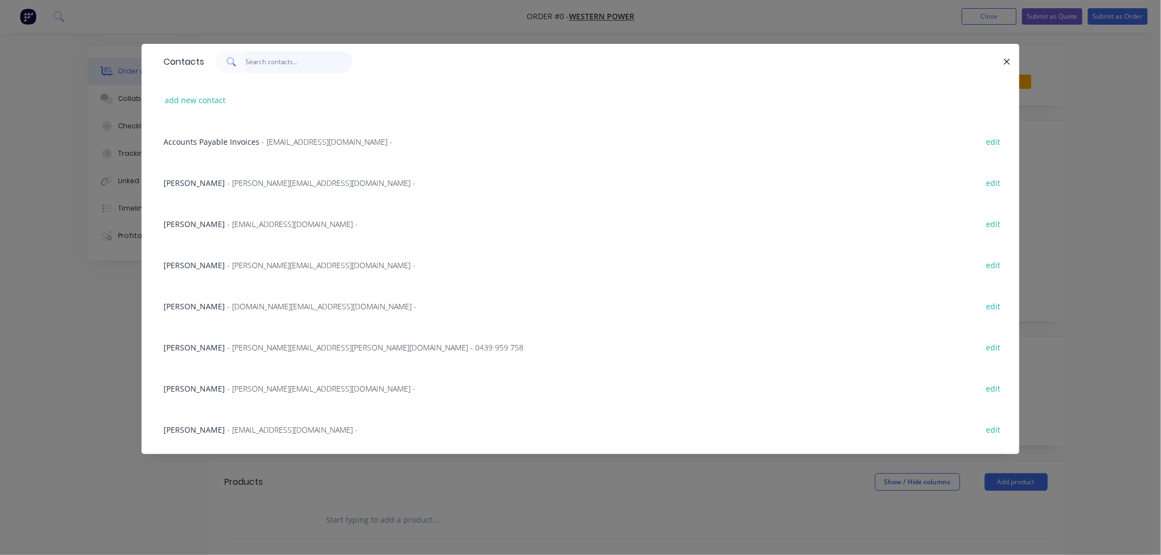
drag, startPoint x: 275, startPoint y: 68, endPoint x: 264, endPoint y: 67, distance: 10.4
click at [264, 67] on input "text" at bounding box center [299, 62] width 107 height 22
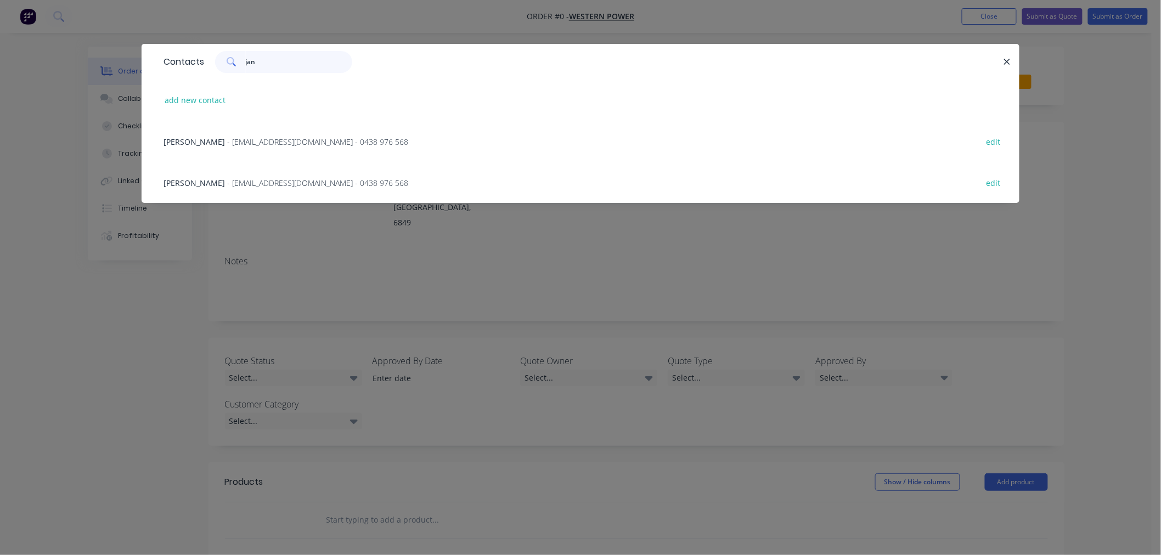
type input "jan"
click at [247, 182] on span "- jan.torsvik@westernpower.com.au - 0438 976 568" at bounding box center [317, 183] width 181 height 10
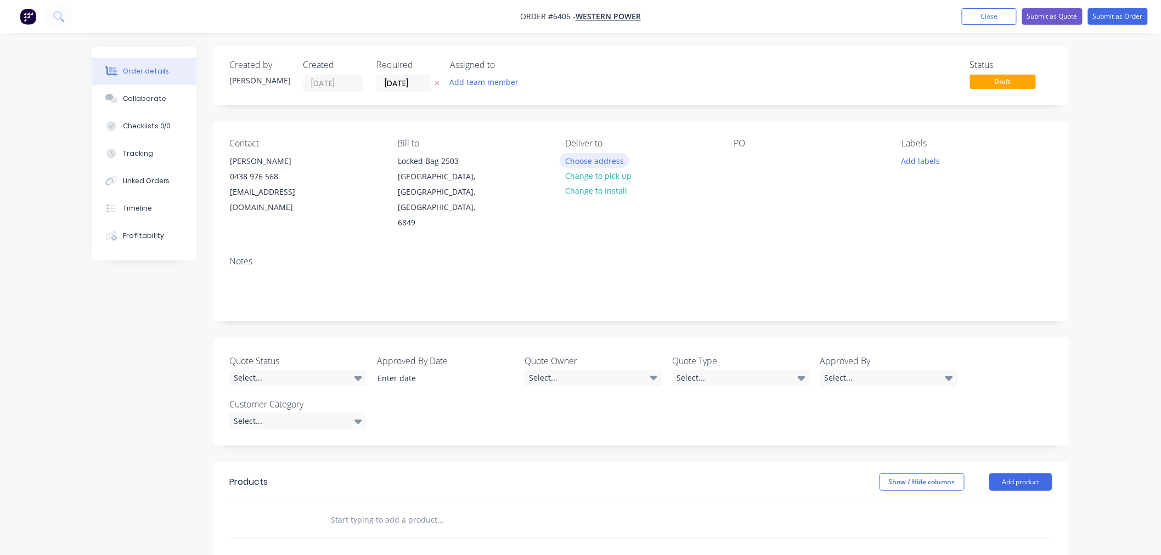
click at [597, 161] on button "Choose address" at bounding box center [595, 160] width 70 height 15
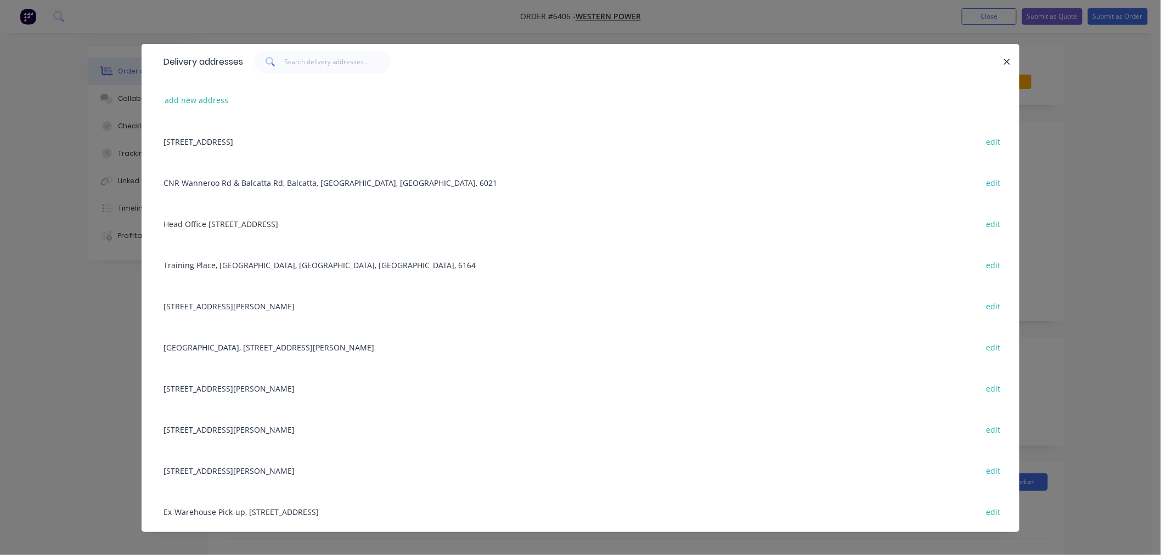
click at [362, 305] on div "114 Ayres Rd, Forrestdale, Western Australia, Australia, 6112 edit" at bounding box center [580, 305] width 845 height 41
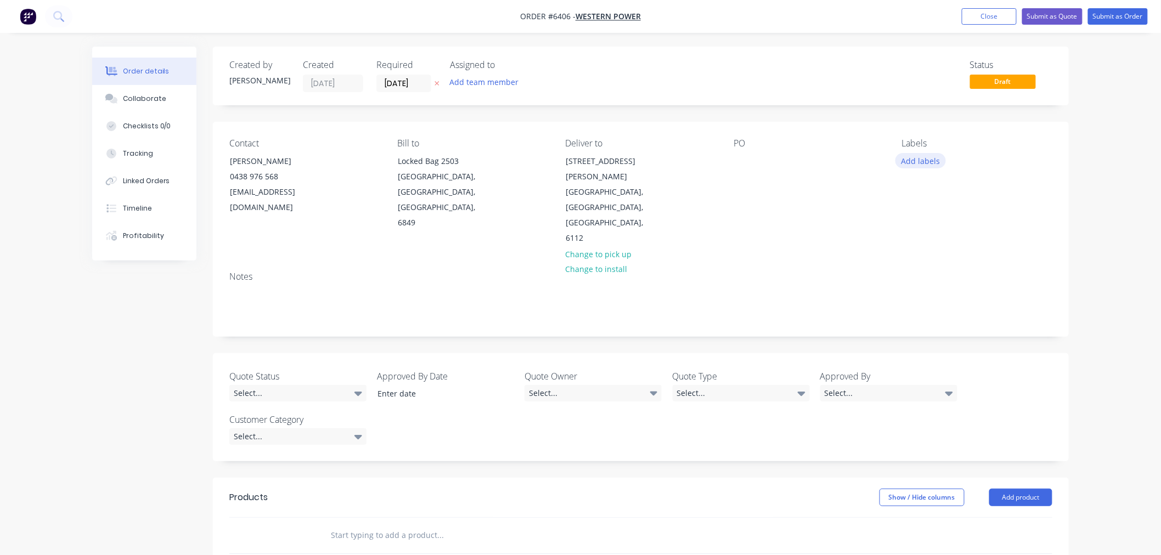
click at [916, 160] on button "Add labels" at bounding box center [920, 160] width 50 height 15
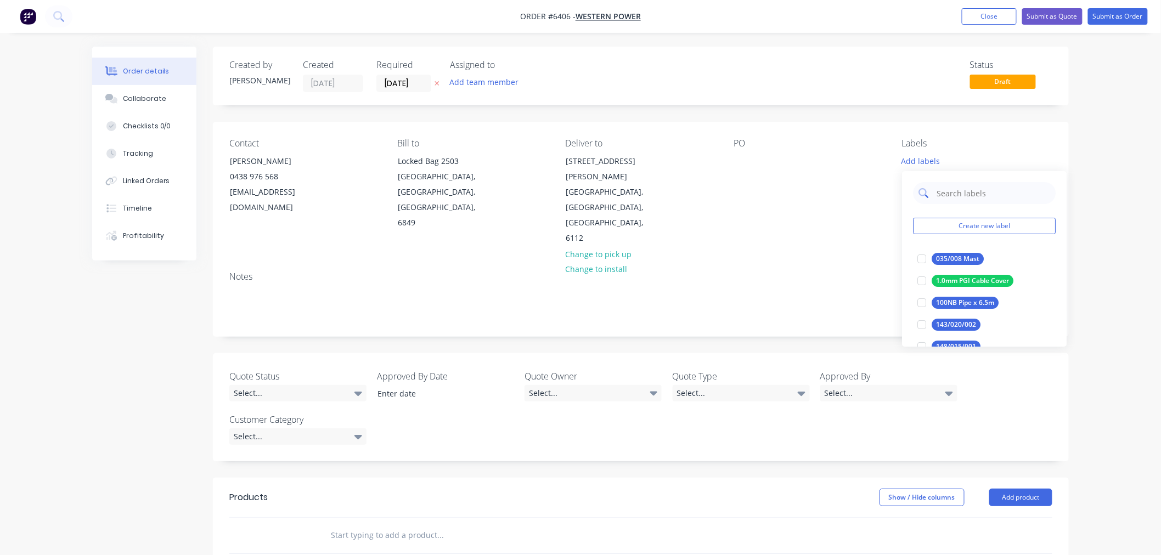
click at [944, 195] on input "text" at bounding box center [992, 193] width 115 height 22
type input "Cont"
click at [1099, 273] on div "Order details Collaborate Checklists 0/0 Tracking Linked Orders Timeline Profit…" at bounding box center [580, 417] width 1161 height 834
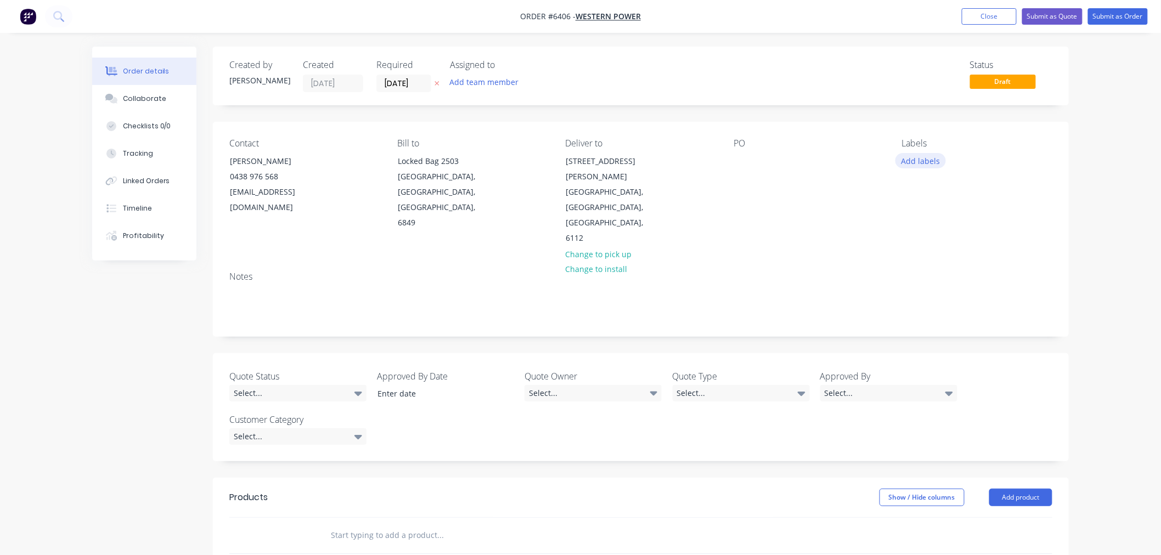
click at [930, 157] on button "Add labels" at bounding box center [920, 160] width 50 height 15
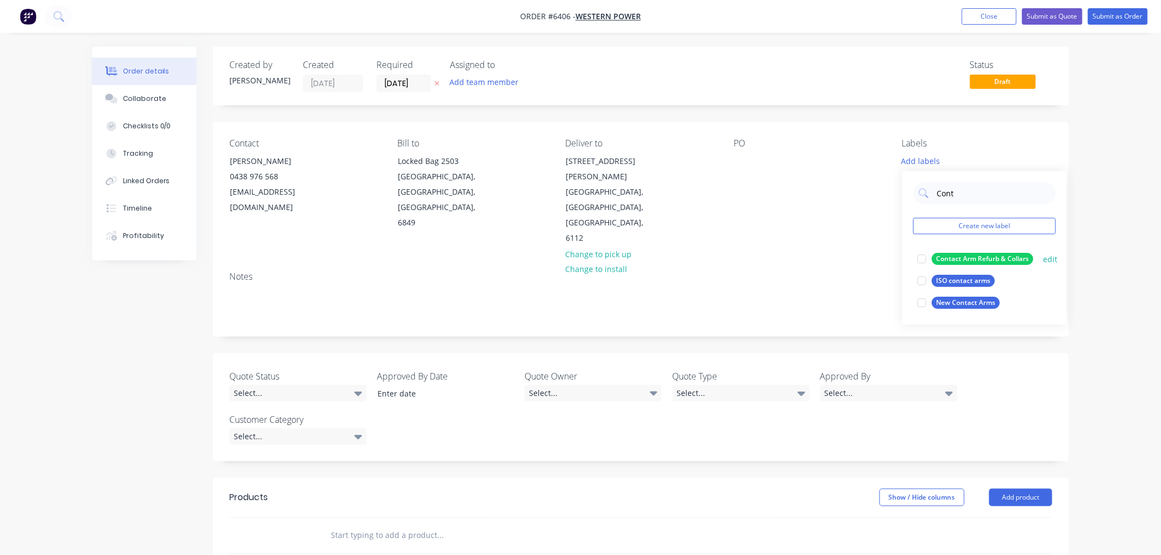
click at [922, 260] on div at bounding box center [922, 259] width 22 height 22
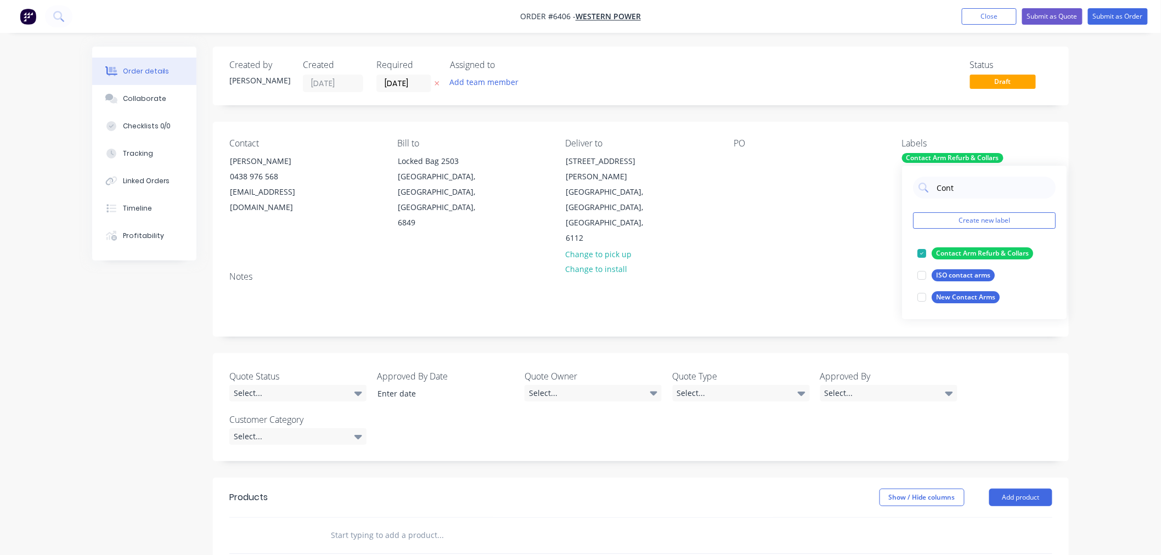
click at [836, 210] on div "Contact Jan Torsvik 0438 976 568 jan.torsvik@westernpower.com.au Bill to Locked…" at bounding box center [641, 192] width 856 height 141
click at [918, 157] on div "Contact Arm Refurb & Collars" at bounding box center [953, 158] width 102 height 10
click at [966, 221] on button "Create new label" at bounding box center [984, 220] width 143 height 16
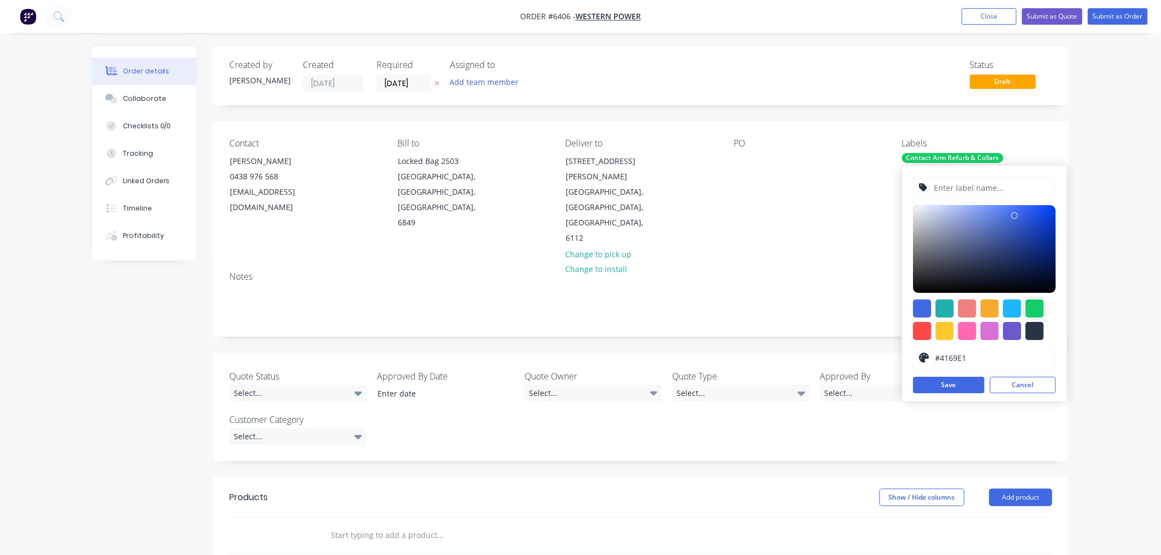
click at [1033, 303] on div at bounding box center [1034, 309] width 18 height 18
type input "#13CE66"
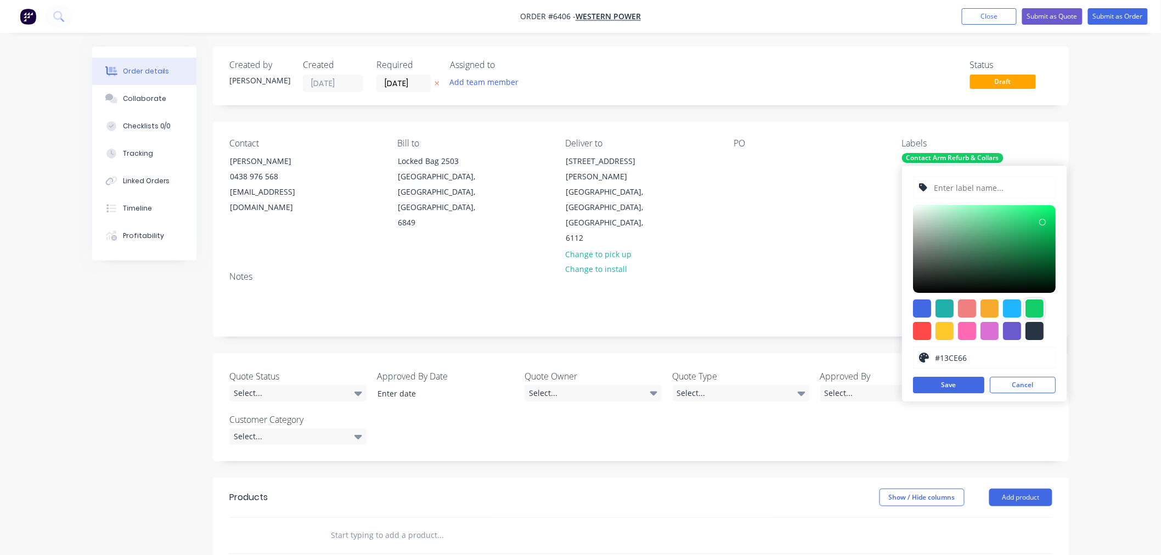
click at [968, 187] on input "text" at bounding box center [991, 187] width 117 height 21
type input "Fixed Contact Components"
click at [965, 380] on button "Save" at bounding box center [948, 385] width 71 height 16
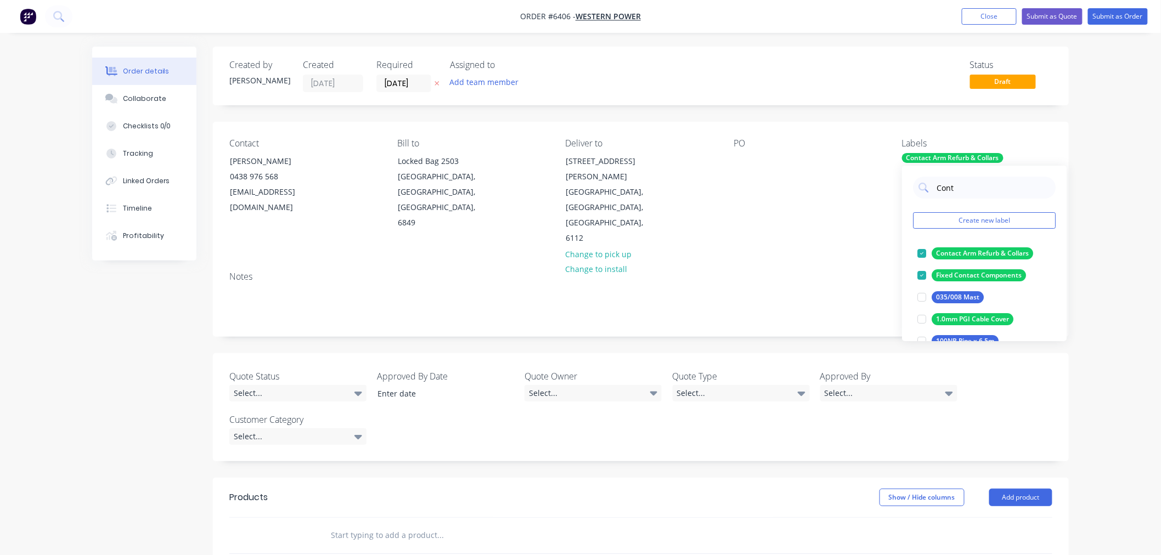
click at [787, 183] on div "PO" at bounding box center [809, 192] width 150 height 108
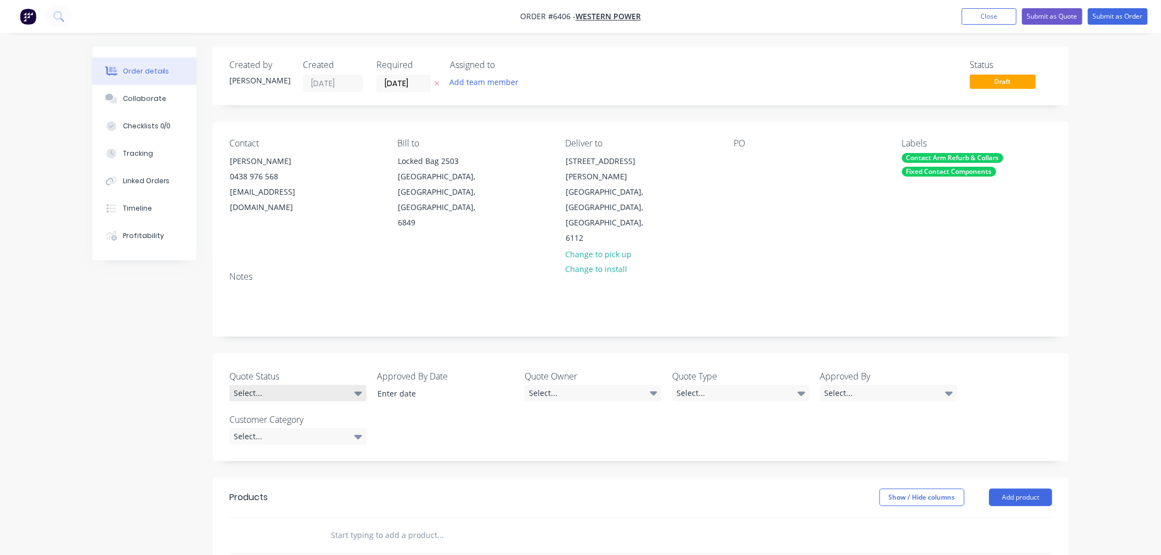
click at [286, 385] on div "Select..." at bounding box center [297, 393] width 137 height 16
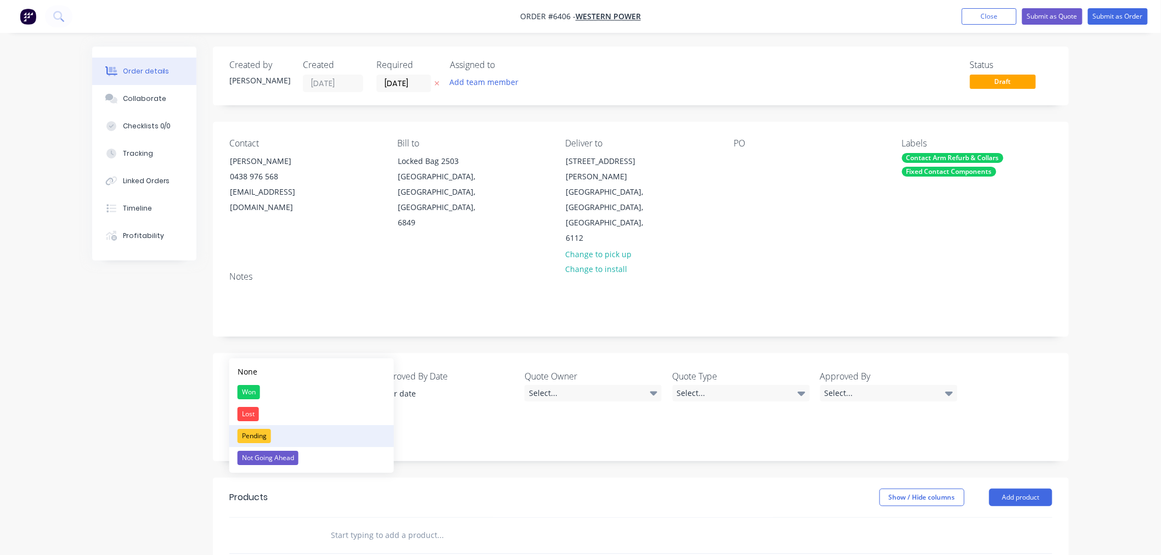
click at [258, 434] on div "Pending" at bounding box center [254, 436] width 33 height 14
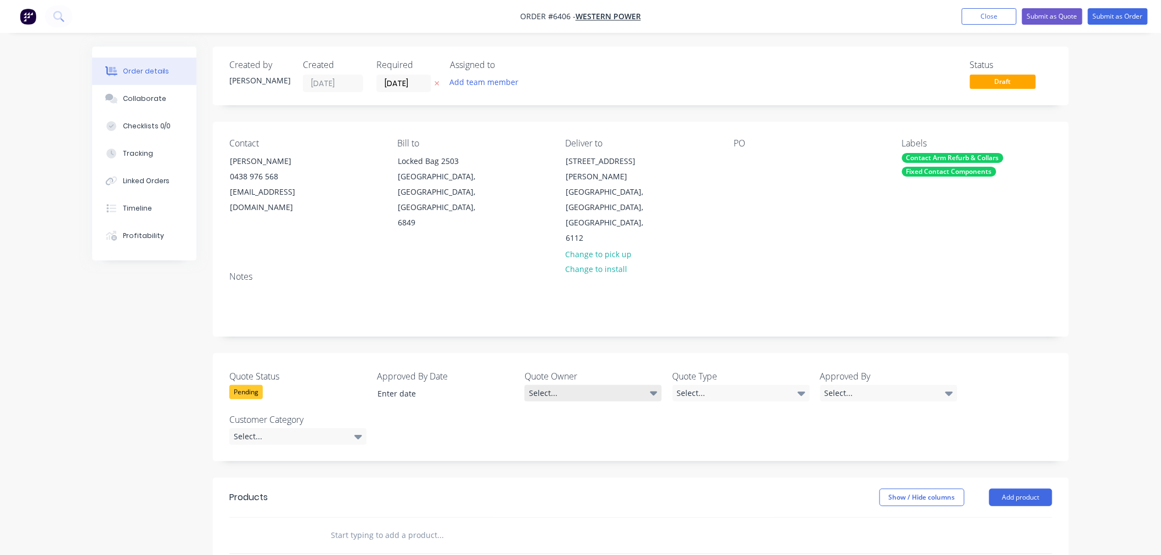
click at [565, 385] on div "Select..." at bounding box center [593, 393] width 137 height 16
click at [560, 397] on div "[PERSON_NAME]" at bounding box center [563, 392] width 60 height 14
click at [726, 385] on div "Select..." at bounding box center [741, 393] width 137 height 16
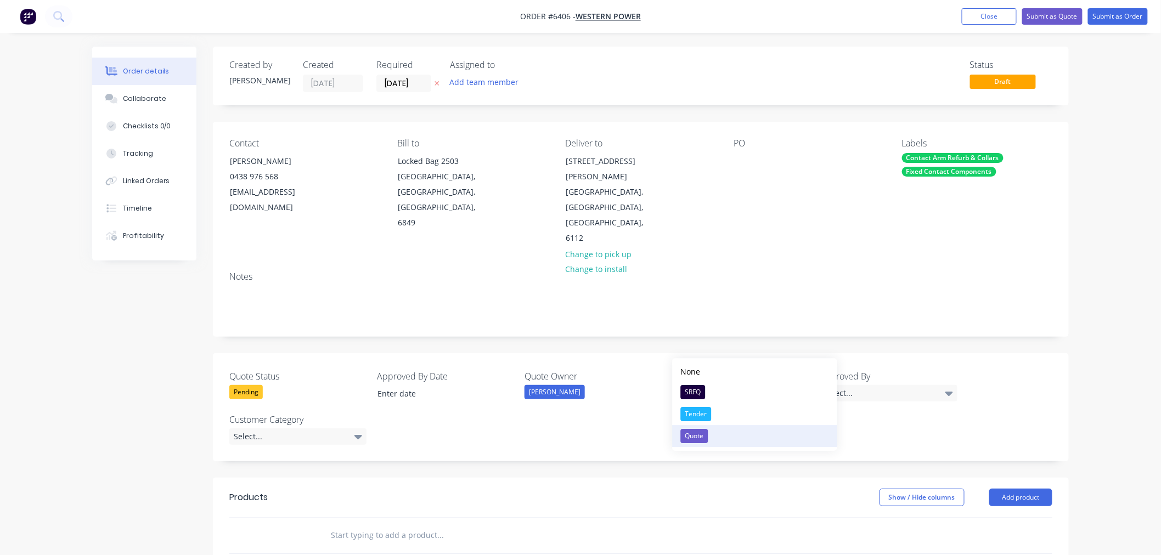
drag, startPoint x: 700, startPoint y: 432, endPoint x: 706, endPoint y: 431, distance: 6.3
click at [702, 432] on div "Quote" at bounding box center [694, 436] width 27 height 14
click at [857, 385] on div "Select..." at bounding box center [888, 393] width 137 height 16
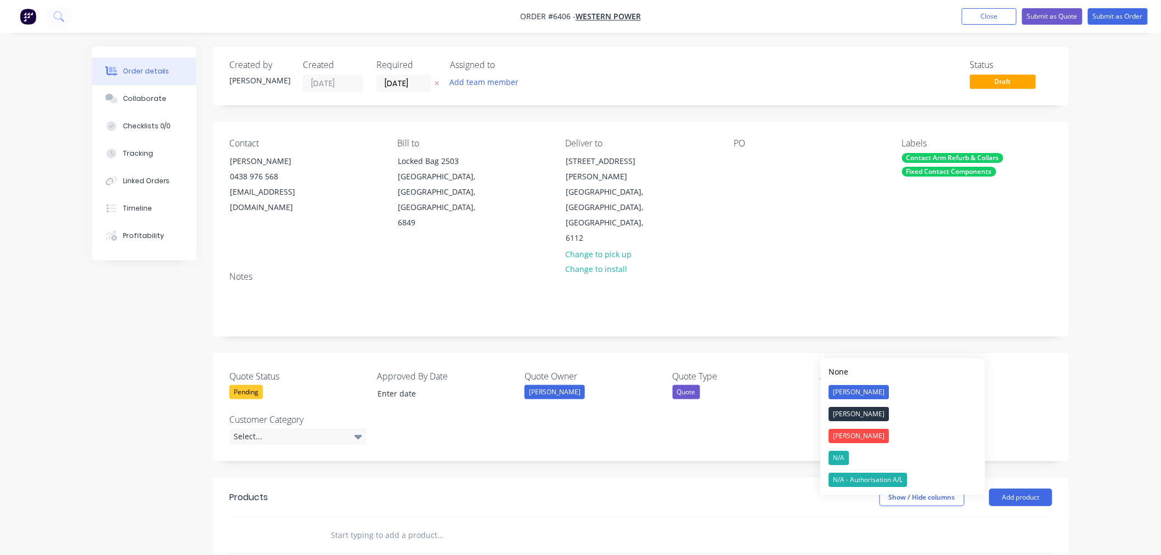
drag, startPoint x: 844, startPoint y: 453, endPoint x: 838, endPoint y: 454, distance: 6.1
click at [843, 454] on div "N/A" at bounding box center [839, 458] width 20 height 14
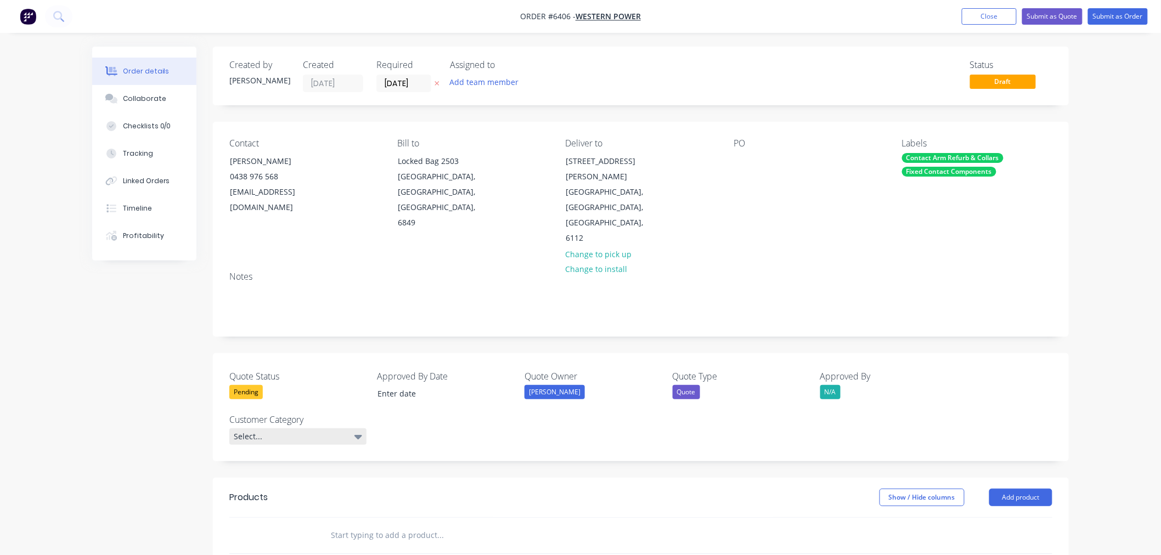
click at [261, 429] on div "Select..." at bounding box center [297, 437] width 137 height 16
click at [249, 505] on div "WP" at bounding box center [247, 501] width 19 height 14
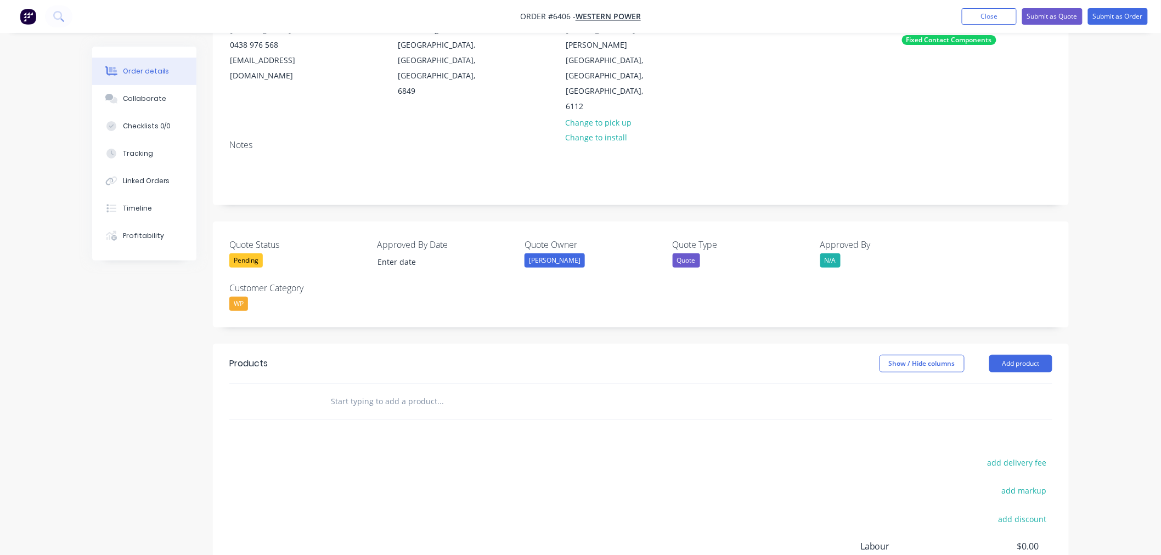
scroll to position [231, 0]
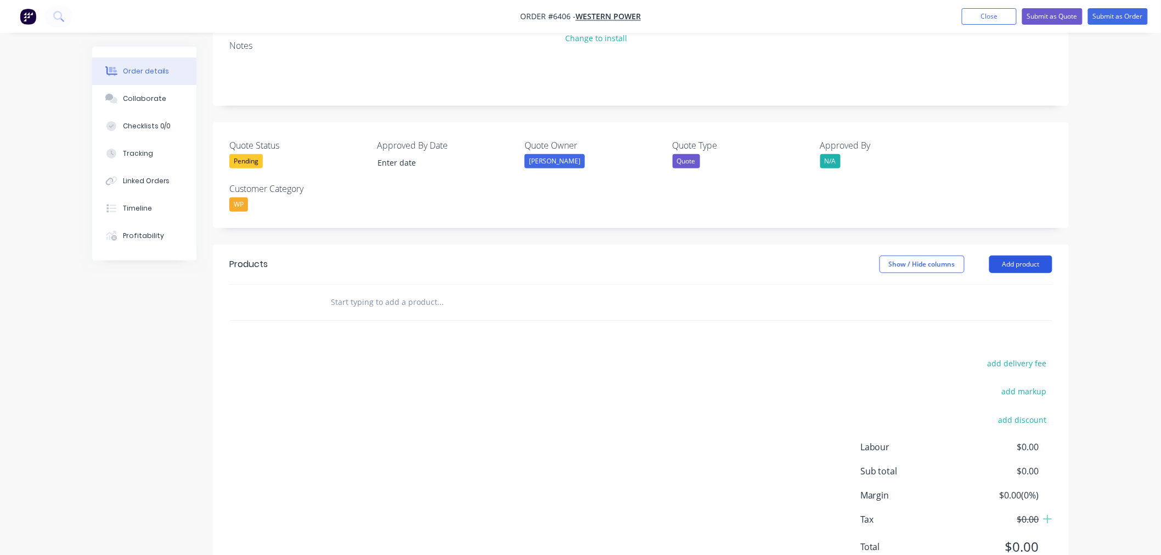
click at [992, 256] on button "Add product" at bounding box center [1020, 265] width 63 height 18
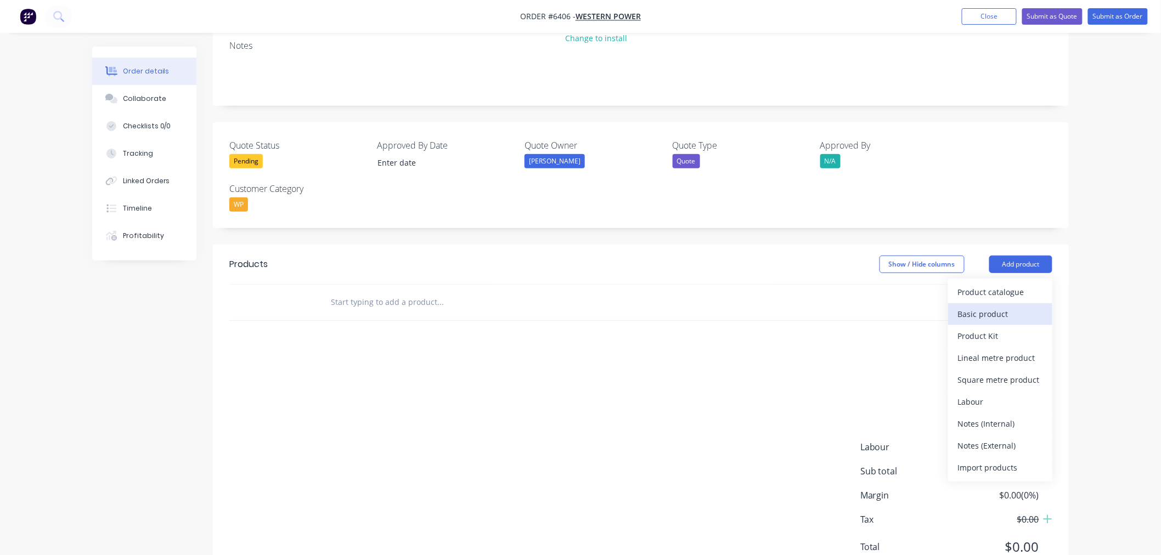
click at [997, 306] on div "Basic product" at bounding box center [1000, 314] width 84 height 16
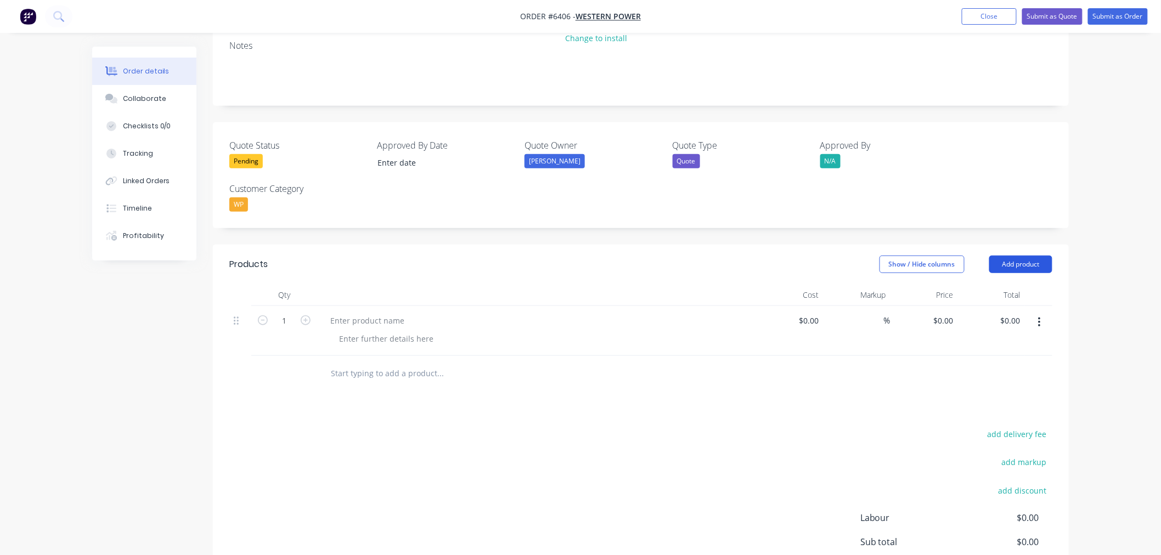
click at [1008, 256] on button "Add product" at bounding box center [1020, 265] width 63 height 18
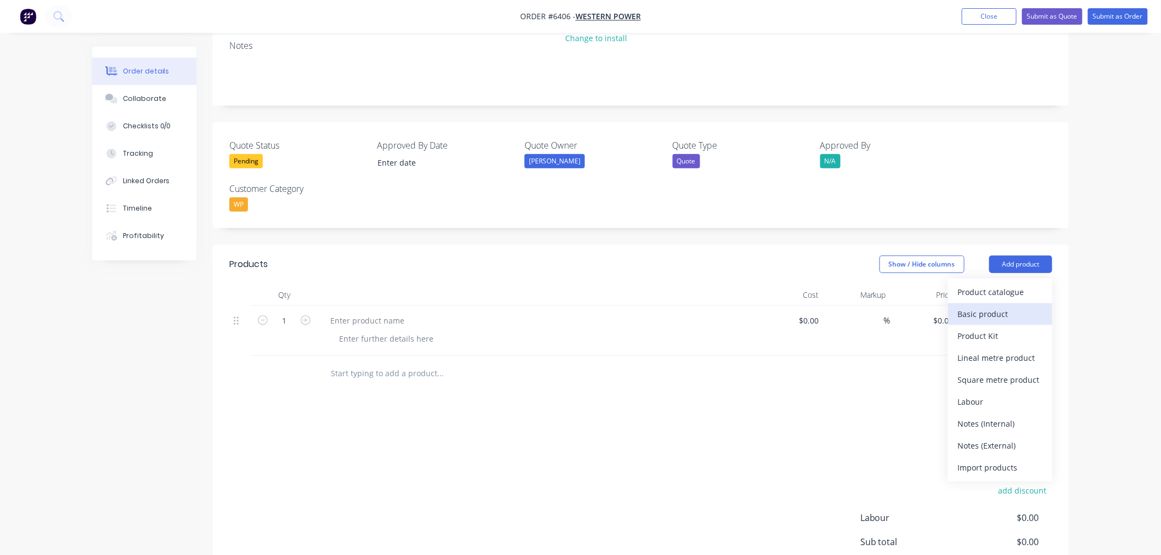
click at [999, 306] on div "Basic product" at bounding box center [1000, 314] width 84 height 16
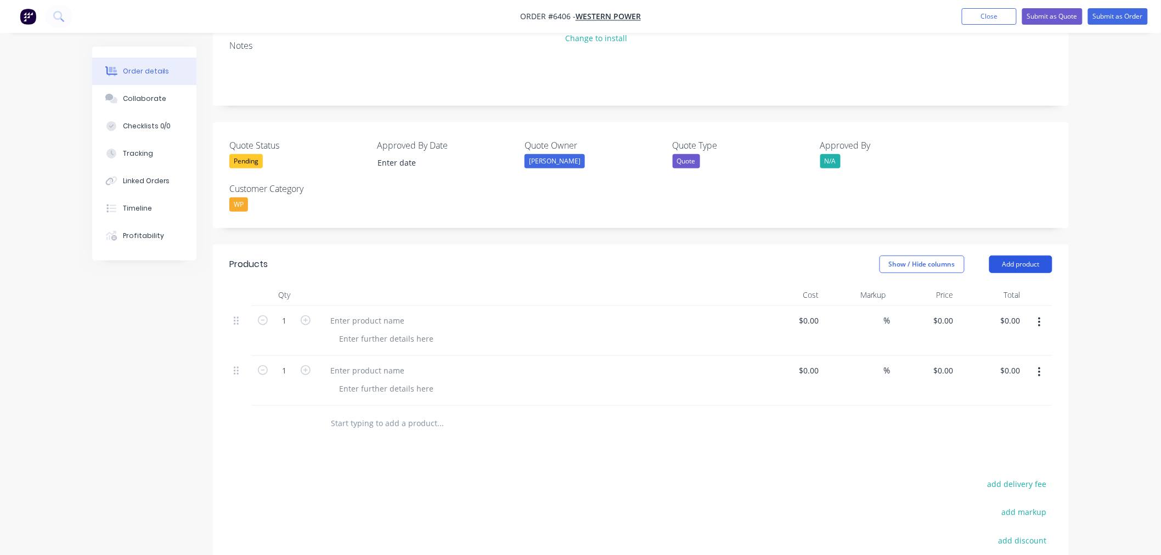
click at [1011, 256] on button "Add product" at bounding box center [1020, 265] width 63 height 18
click at [561, 413] on div at bounding box center [486, 424] width 329 height 22
type input "3"
drag, startPoint x: 357, startPoint y: 269, endPoint x: 355, endPoint y: 280, distance: 10.7
click at [357, 313] on div at bounding box center [368, 321] width 92 height 16
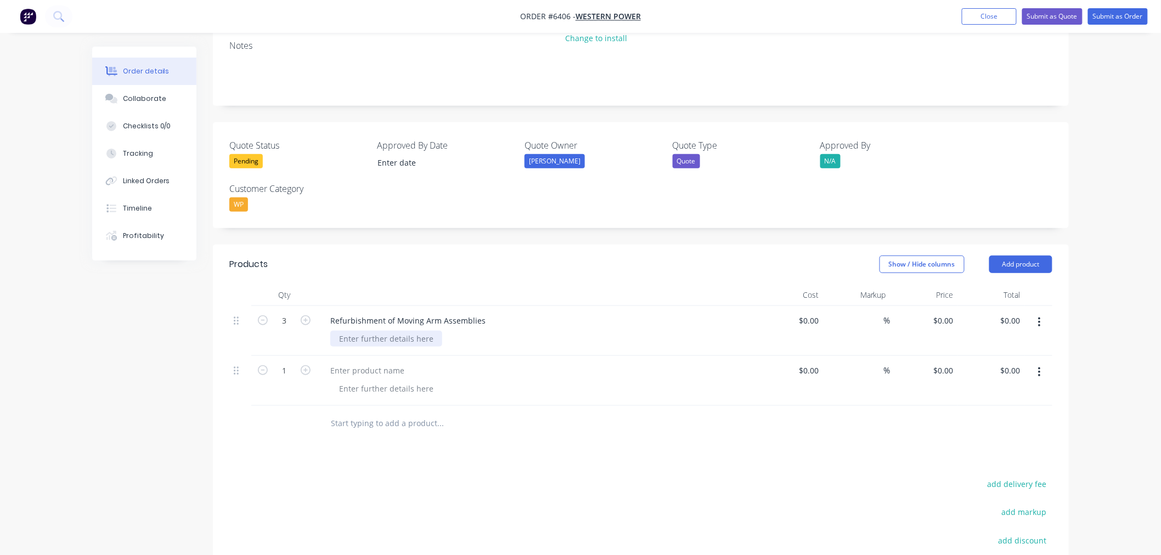
click at [355, 331] on div at bounding box center [386, 339] width 112 height 16
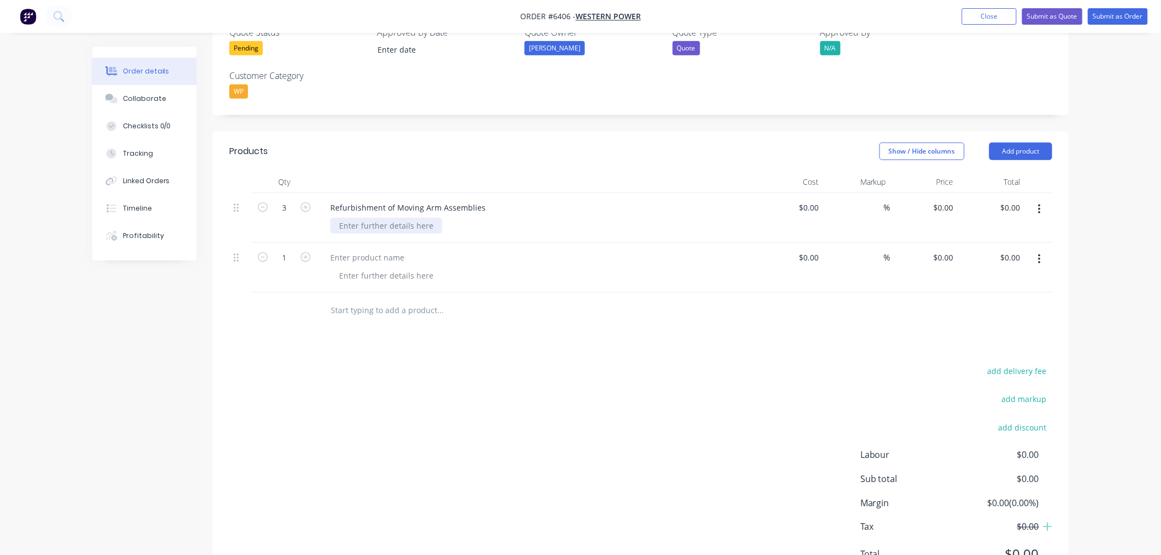
scroll to position [352, 0]
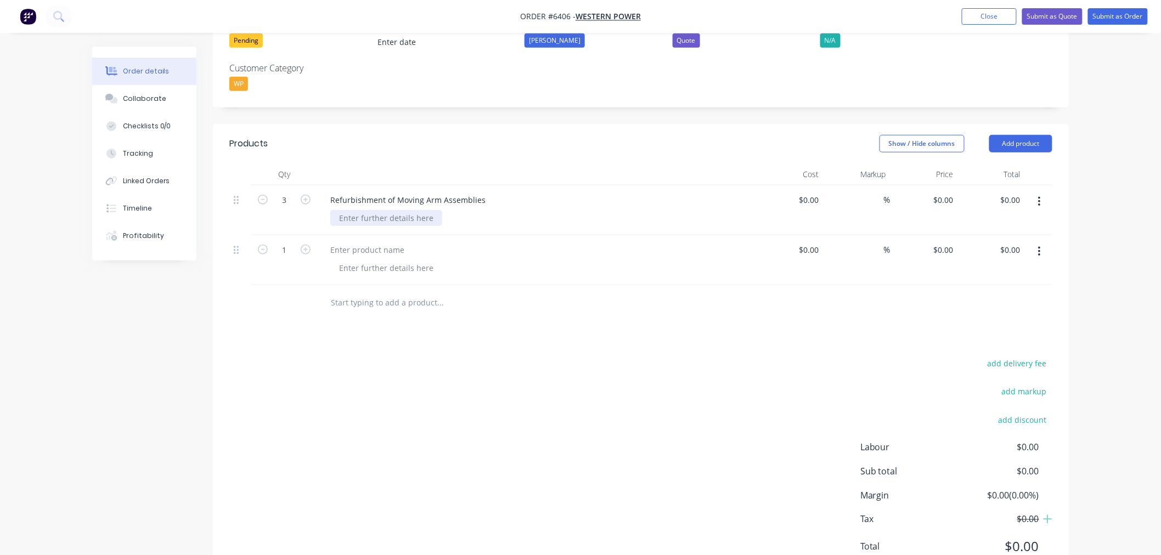
click at [353, 210] on div at bounding box center [386, 218] width 112 height 16
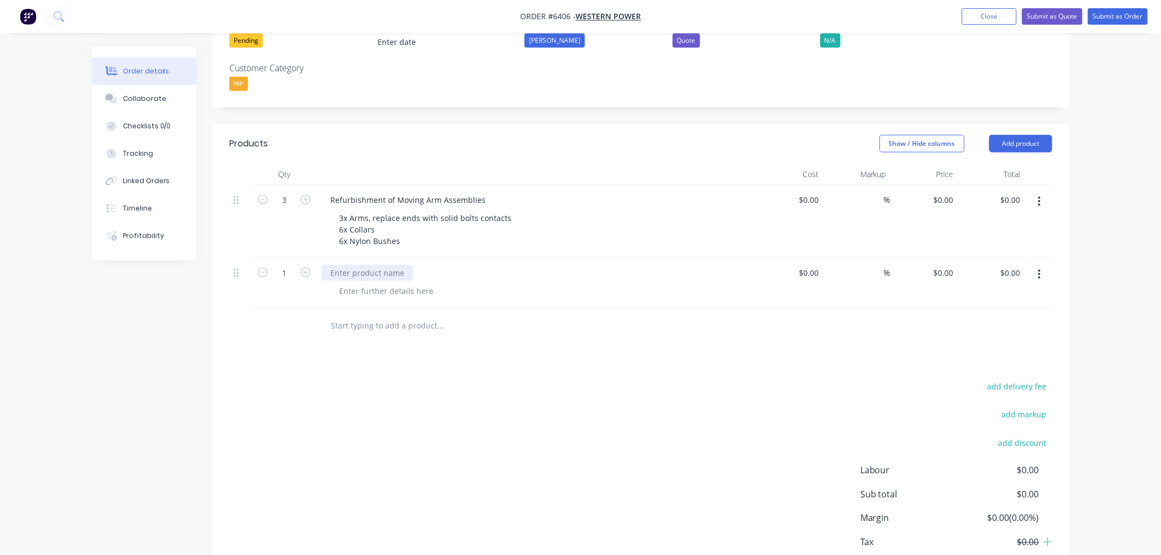
click at [365, 265] on div at bounding box center [368, 273] width 92 height 16
click at [348, 283] on div at bounding box center [386, 291] width 112 height 16
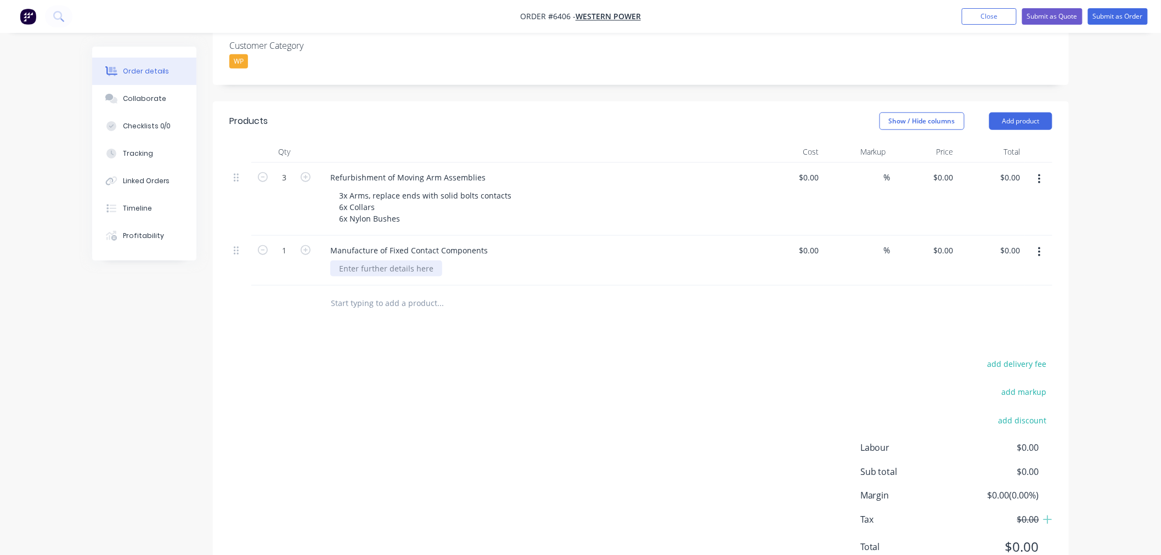
click at [368, 261] on div at bounding box center [386, 269] width 112 height 16
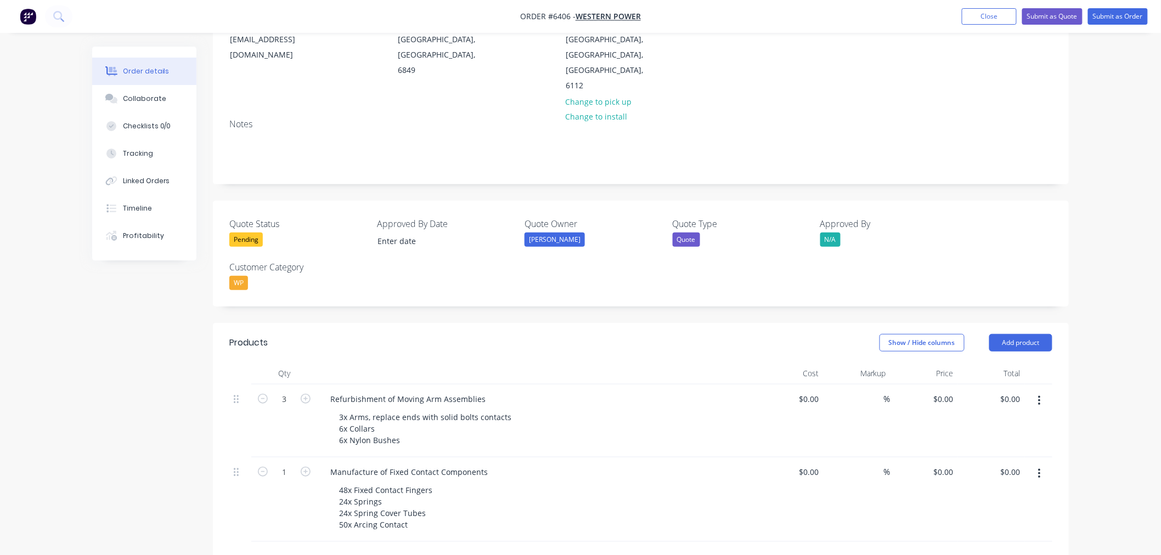
scroll to position [0, 0]
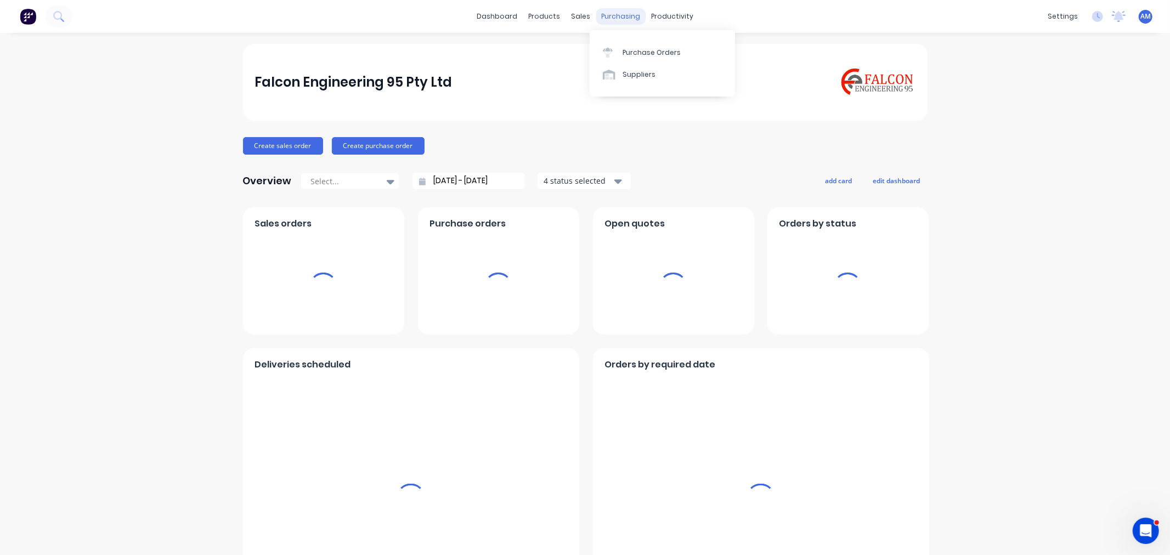
click at [617, 17] on div "purchasing" at bounding box center [621, 16] width 50 height 16
click at [629, 58] on link "Purchase Orders" at bounding box center [662, 52] width 145 height 22
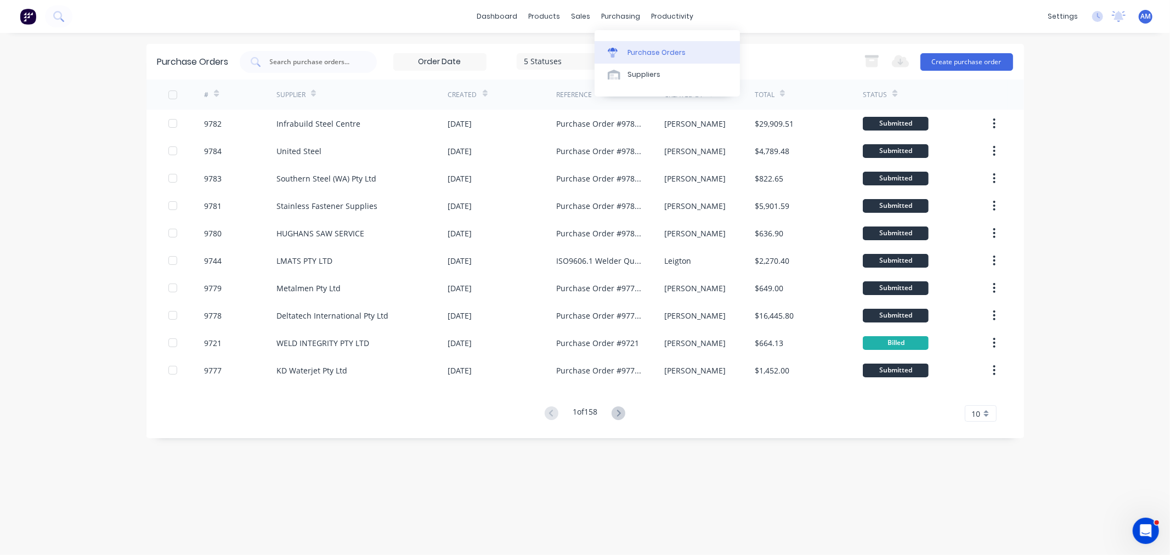
drag, startPoint x: 621, startPoint y: 52, endPoint x: 616, endPoint y: 53, distance: 5.6
click at [621, 52] on div at bounding box center [616, 53] width 16 height 10
click at [284, 61] on input "text" at bounding box center [314, 62] width 91 height 11
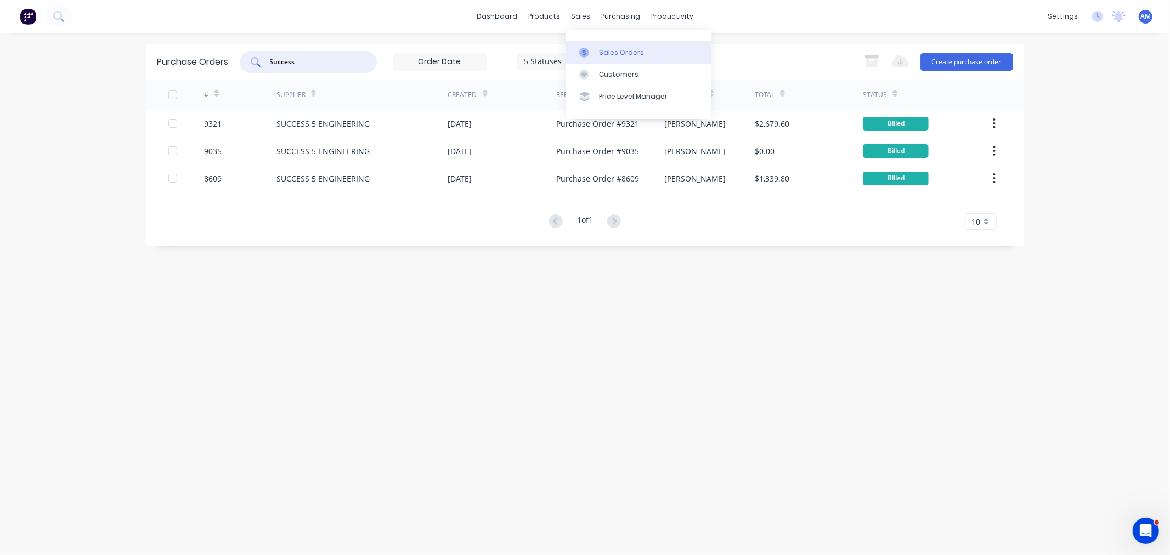
type input "Success"
click at [611, 58] on link "Sales Orders" at bounding box center [638, 52] width 145 height 22
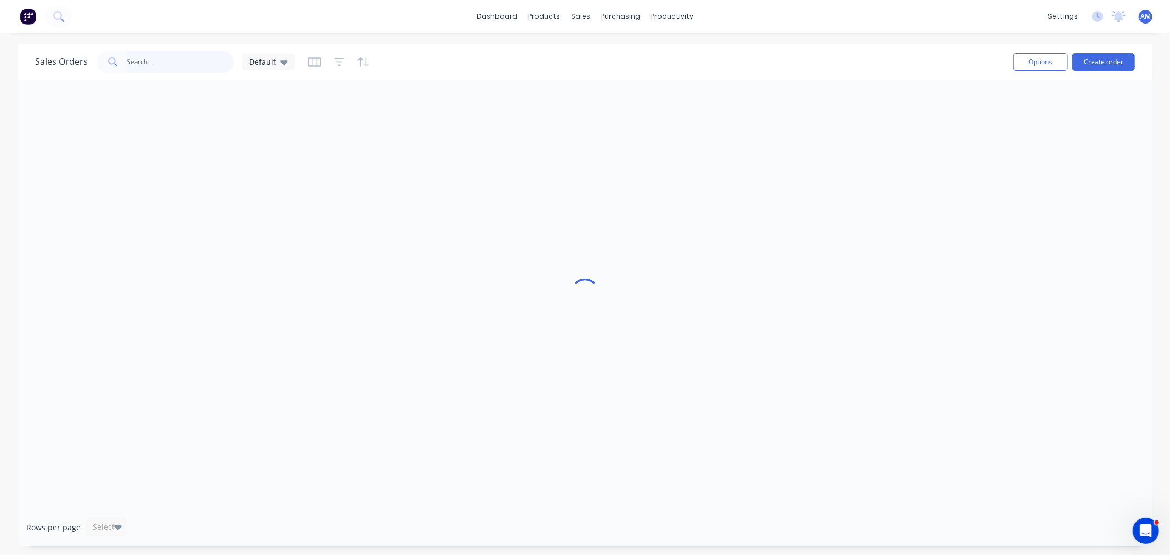
click at [198, 57] on input "text" at bounding box center [180, 62] width 107 height 22
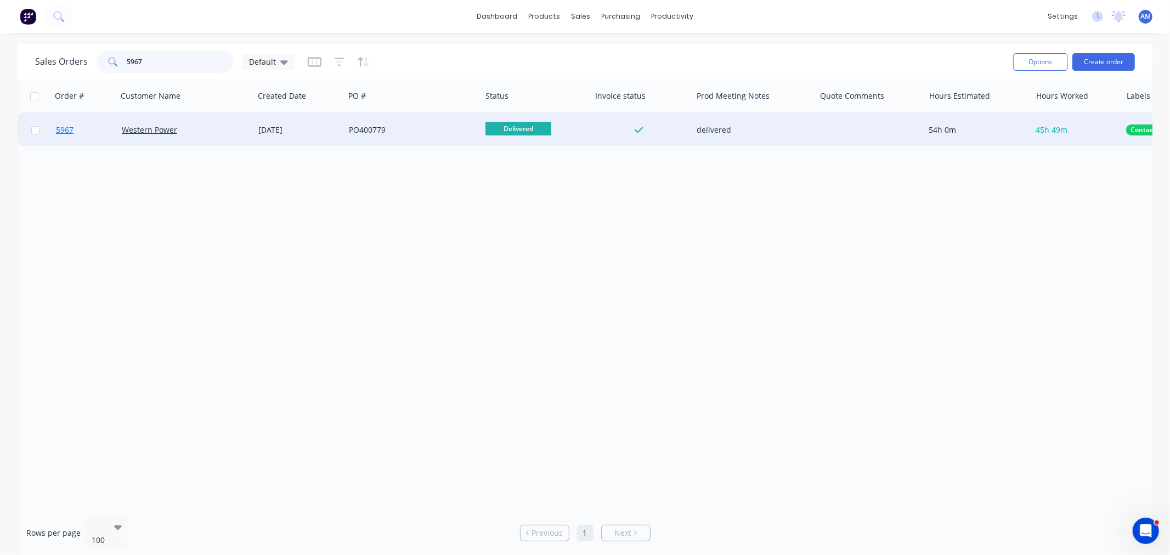
type input "5967"
click at [93, 127] on link "5967" at bounding box center [89, 130] width 66 height 33
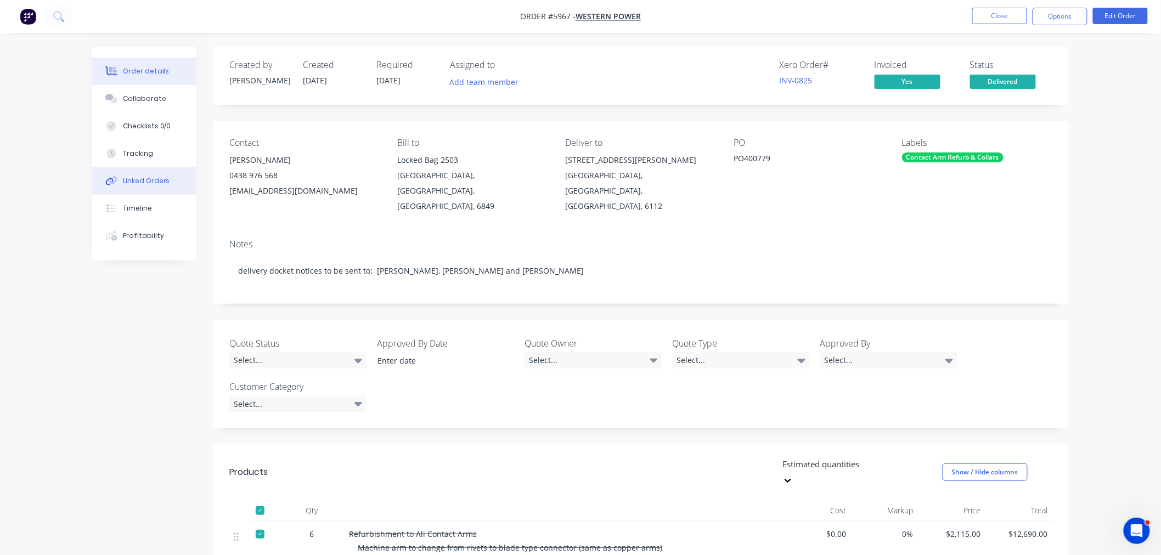
click at [146, 176] on div "Linked Orders" at bounding box center [146, 181] width 47 height 10
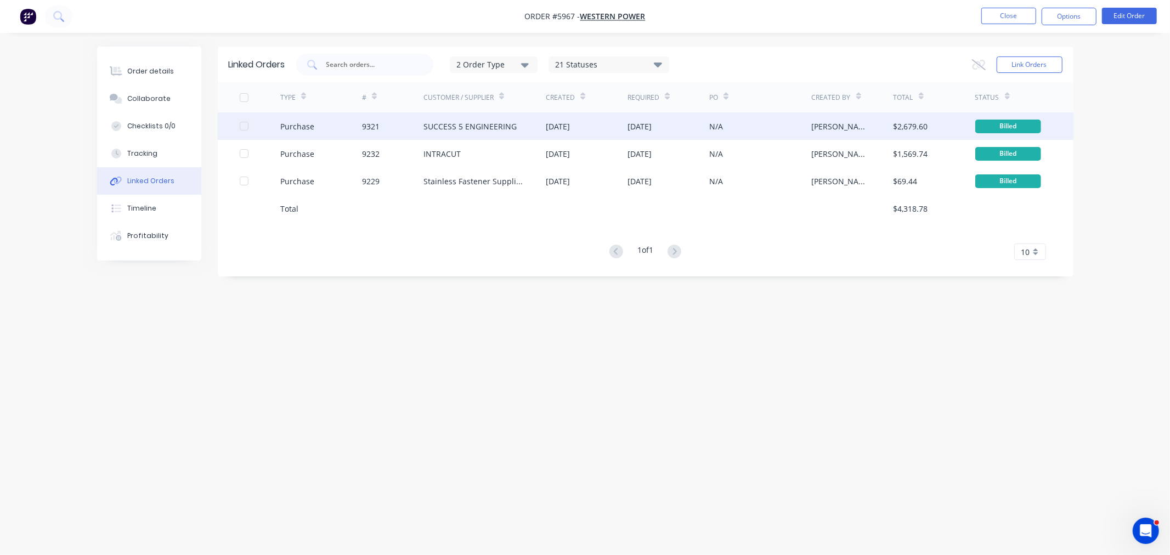
click at [424, 123] on div "SUCCESS 5 ENGINEERING" at bounding box center [470, 127] width 93 height 12
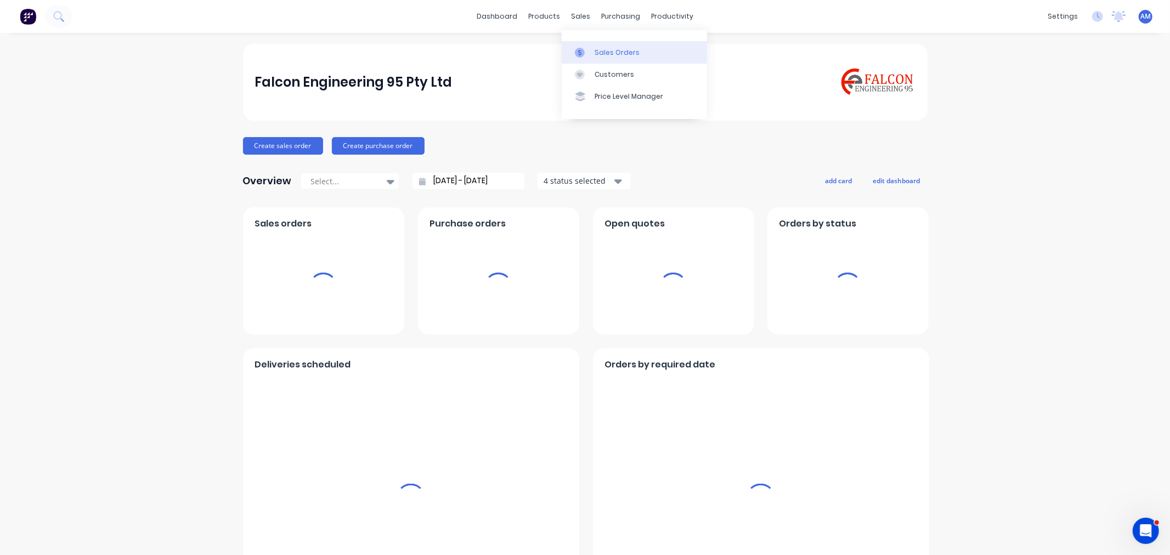
click at [606, 57] on div "Sales Orders" at bounding box center [617, 53] width 45 height 10
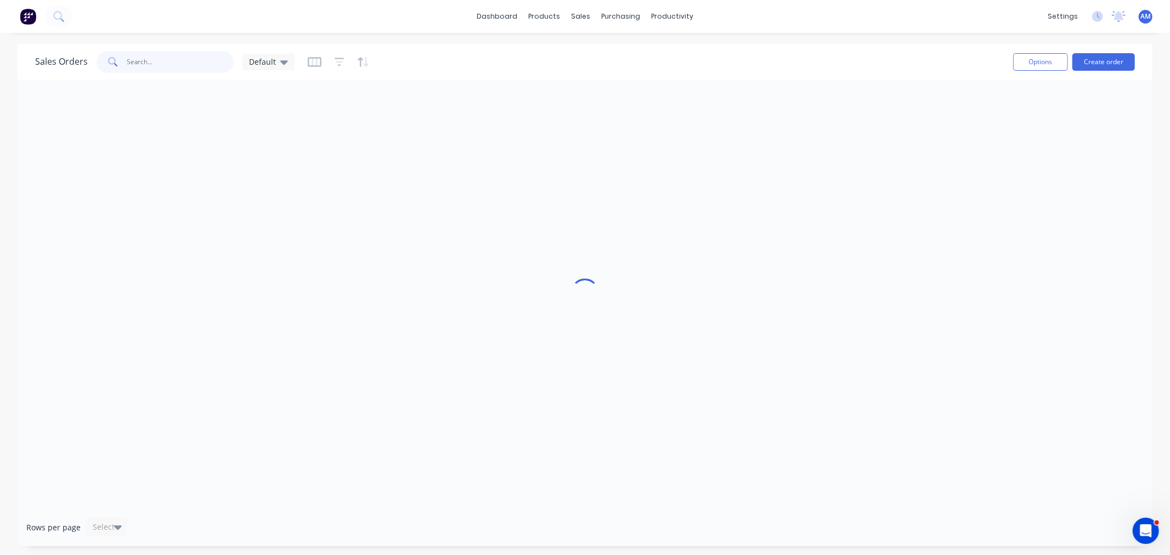
click at [167, 62] on input "text" at bounding box center [180, 62] width 107 height 22
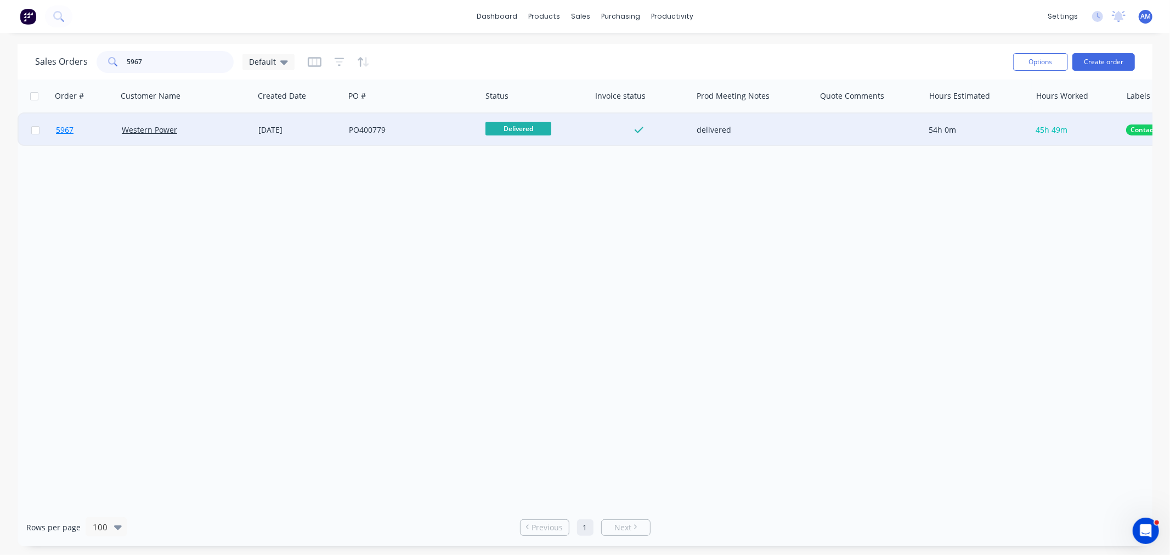
type input "5967"
click at [106, 140] on link "5967" at bounding box center [89, 130] width 66 height 33
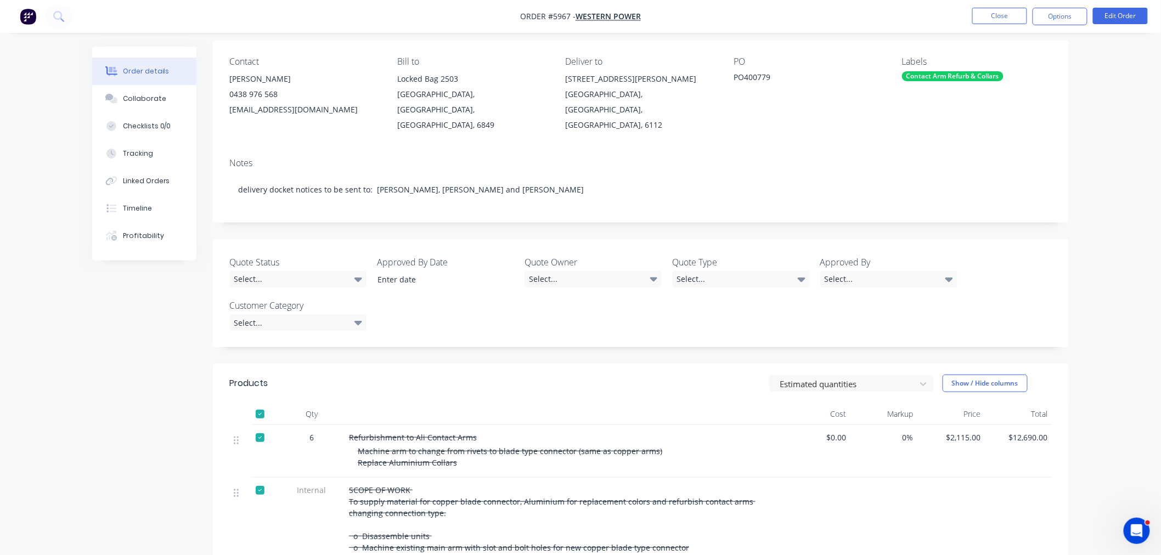
scroll to position [122, 0]
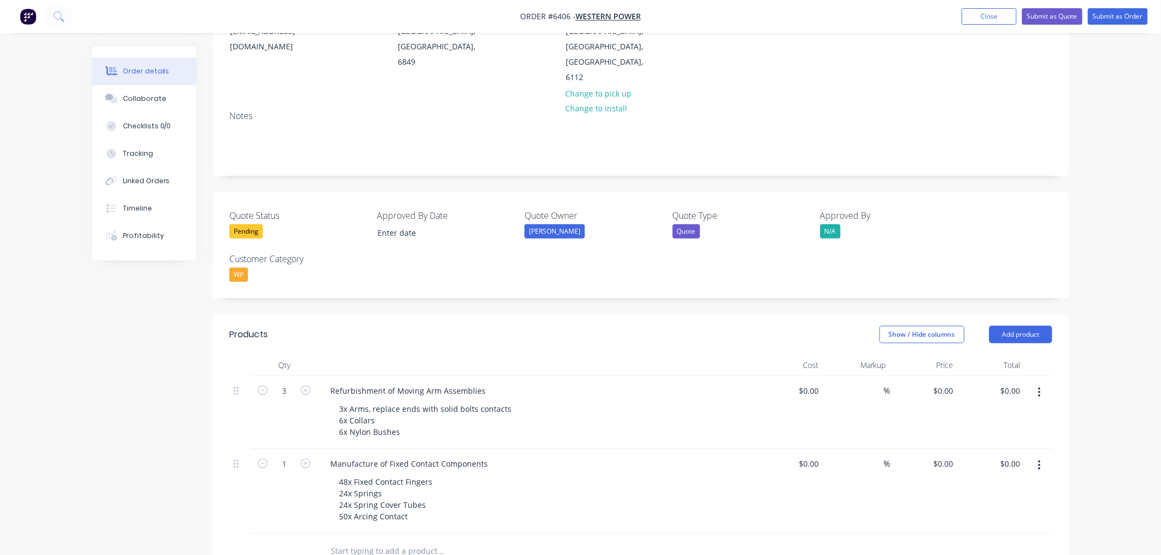
scroll to position [244, 0]
